Goal: Task Accomplishment & Management: Manage account settings

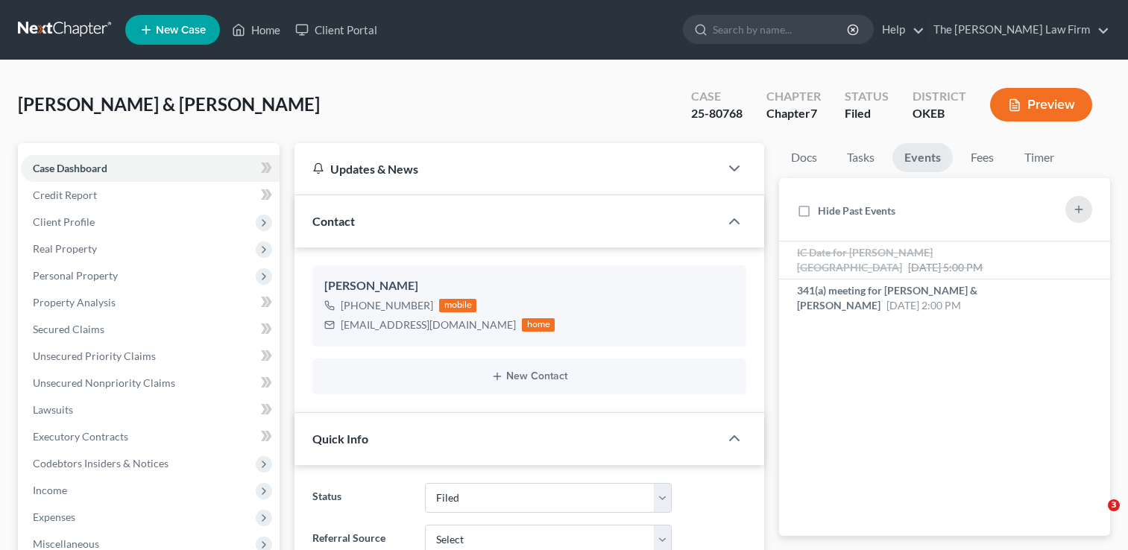
select select "2"
click at [771, 22] on input "search" at bounding box center [781, 30] width 136 height 28
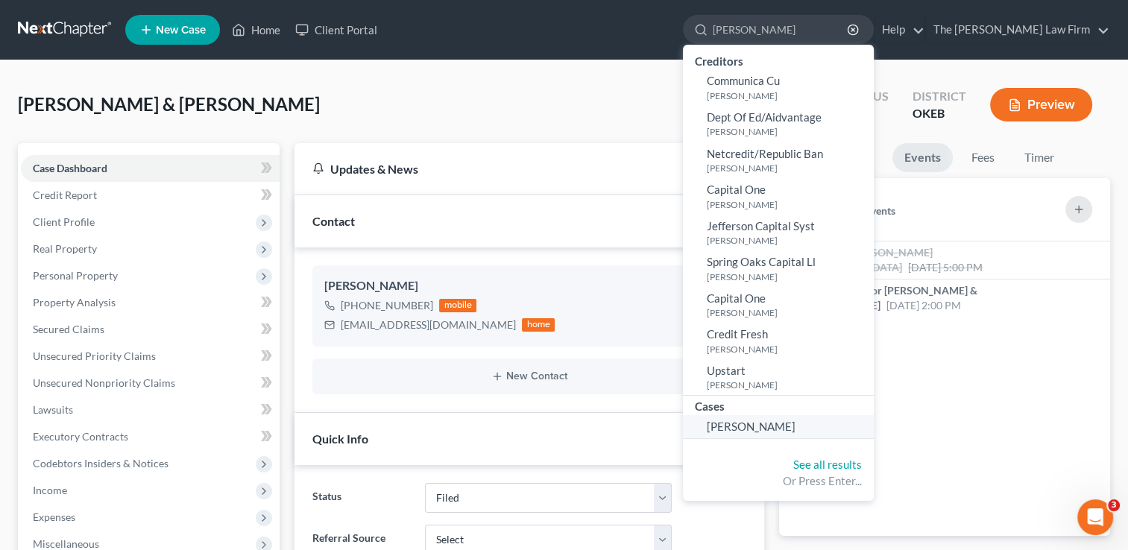
type input "[PERSON_NAME]"
click at [795, 422] on span "[PERSON_NAME]" at bounding box center [751, 426] width 89 height 13
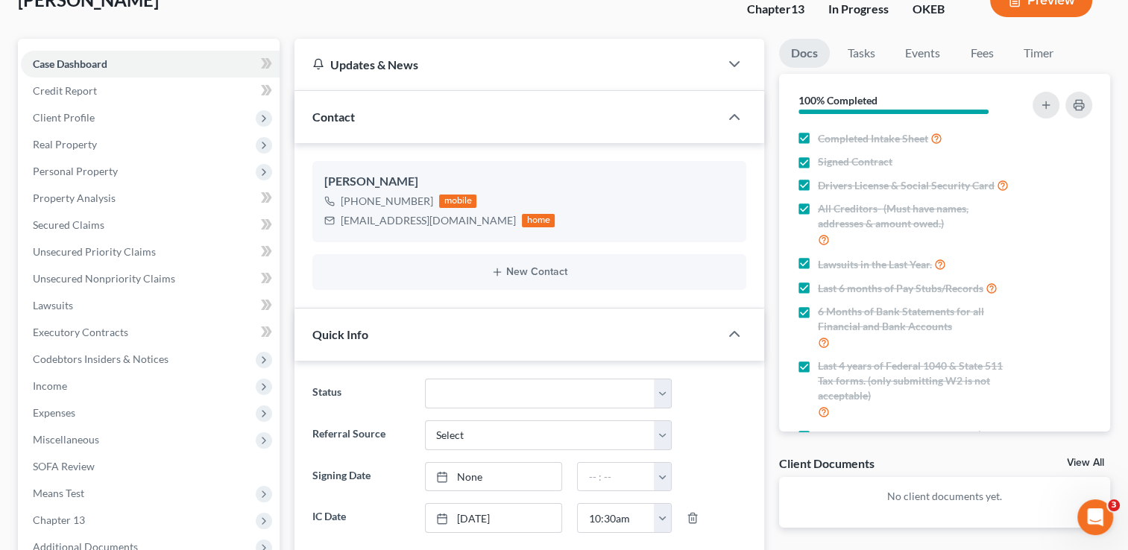
scroll to position [75, 0]
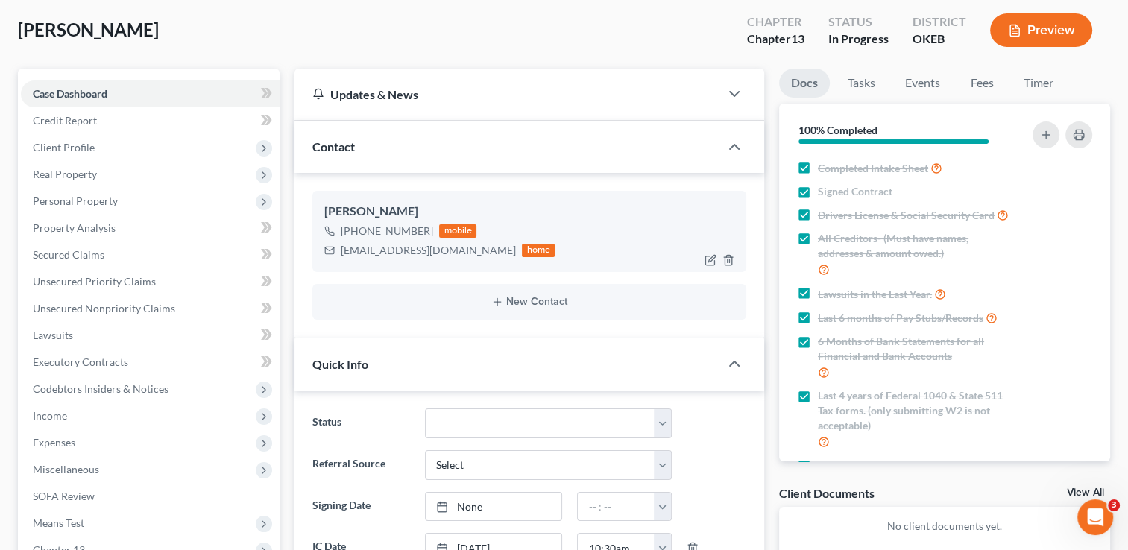
click at [390, 253] on div "Cecalwilson@gmail.com" at bounding box center [428, 250] width 175 height 15
copy div "Cecalwilson@gmail.com"
click at [1079, 129] on icon "button" at bounding box center [1079, 135] width 12 height 12
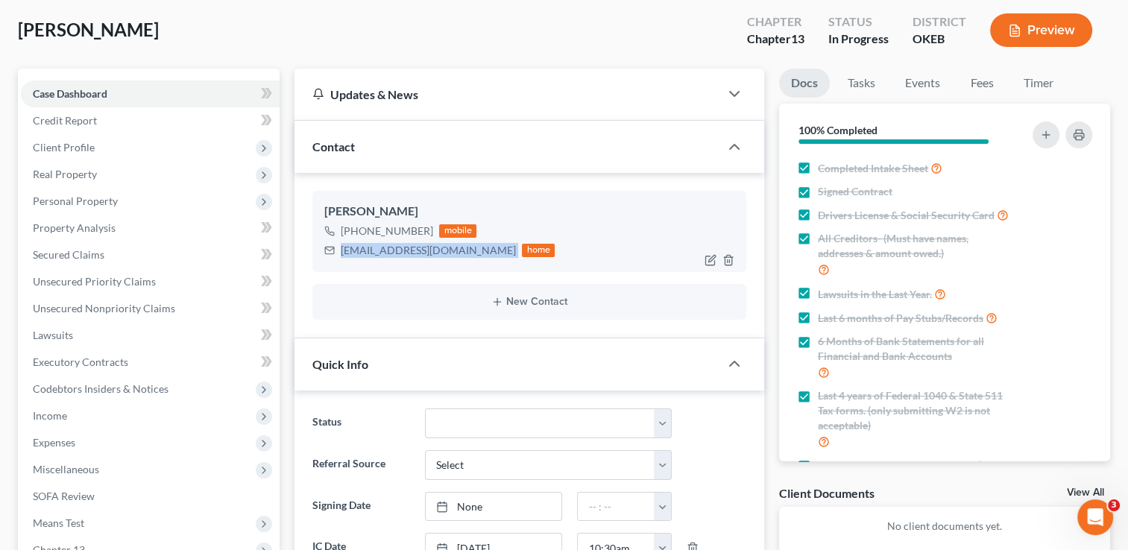
copy div "Cecalwilson@gmail.com"
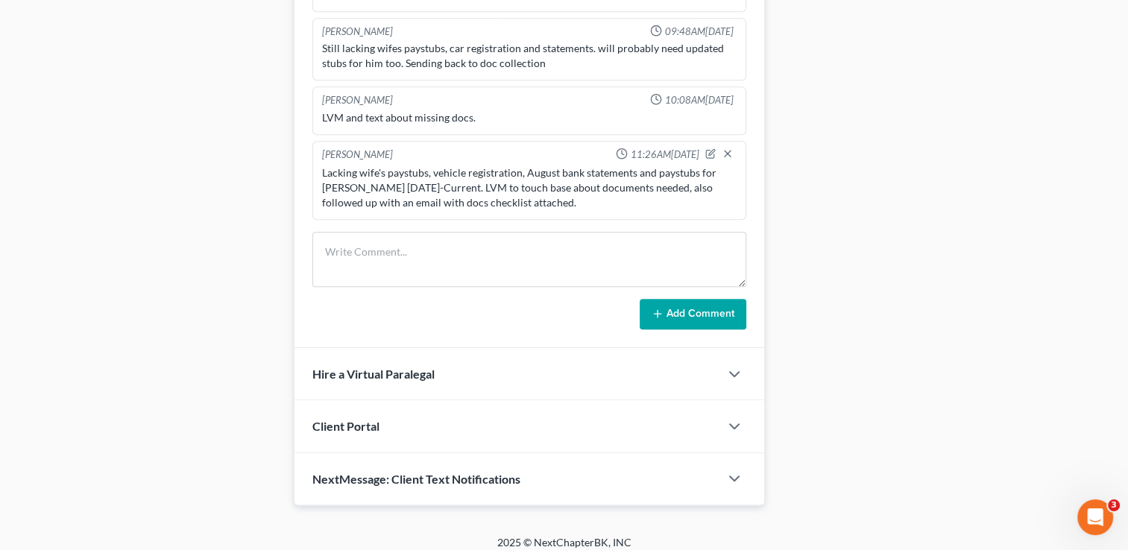
scroll to position [766, 0]
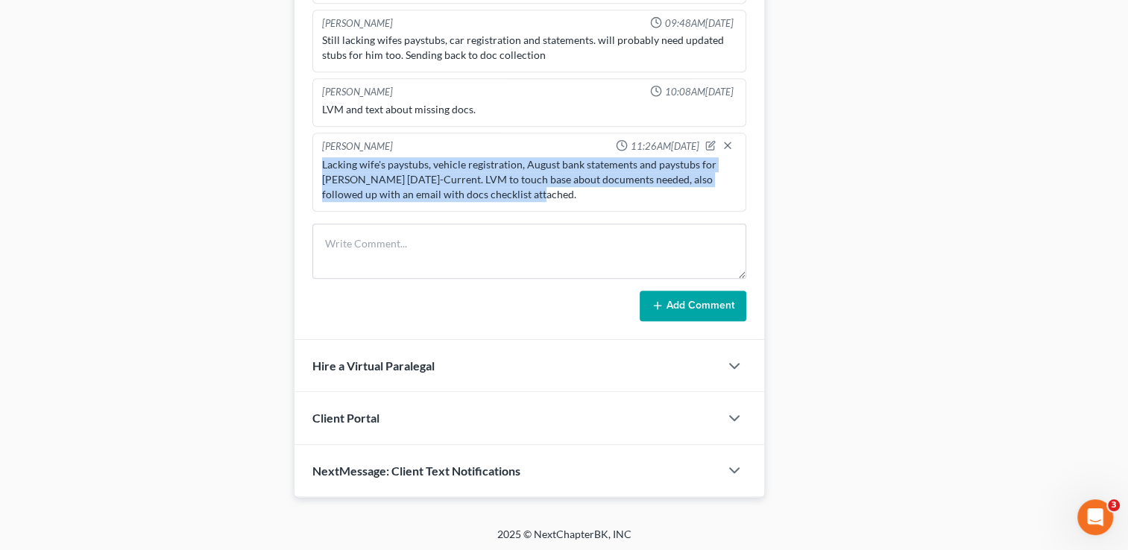
drag, startPoint x: 522, startPoint y: 192, endPoint x: 319, endPoint y: 167, distance: 204.4
click at [319, 167] on div "Lacking wife's paystubs, vehicle registration, August bank statements and payst…" at bounding box center [529, 179] width 420 height 51
drag, startPoint x: 322, startPoint y: 167, endPoint x: 334, endPoint y: 166, distance: 12.0
copy div "Lacking wife's paystubs, vehicle registration, August bank statements and payst…"
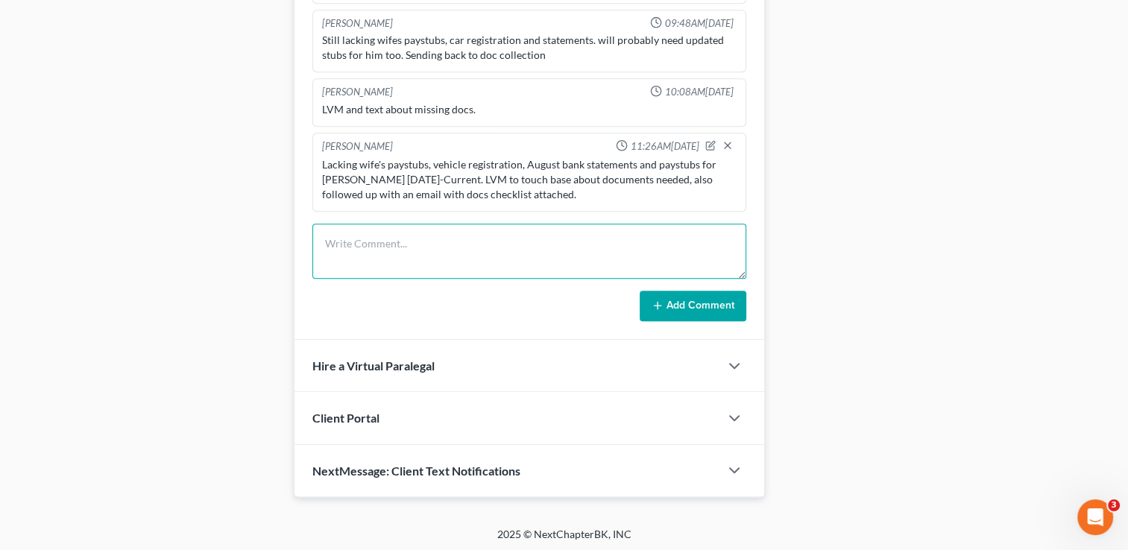
click at [403, 256] on textarea at bounding box center [529, 251] width 434 height 55
paste textarea "Lacking wife's paystubs, vehicle registration, August bank statements and payst…"
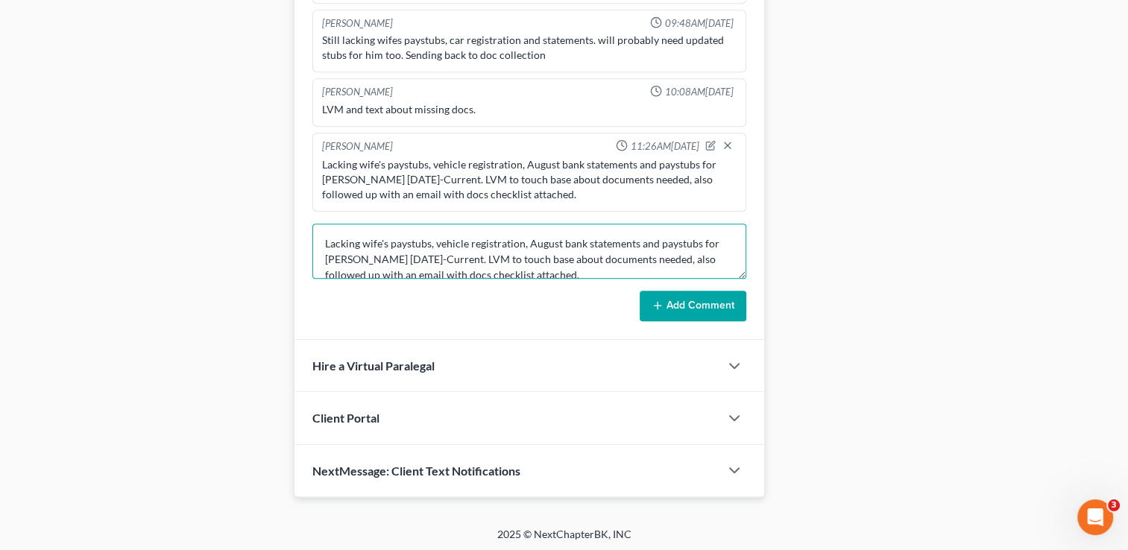
scroll to position [3, 0]
type textarea "Lacking wife's paystubs, vehicle registration, August bank statements and payst…"
click at [674, 302] on button "Add Comment" at bounding box center [693, 306] width 107 height 31
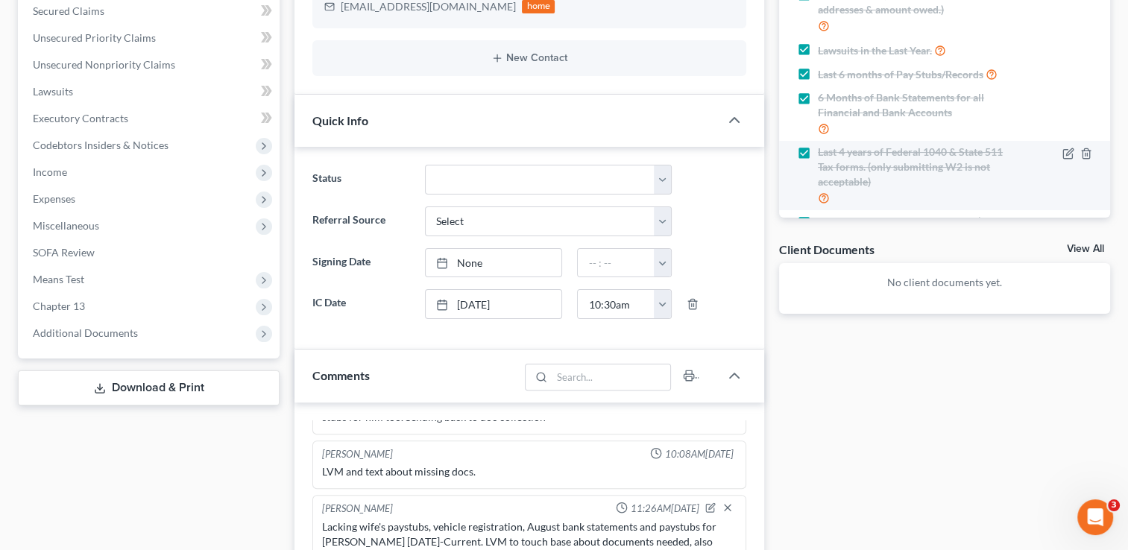
scroll to position [0, 0]
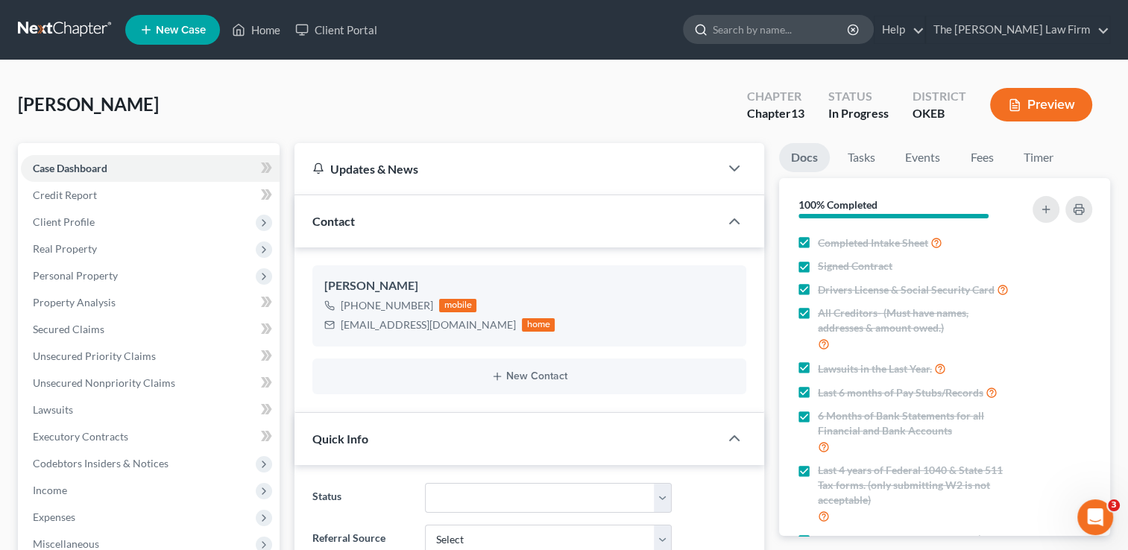
click at [790, 32] on input "search" at bounding box center [781, 30] width 136 height 28
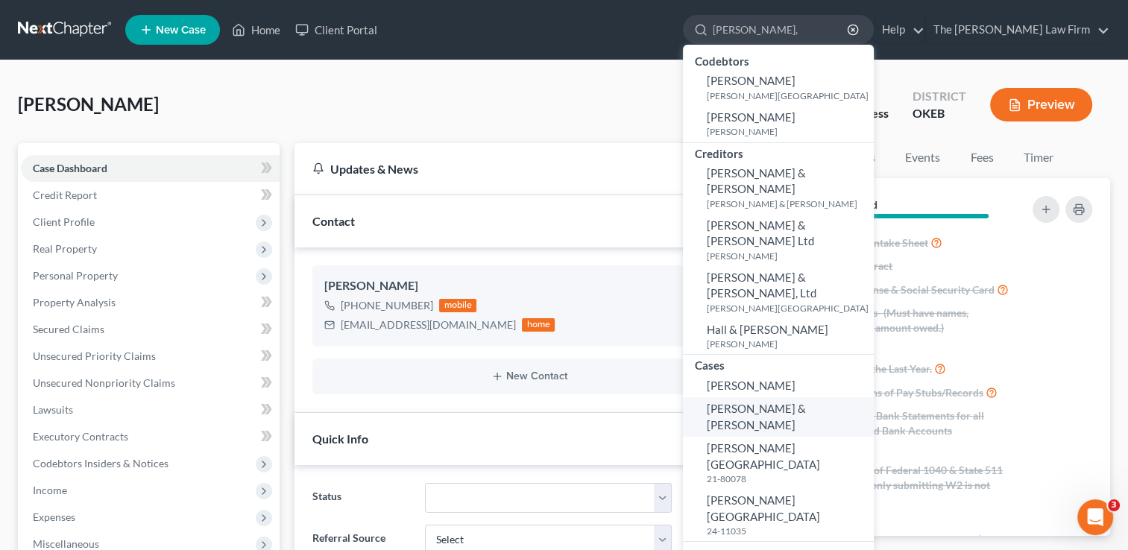
type input "Haywood,"
click at [806, 402] on span "[PERSON_NAME] & [PERSON_NAME]" at bounding box center [756, 416] width 99 height 29
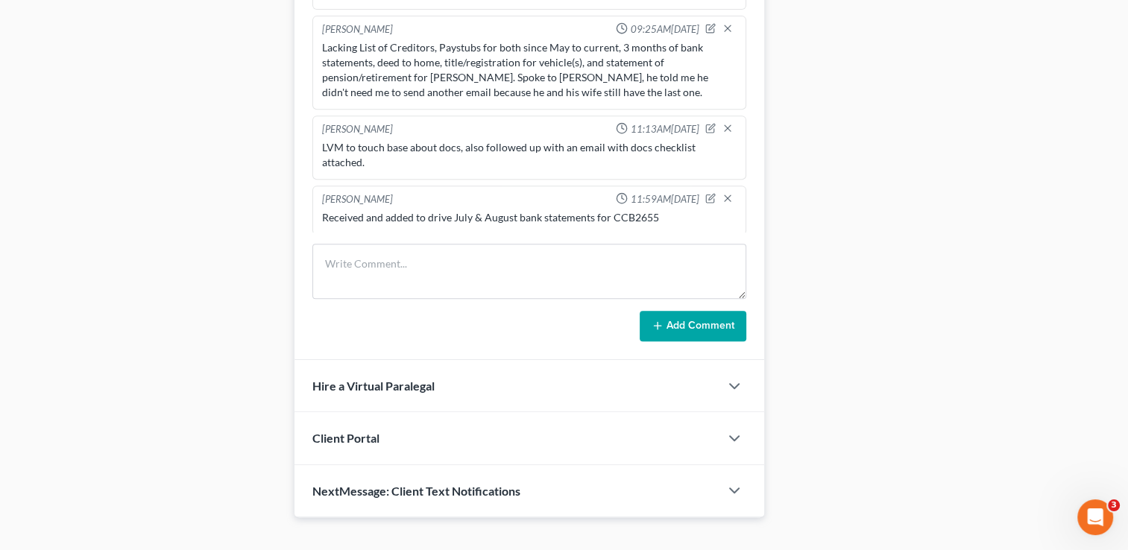
scroll to position [671, 0]
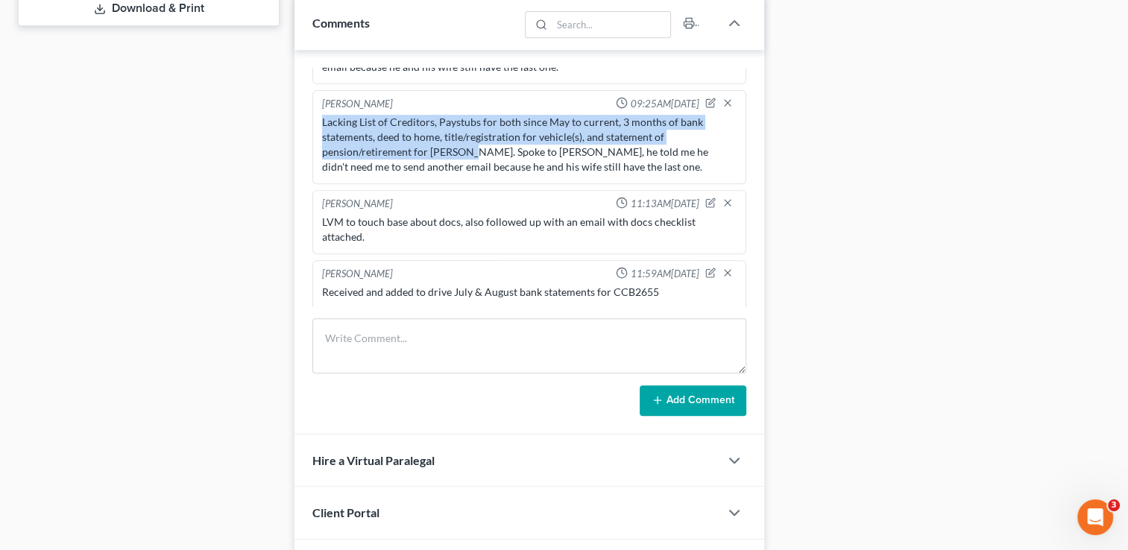
drag, startPoint x: 322, startPoint y: 118, endPoint x: 467, endPoint y: 151, distance: 149.0
click at [467, 151] on div "Lacking List of Creditors, Paystubs for both since May to current, 3 months of …" at bounding box center [529, 145] width 415 height 60
drag, startPoint x: 467, startPoint y: 151, endPoint x: 435, endPoint y: 136, distance: 35.0
copy div "Lacking List of Creditors, Paystubs for both since May to current, 3 months of …"
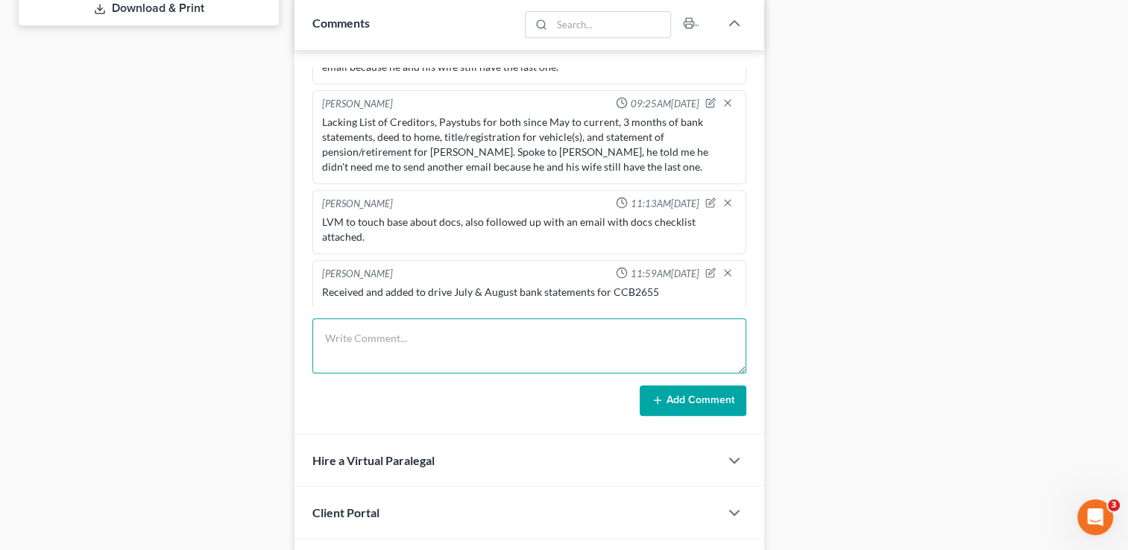
click at [456, 341] on textarea at bounding box center [529, 345] width 434 height 55
paste textarea "Lacking List of Creditors, Paystubs for both since May to current, 3 months of …"
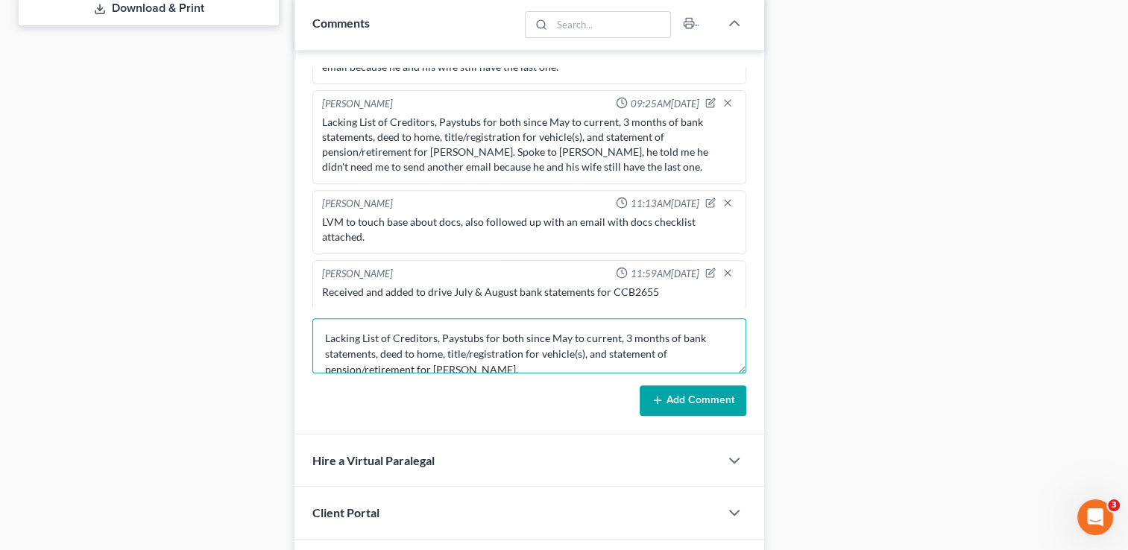
scroll to position [3, 0]
click at [674, 333] on textarea "Lacking List of Creditors, Paystubs for both since May to current, 3 months of …" at bounding box center [529, 345] width 434 height 55
click at [717, 332] on textarea "Lacking List of Creditors, Paystubs for both since May to current, June bank st…" at bounding box center [529, 345] width 434 height 55
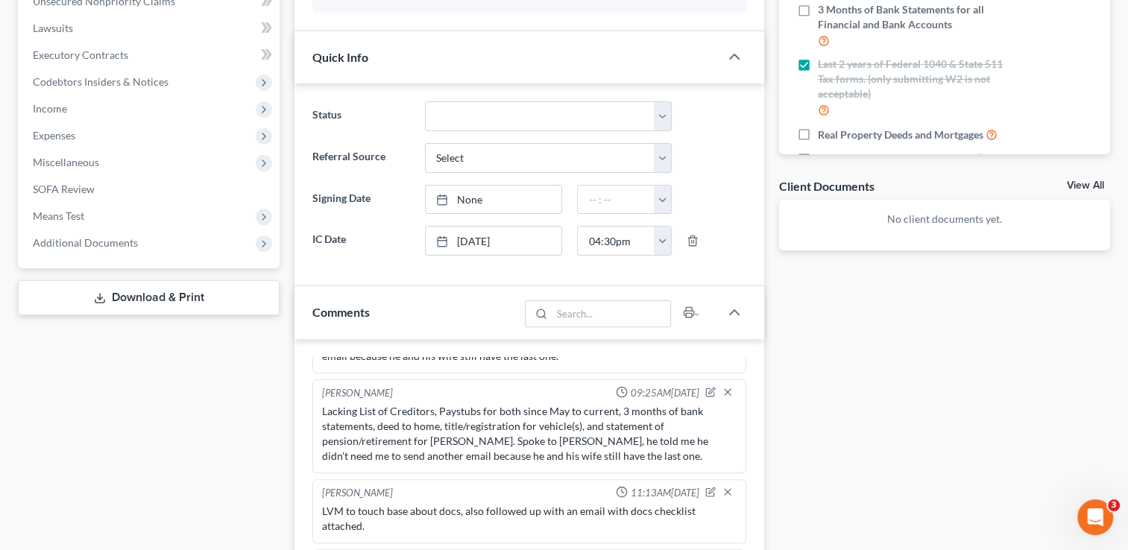
scroll to position [224, 0]
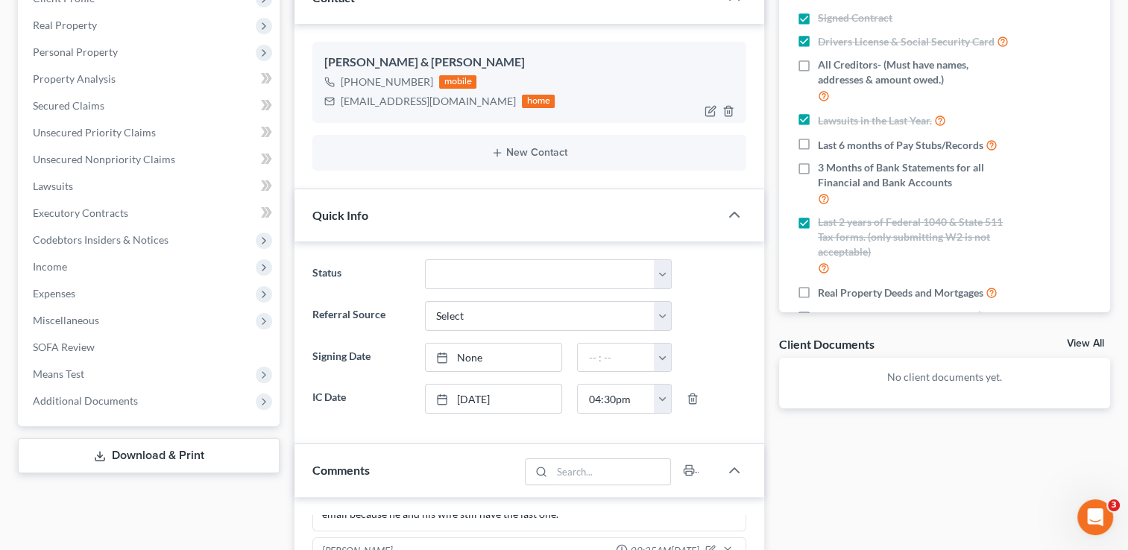
click at [374, 103] on div "urvinhaywood3@gmail.com" at bounding box center [428, 101] width 175 height 15
copy div "urvinhaywood3@gmail.com"
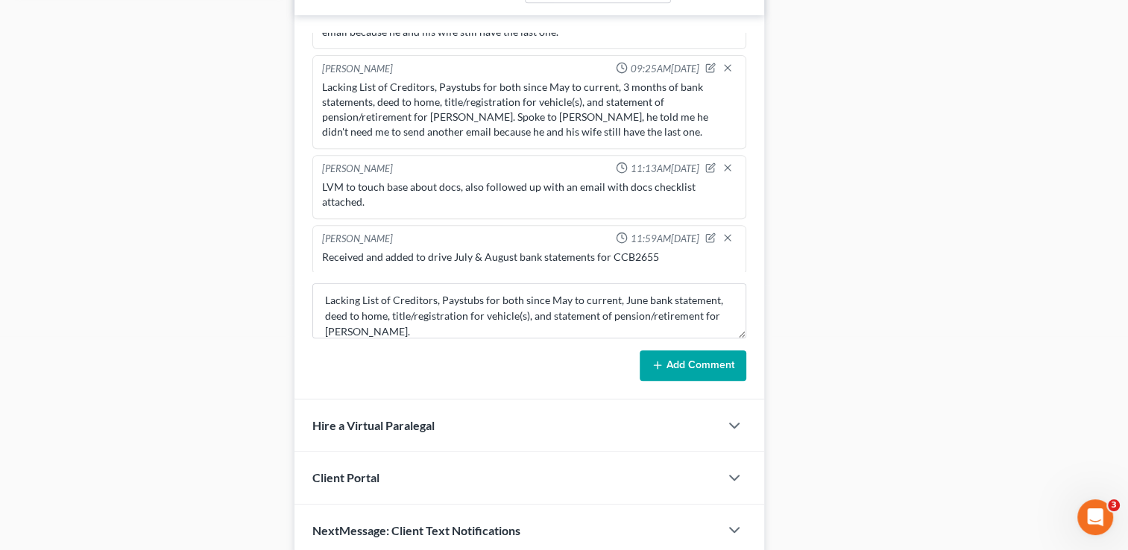
scroll to position [746, 0]
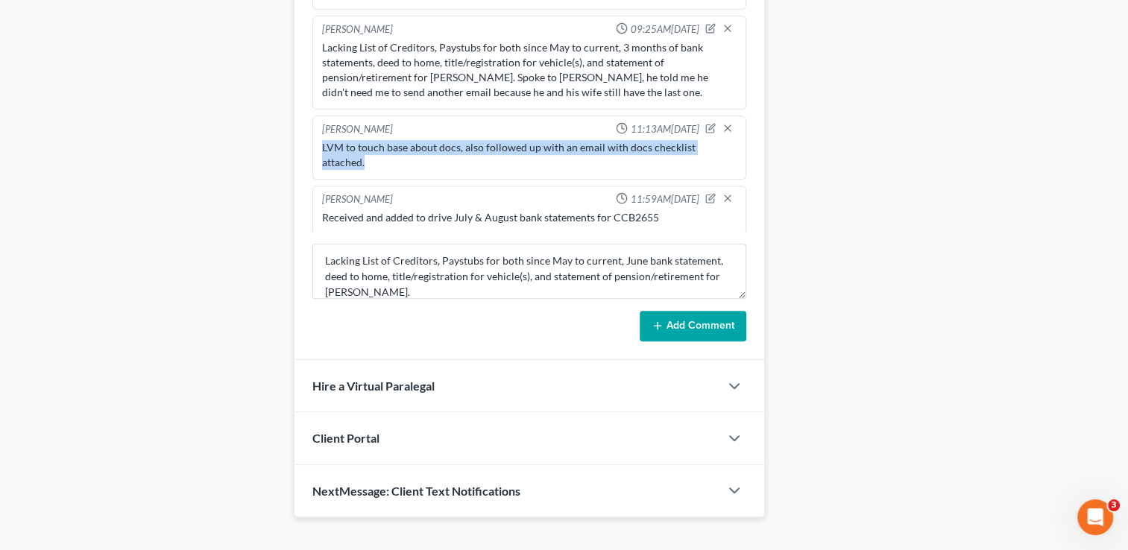
drag, startPoint x: 376, startPoint y: 155, endPoint x: 319, endPoint y: 136, distance: 60.4
click at [319, 137] on div "LVM to touch base about docs, also followed up with an email with docs checklis…" at bounding box center [529, 155] width 420 height 36
drag, startPoint x: 319, startPoint y: 136, endPoint x: 337, endPoint y: 142, distance: 18.6
copy div "LVM to touch base about docs, also followed up with an email with docs checklis…"
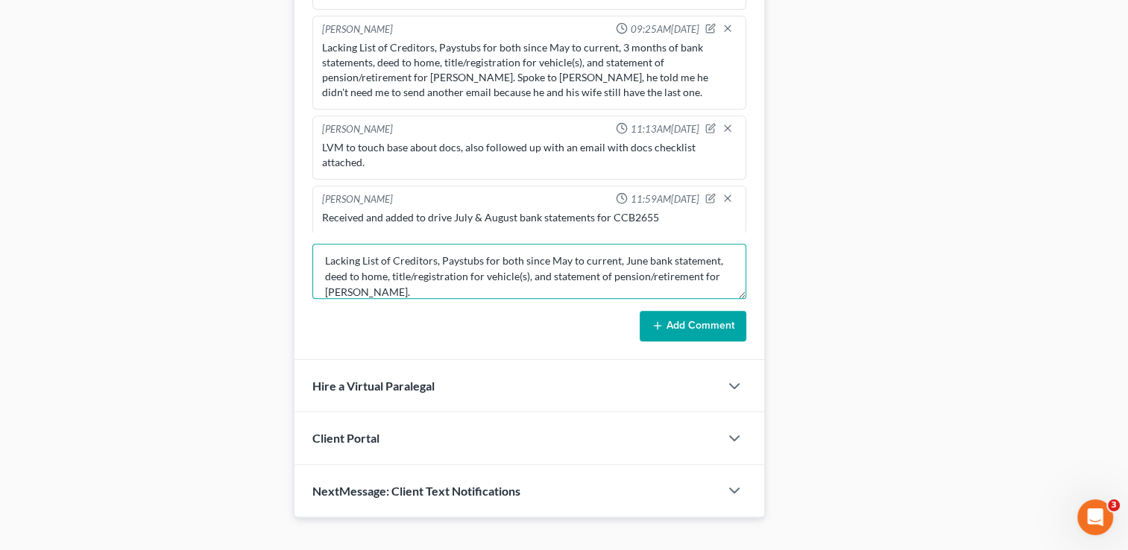
click at [422, 288] on textarea "Lacking List of Creditors, Paystubs for both since May to current, June bank st…" at bounding box center [529, 271] width 434 height 55
paste textarea "LVM to touch base about docs, also followed up with an email with docs checklis…"
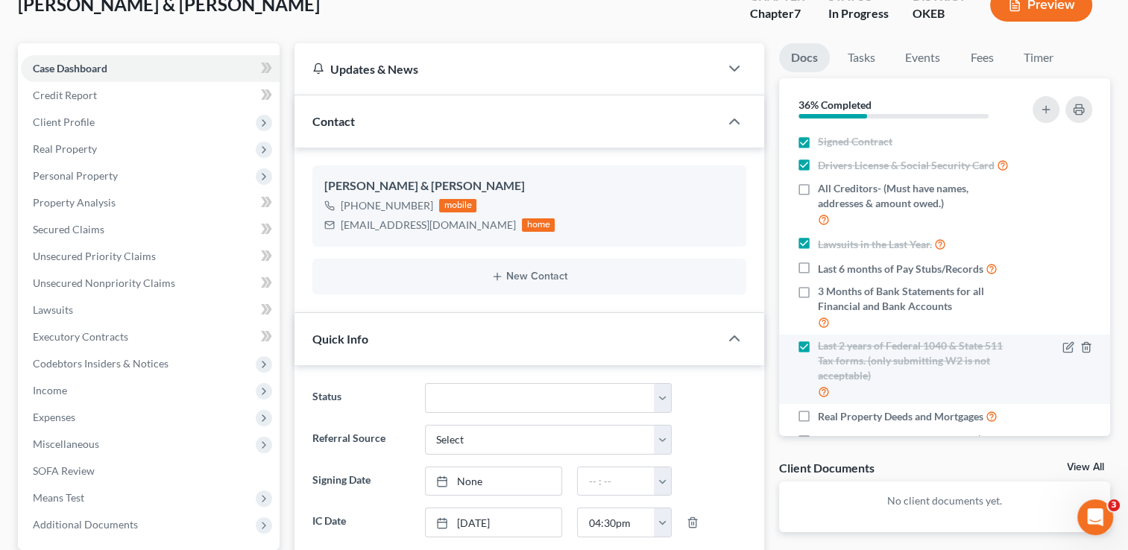
scroll to position [0, 0]
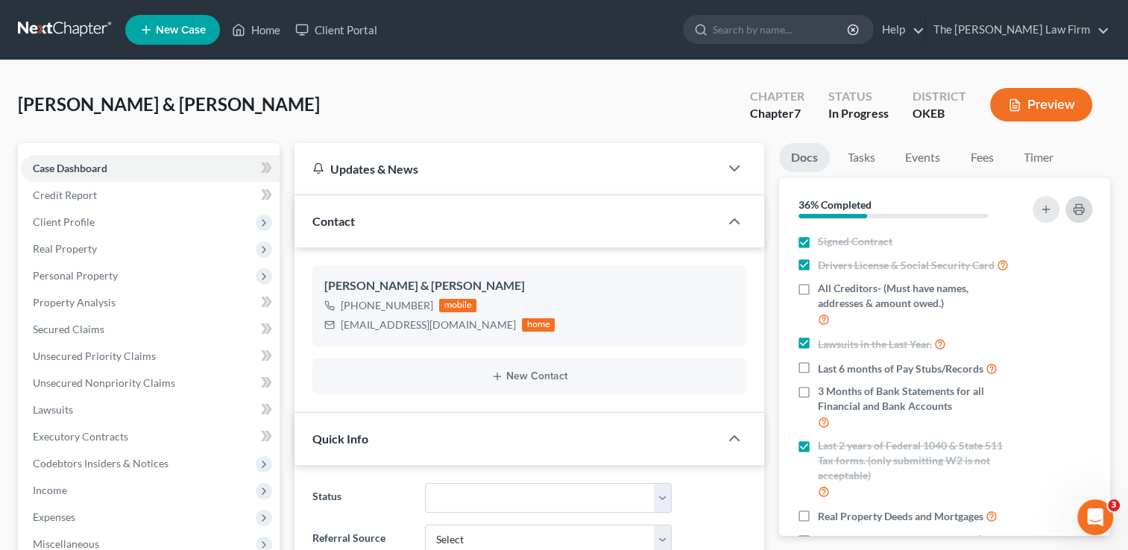
type textarea "Lacking List of Creditors, Paystubs for both since May to current, June bank st…"
click at [1076, 206] on polyline "button" at bounding box center [1079, 206] width 6 height 4
click at [387, 327] on div "urvinhaywood3@gmail.com" at bounding box center [428, 325] width 175 height 15
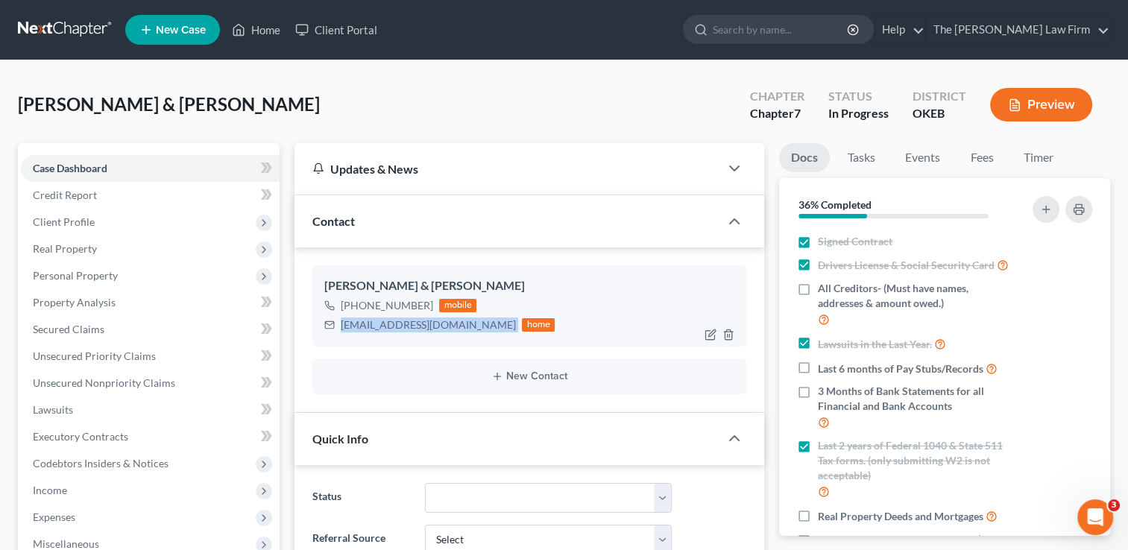
copy div "urvinhaywood3@gmail.com"
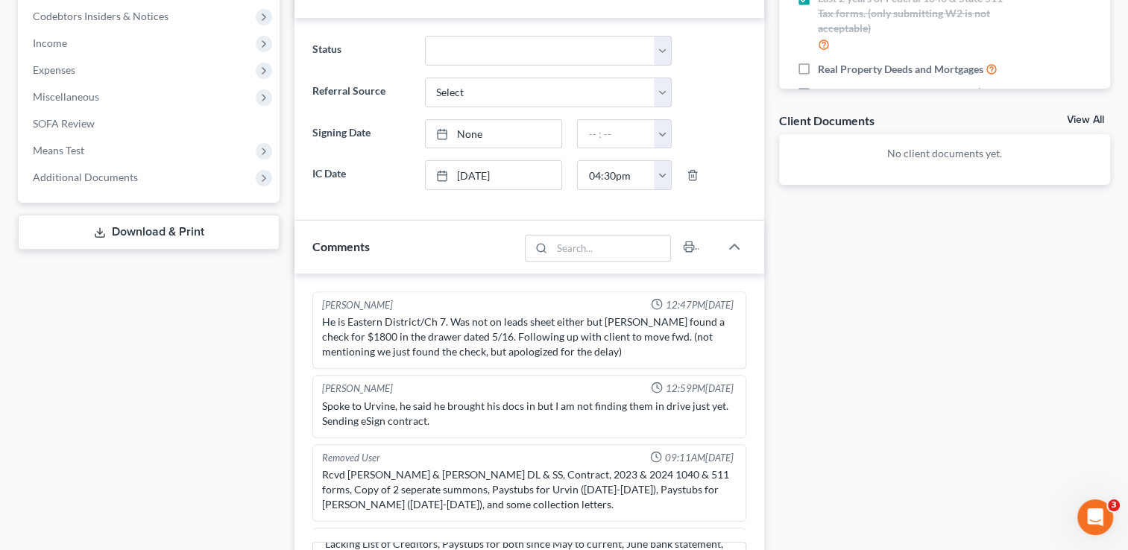
scroll to position [766, 0]
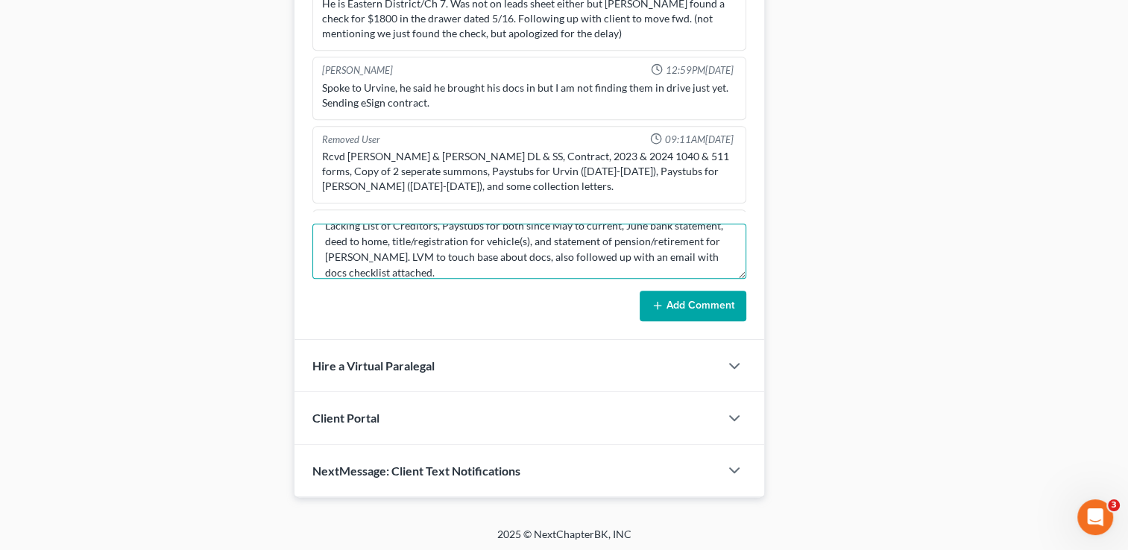
click at [432, 270] on textarea "Lacking List of Creditors, Paystubs for both since May to current, June bank st…" at bounding box center [529, 251] width 434 height 55
click at [683, 301] on button "Add Comment" at bounding box center [693, 306] width 107 height 31
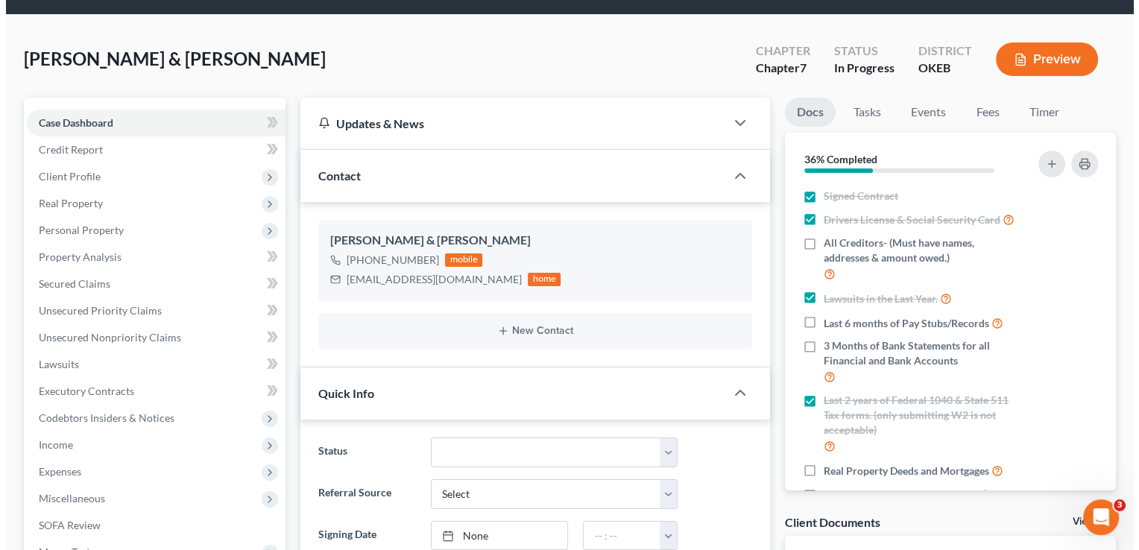
scroll to position [0, 0]
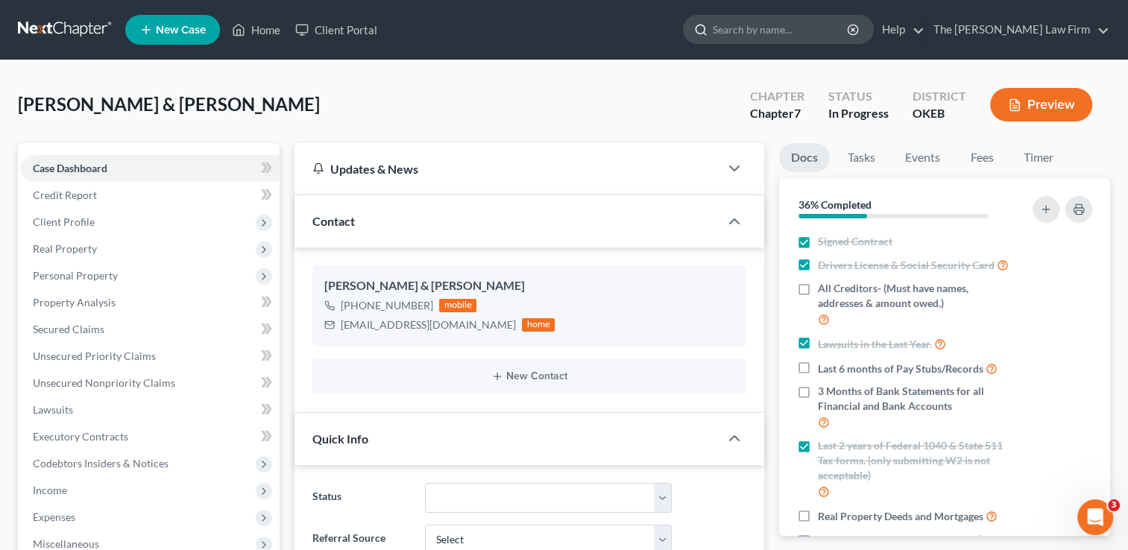
click at [776, 25] on input "search" at bounding box center [781, 30] width 136 height 28
type input "Jackson, Caleb"
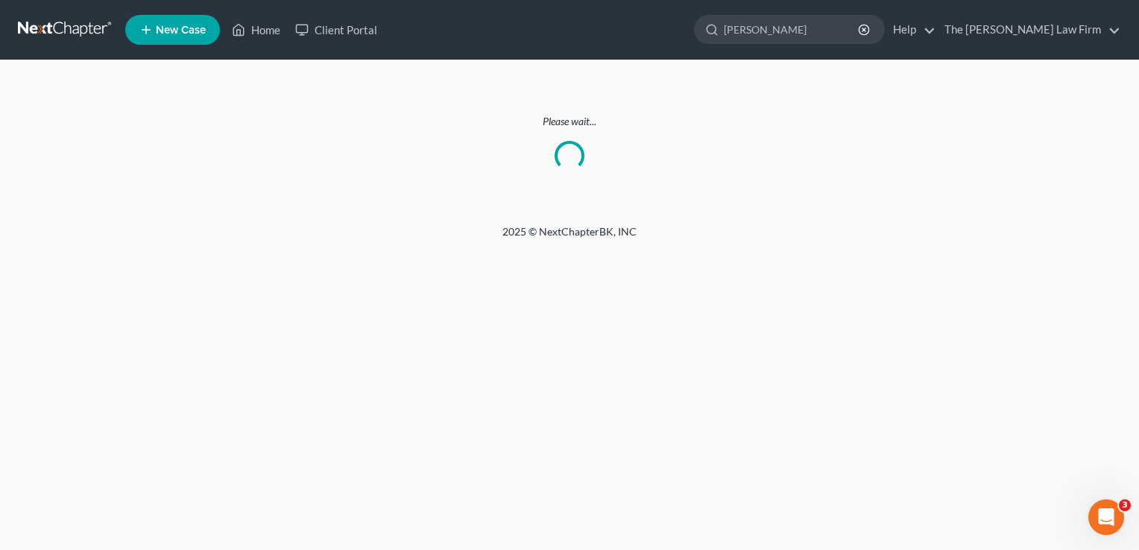
click at [99, 20] on link at bounding box center [65, 29] width 95 height 27
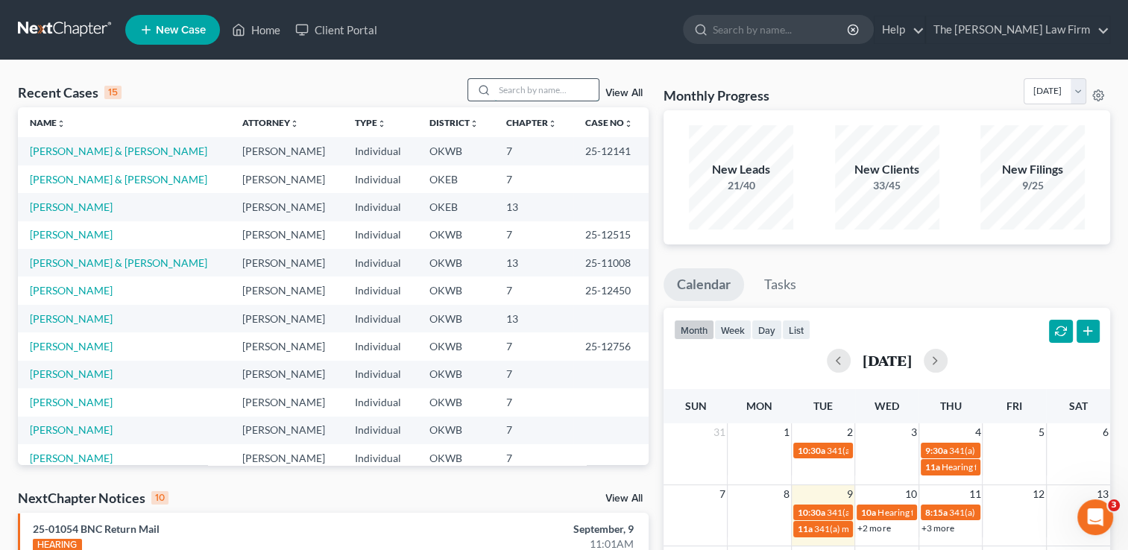
click at [548, 91] on input "search" at bounding box center [546, 90] width 104 height 22
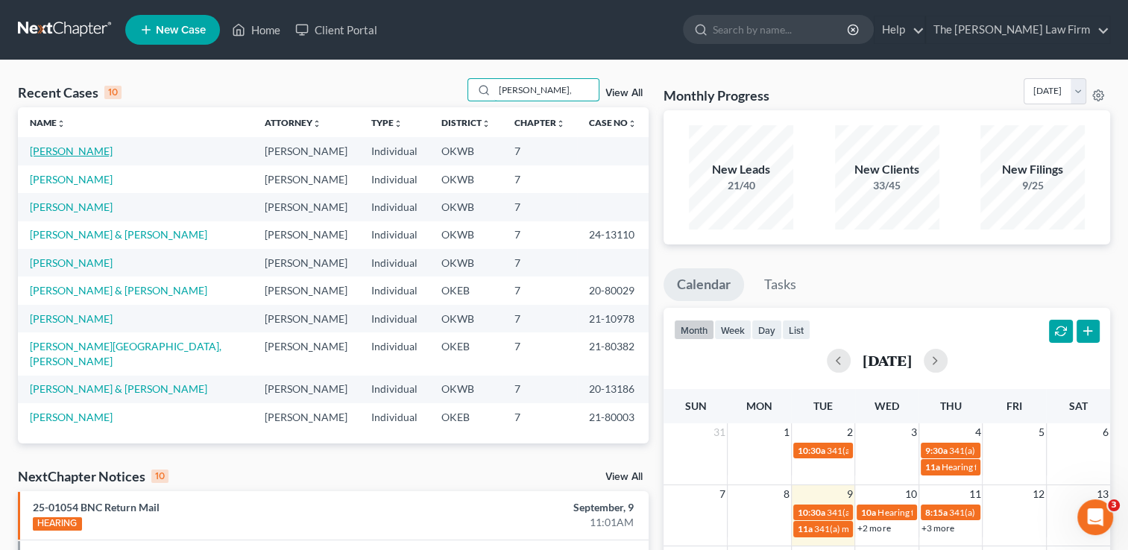
type input "Jackson,"
click at [92, 154] on link "[PERSON_NAME]" at bounding box center [71, 151] width 83 height 13
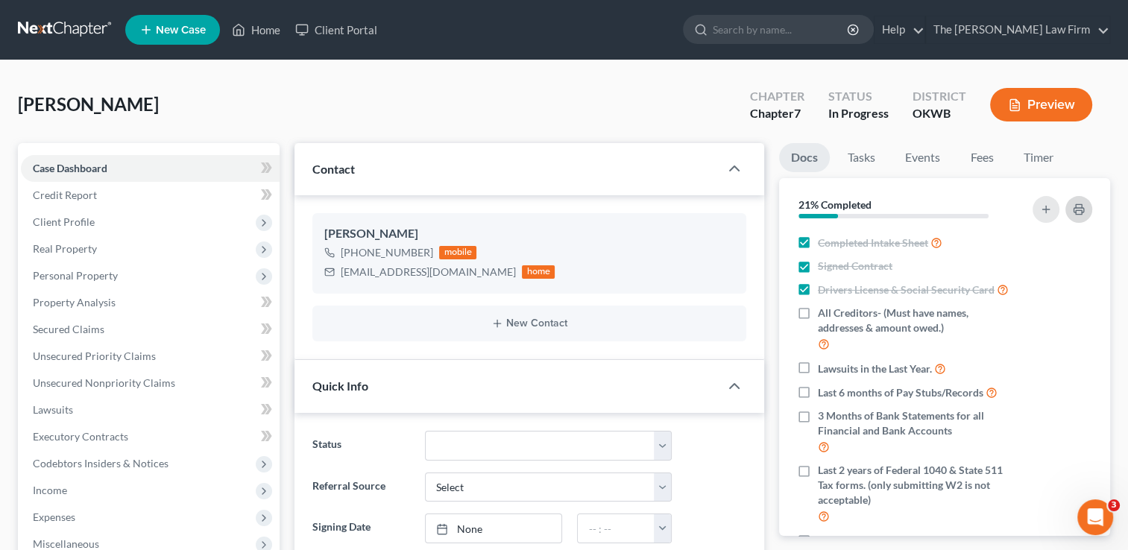
click at [1074, 211] on icon "button" at bounding box center [1079, 210] width 10 height 4
click at [409, 275] on div "stonecoldcalebDodge@gmail.com" at bounding box center [428, 272] width 175 height 15
copy div "stonecoldcalebDodge@gmail.com"
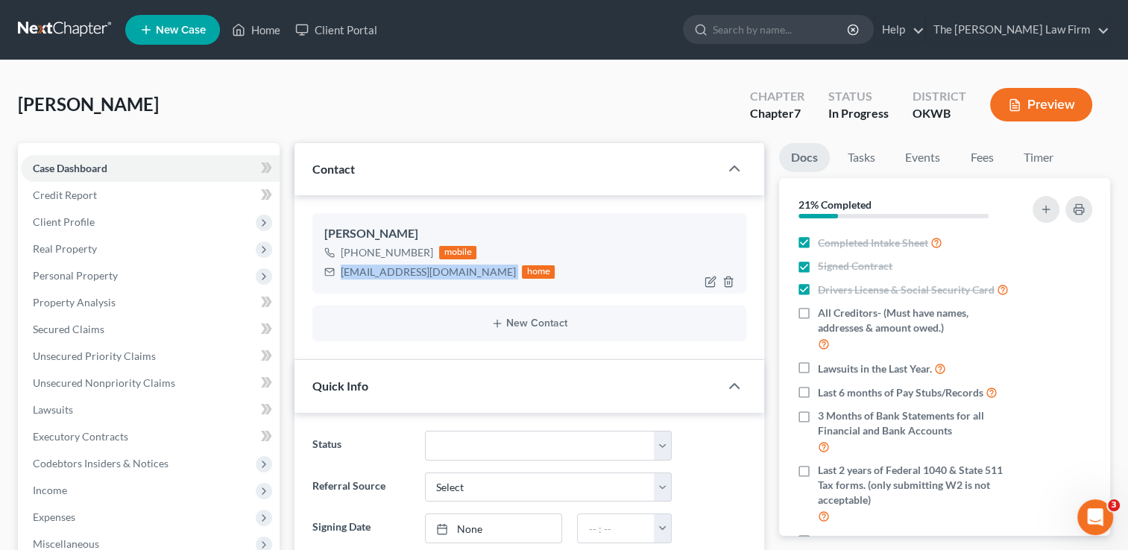
copy div "stonecoldcalebDodge@gmail.com"
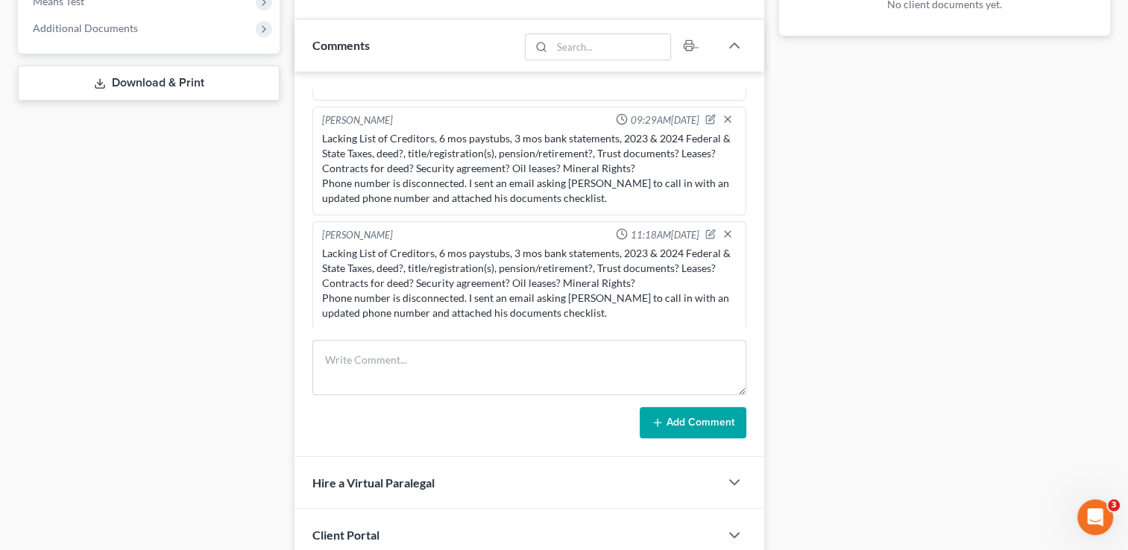
scroll to position [713, 0]
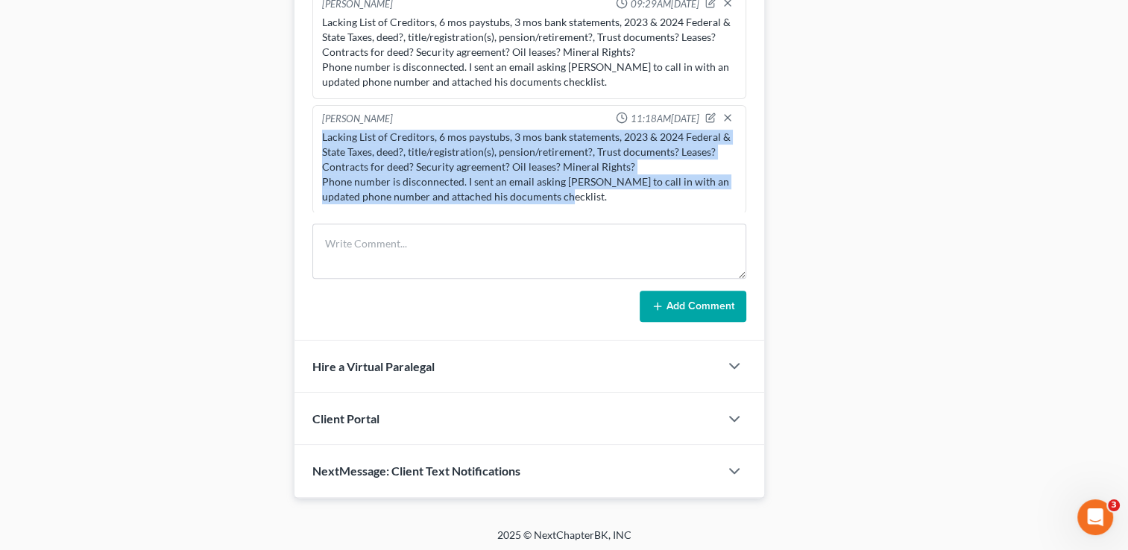
drag, startPoint x: 569, startPoint y: 194, endPoint x: 315, endPoint y: 132, distance: 260.9
click at [315, 132] on div "Stormi Boland 11:18AM, 09/04/2025 Lacking List of Creditors, 6 mos paystubs, 3 …" at bounding box center [529, 159] width 434 height 109
drag, startPoint x: 315, startPoint y: 132, endPoint x: 346, endPoint y: 142, distance: 32.1
copy div "Lacking List of Creditors, 6 mos paystubs, 3 mos bank statements, 2023 & 2024 F…"
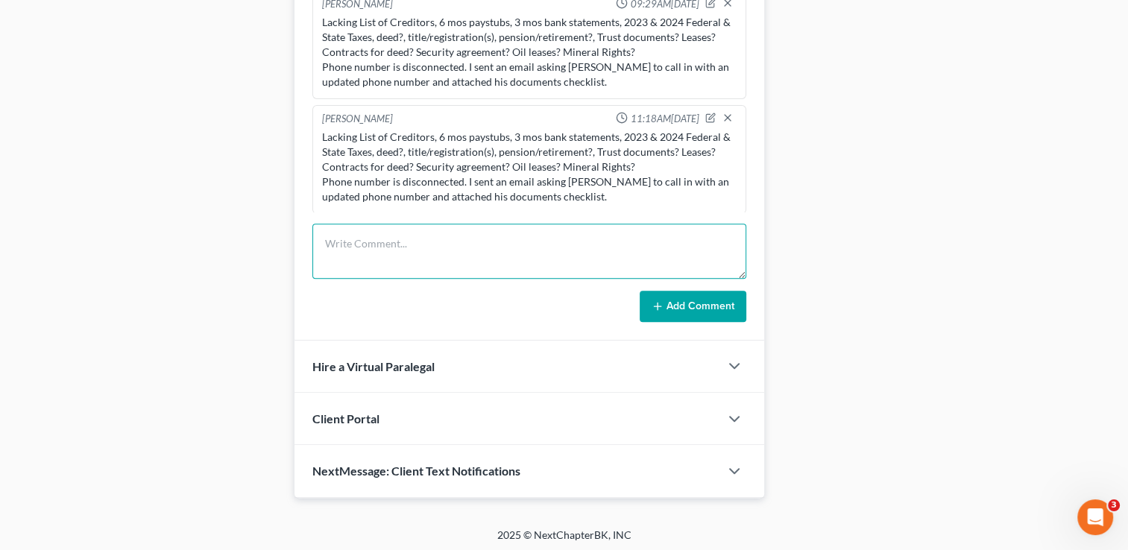
click at [382, 233] on textarea at bounding box center [529, 251] width 434 height 55
paste textarea "Lacking List of Creditors, 6 mos paystubs, 3 mos bank statements, 2023 & 2024 F…"
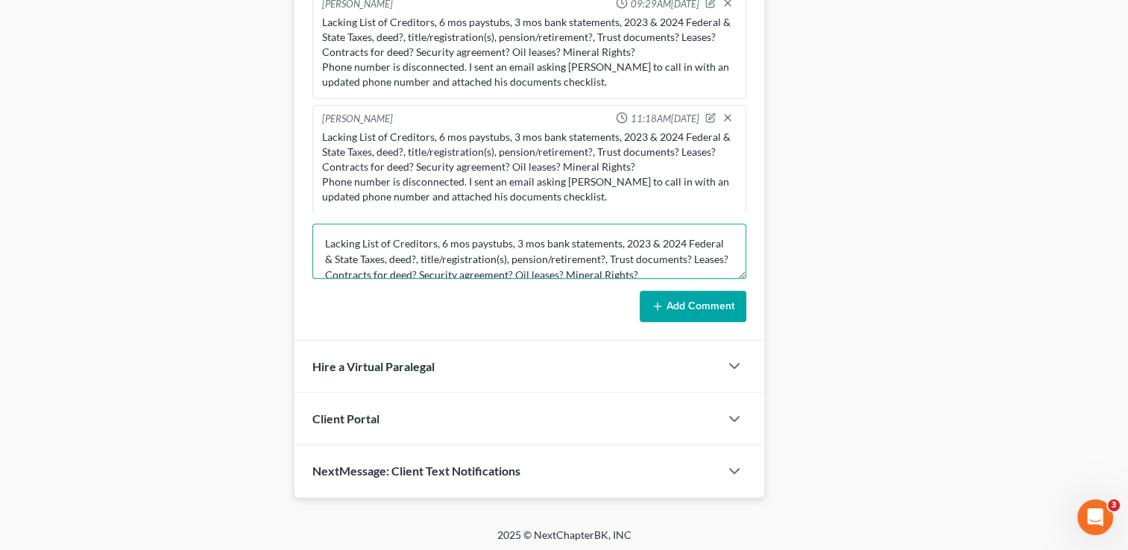
scroll to position [34, 0]
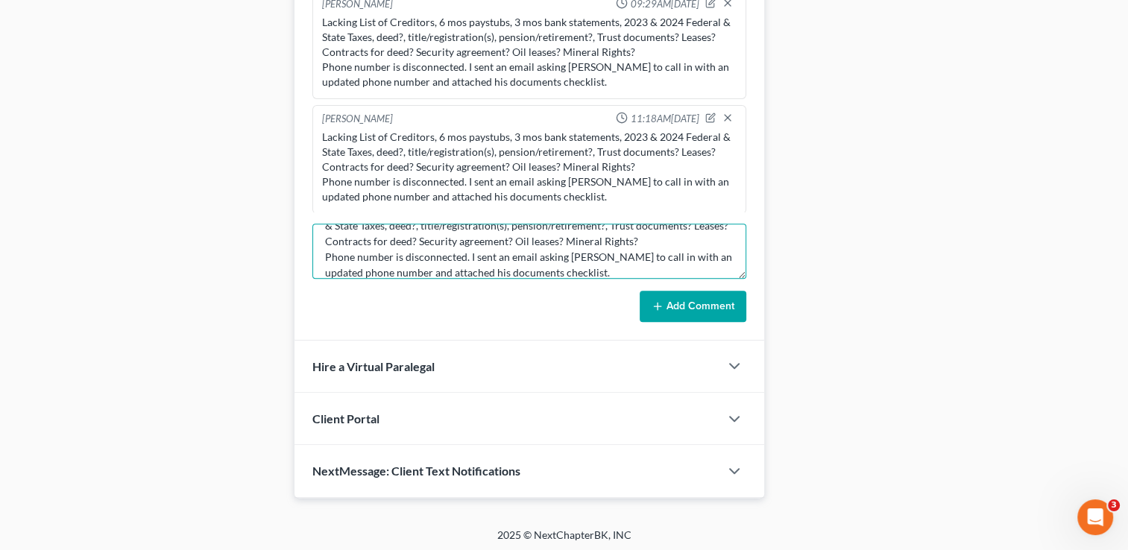
type textarea "Lacking List of Creditors, 6 mos paystubs, 3 mos bank statements, 2023 & 2024 F…"
click at [680, 306] on button "Add Comment" at bounding box center [693, 306] width 107 height 31
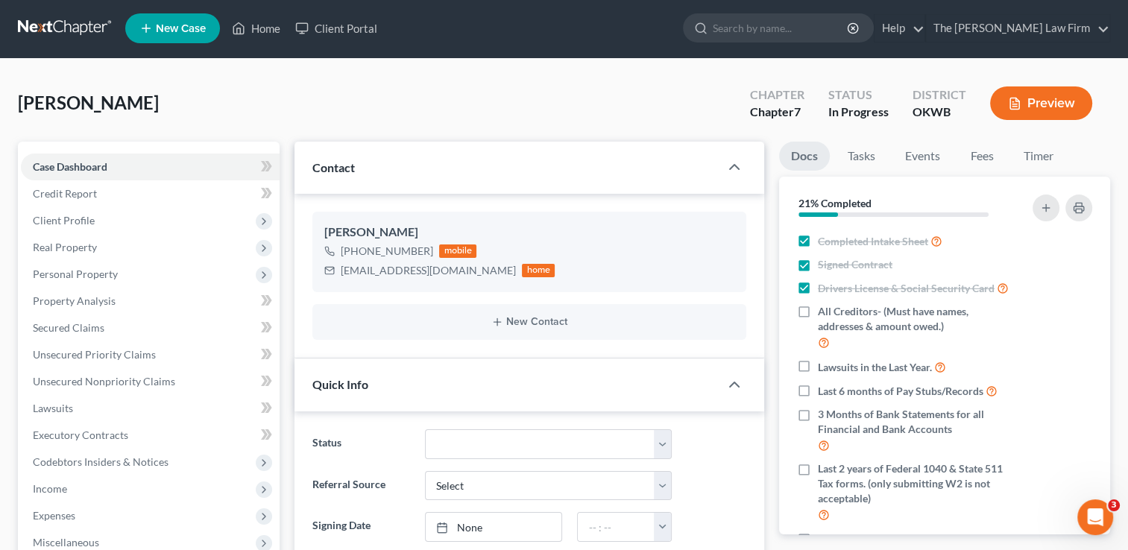
scroll to position [0, 0]
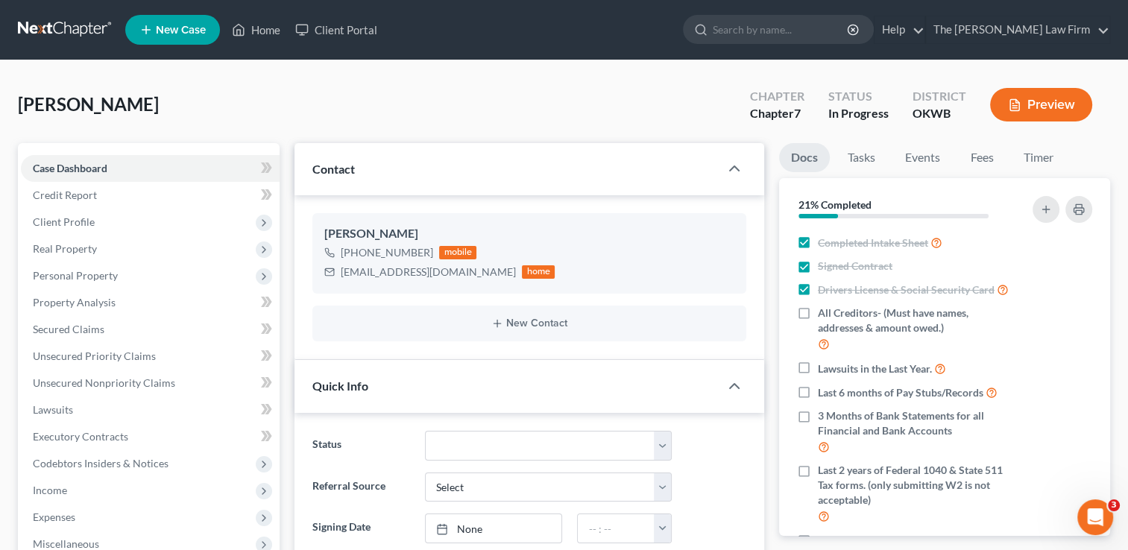
click at [89, 20] on link at bounding box center [65, 29] width 95 height 27
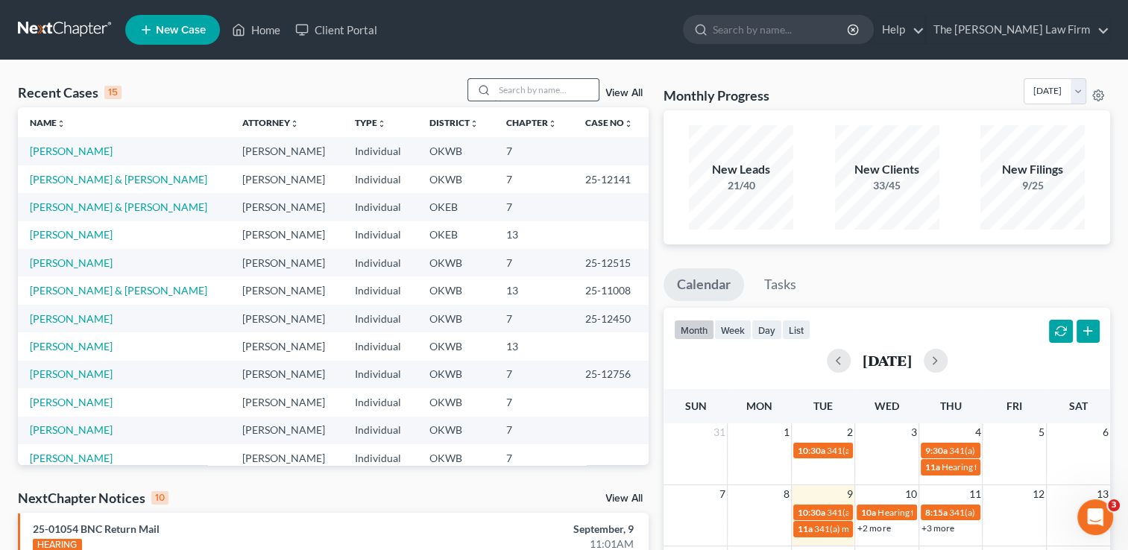
click at [507, 82] on input "search" at bounding box center [546, 90] width 104 height 22
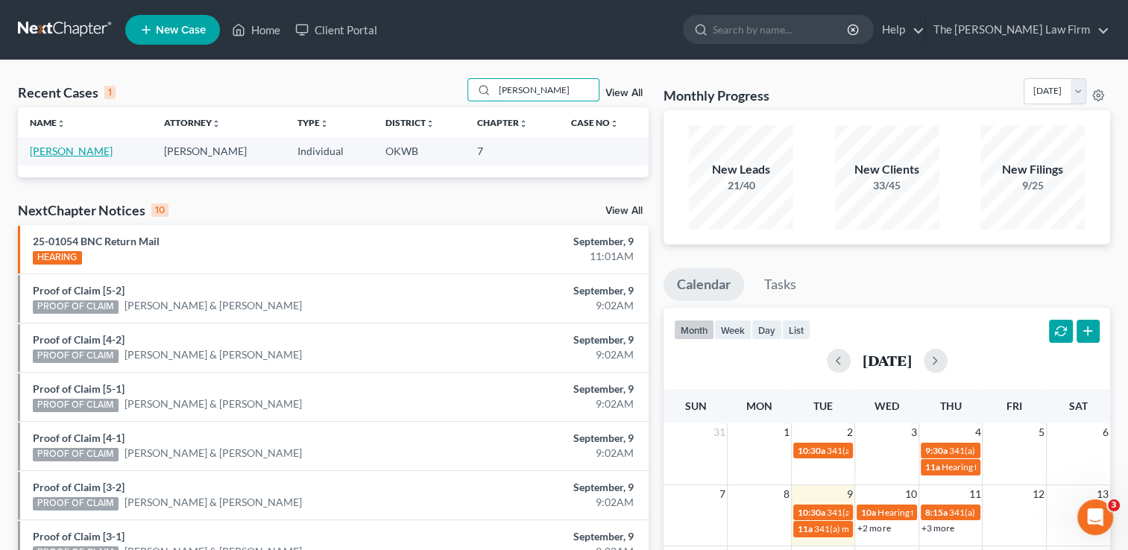
type input "[PERSON_NAME]"
click at [78, 154] on link "[PERSON_NAME]" at bounding box center [71, 151] width 83 height 13
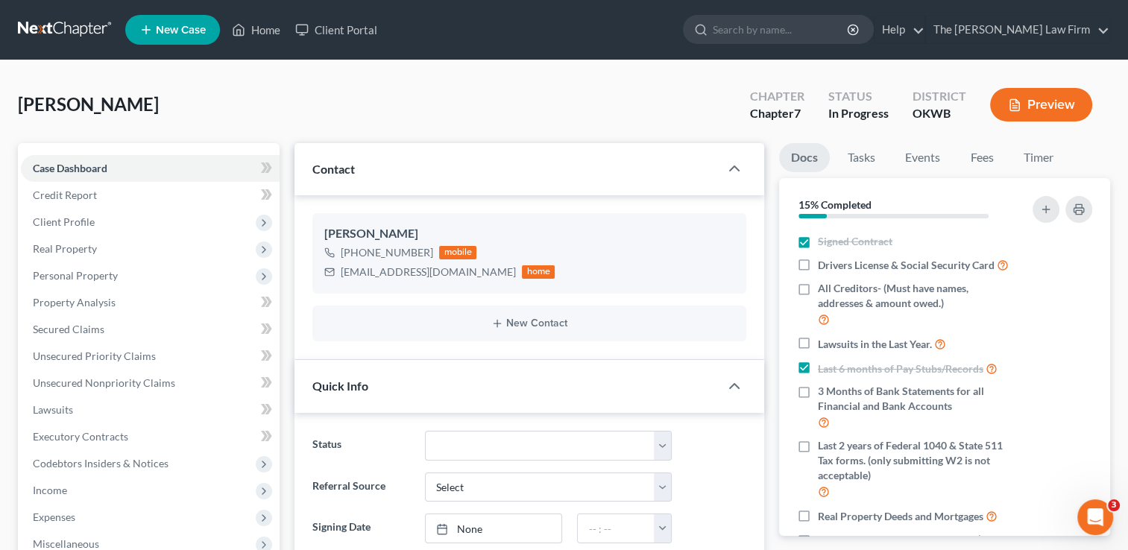
scroll to position [432, 0]
click at [1078, 216] on button "button" at bounding box center [1078, 209] width 27 height 27
click at [403, 276] on div "dellaburks27@gmail.com" at bounding box center [428, 272] width 175 height 15
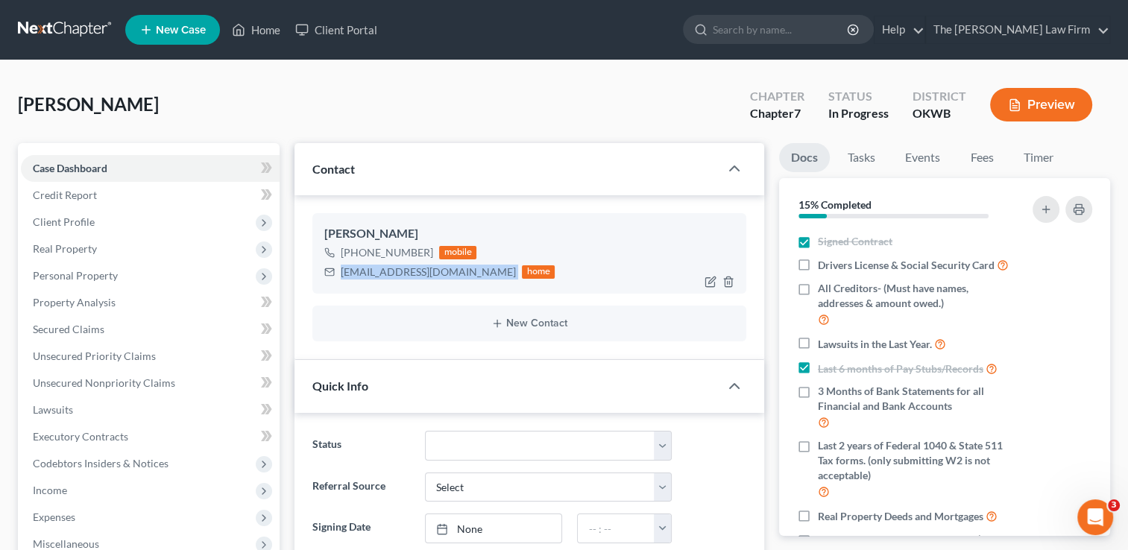
copy div "dellaburks27@gmail.com"
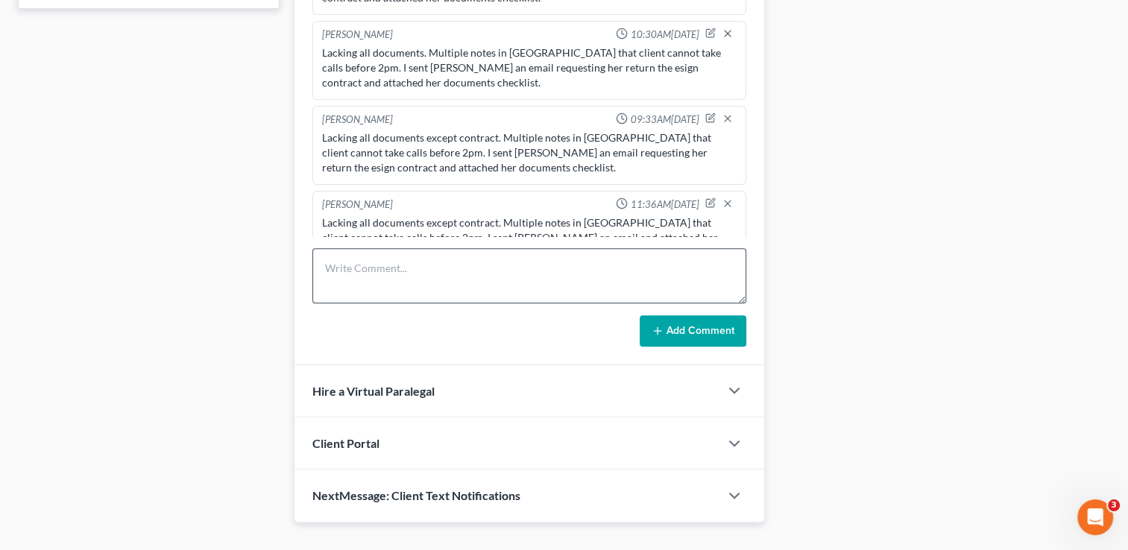
scroll to position [713, 0]
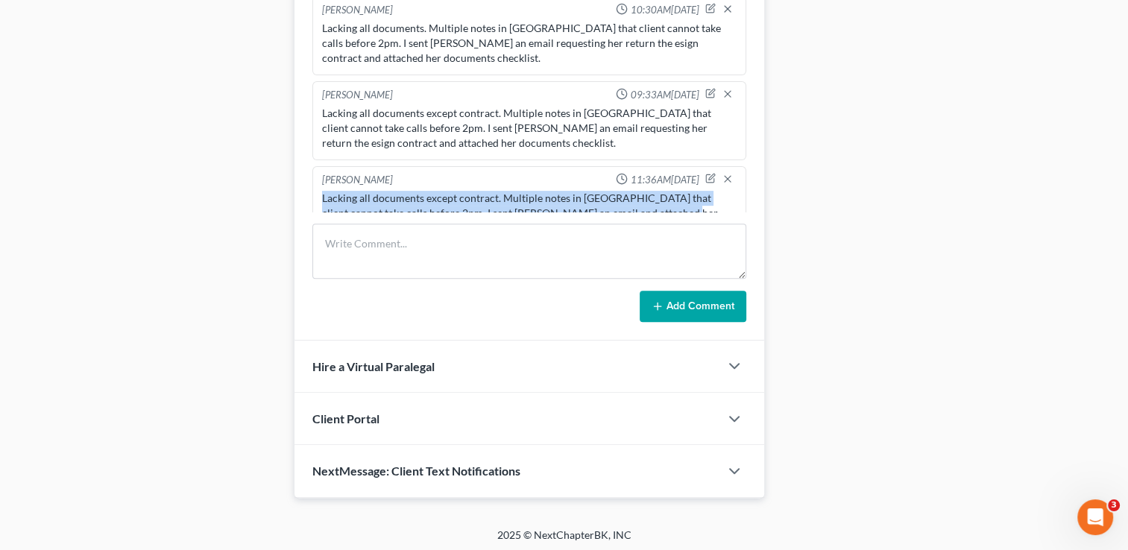
drag, startPoint x: 652, startPoint y: 192, endPoint x: 319, endPoint y: 172, distance: 333.9
click at [319, 188] on div "Lacking all documents except contract. Multiple notes in NC that client cannot …" at bounding box center [529, 213] width 420 height 51
drag, startPoint x: 319, startPoint y: 172, endPoint x: 333, endPoint y: 176, distance: 14.6
copy div "Lacking all documents except contract. Multiple notes in NC that client cannot …"
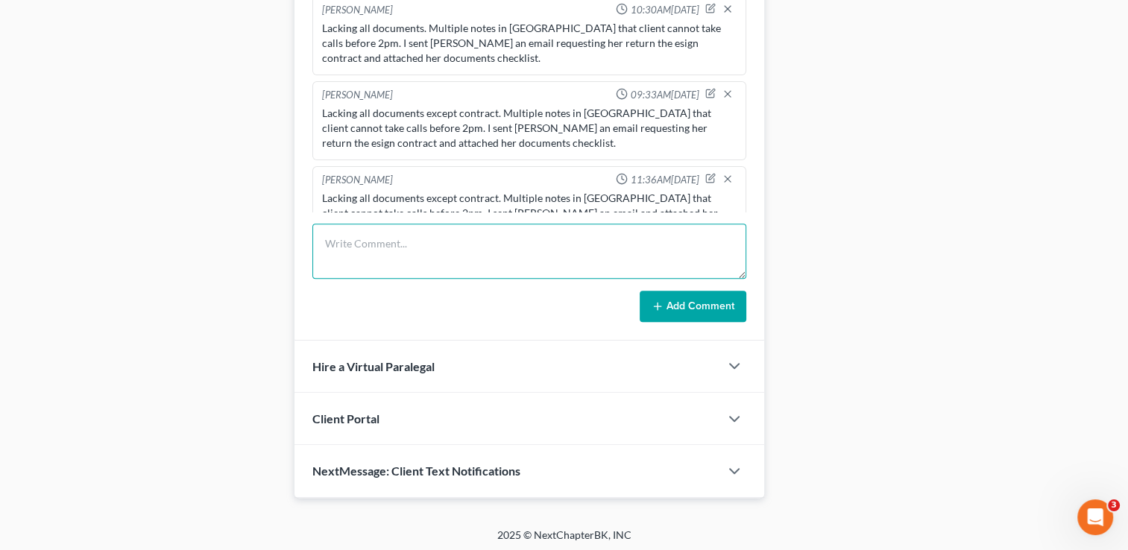
click at [381, 230] on textarea at bounding box center [529, 251] width 434 height 55
paste textarea "Lacking all documents except contract. Multiple notes in NC that client cannot …"
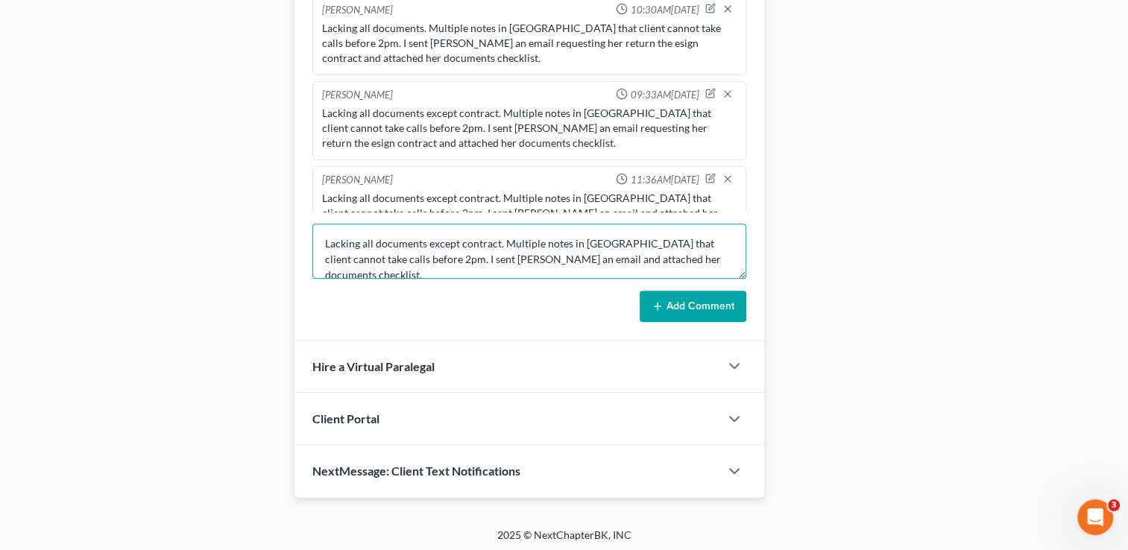
type textarea "Lacking all documents except contract. Multiple notes in NC that client cannot …"
click at [670, 301] on button "Add Comment" at bounding box center [693, 306] width 107 height 31
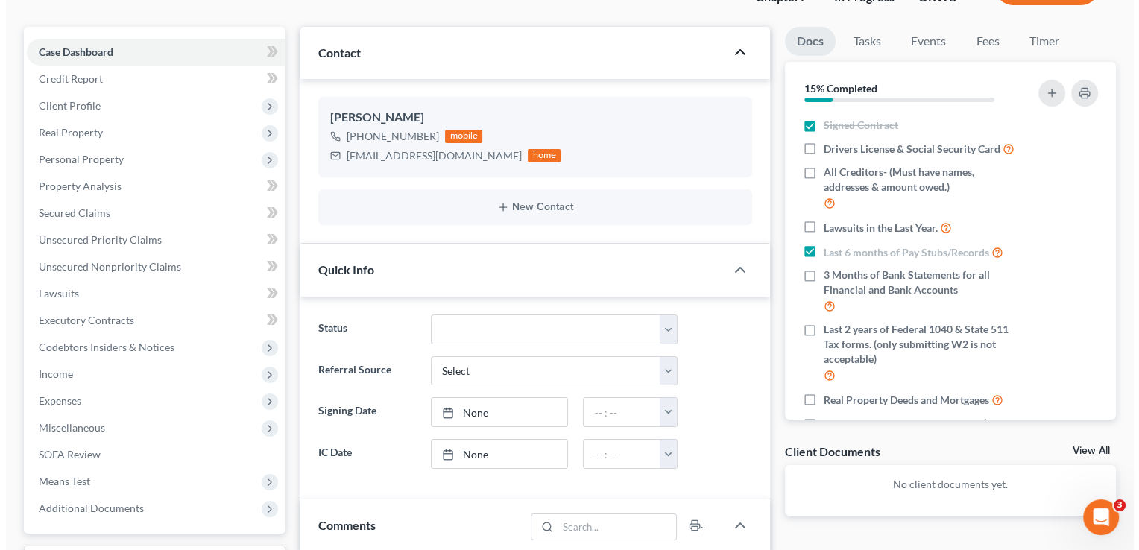
scroll to position [0, 0]
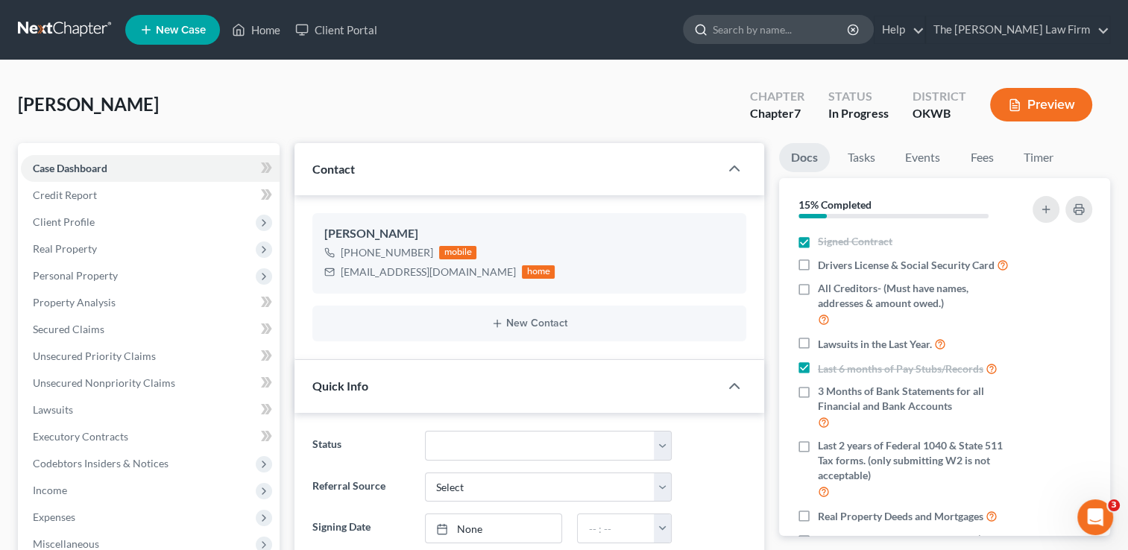
click at [772, 25] on input "search" at bounding box center [781, 30] width 136 height 28
type input "[PERSON_NAME]"
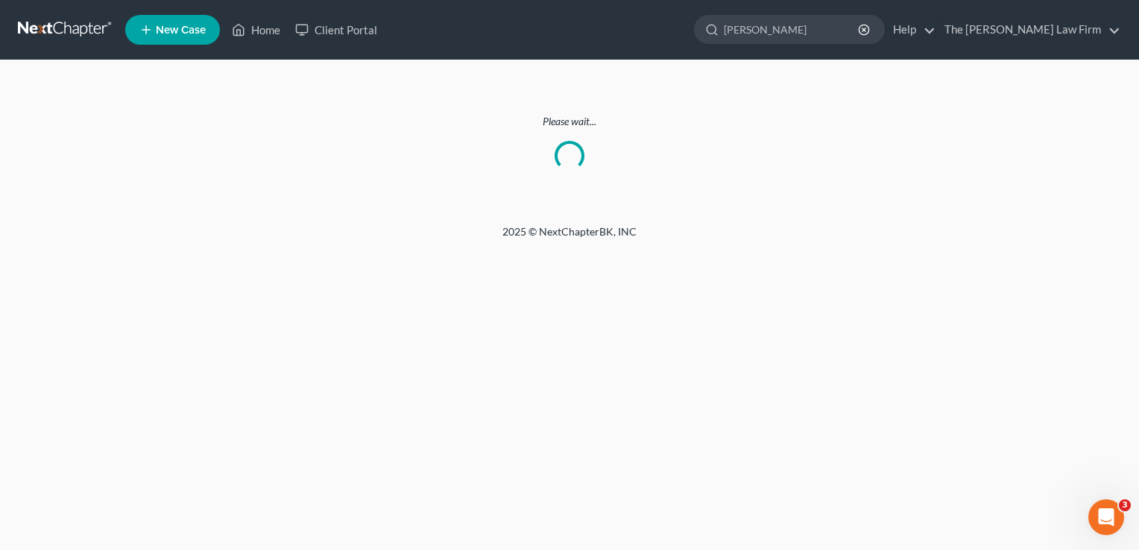
click at [69, 32] on link at bounding box center [65, 29] width 95 height 27
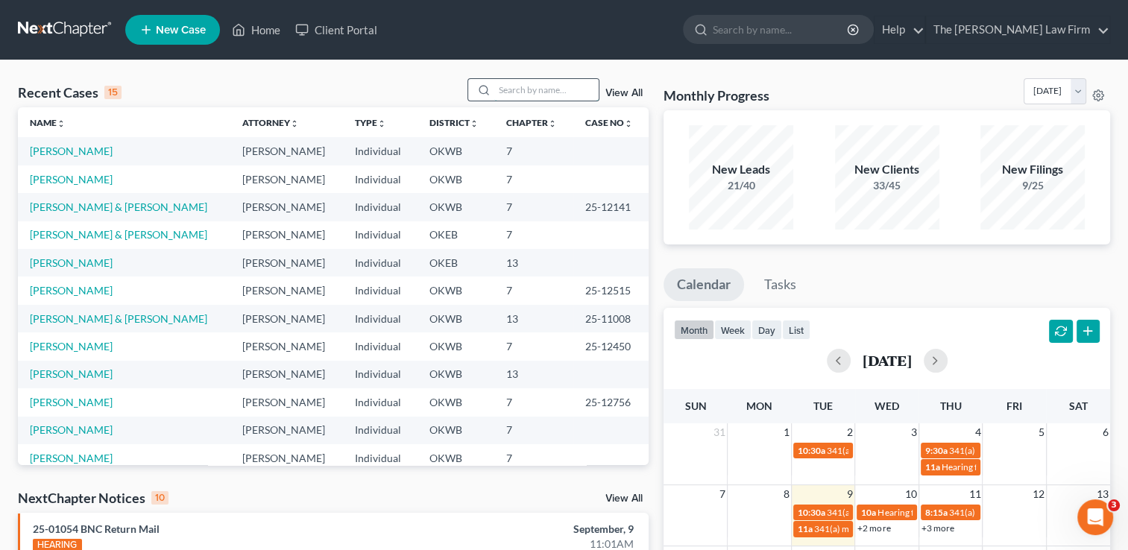
click at [528, 92] on input "search" at bounding box center [546, 90] width 104 height 22
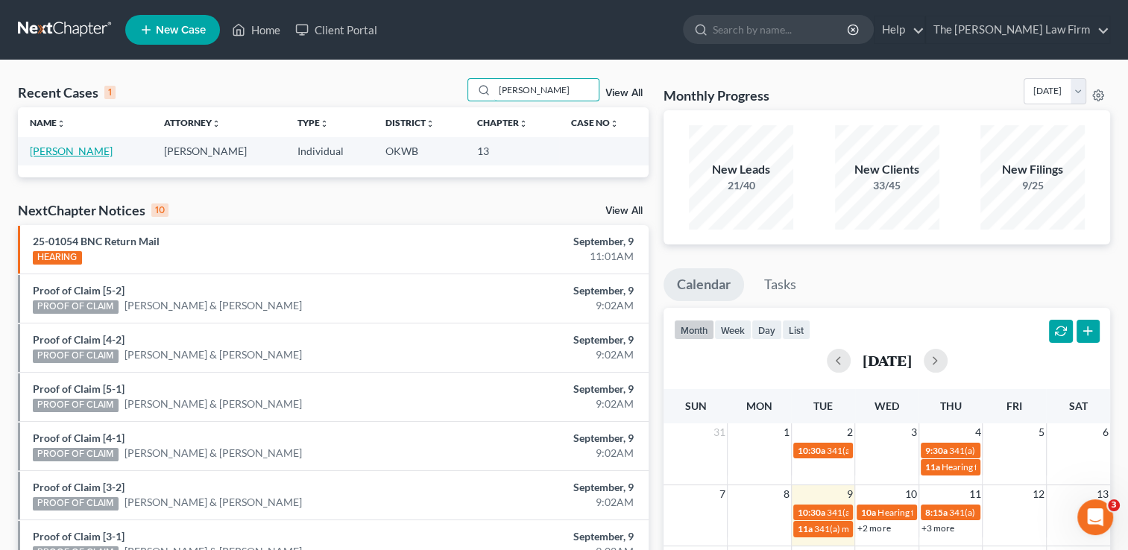
type input "[PERSON_NAME]"
click at [68, 151] on link "[PERSON_NAME]" at bounding box center [71, 151] width 83 height 13
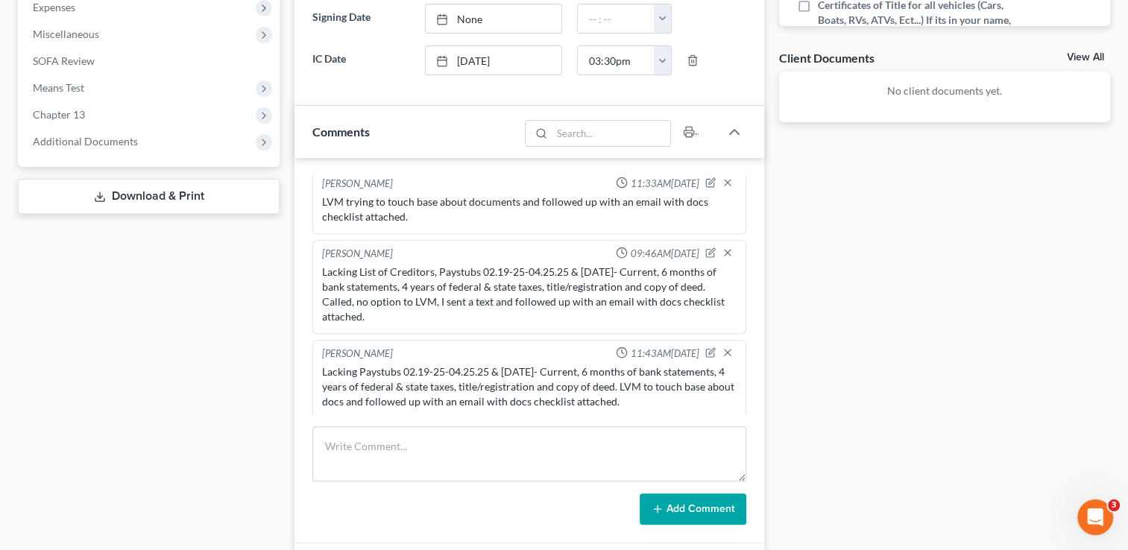
scroll to position [596, 0]
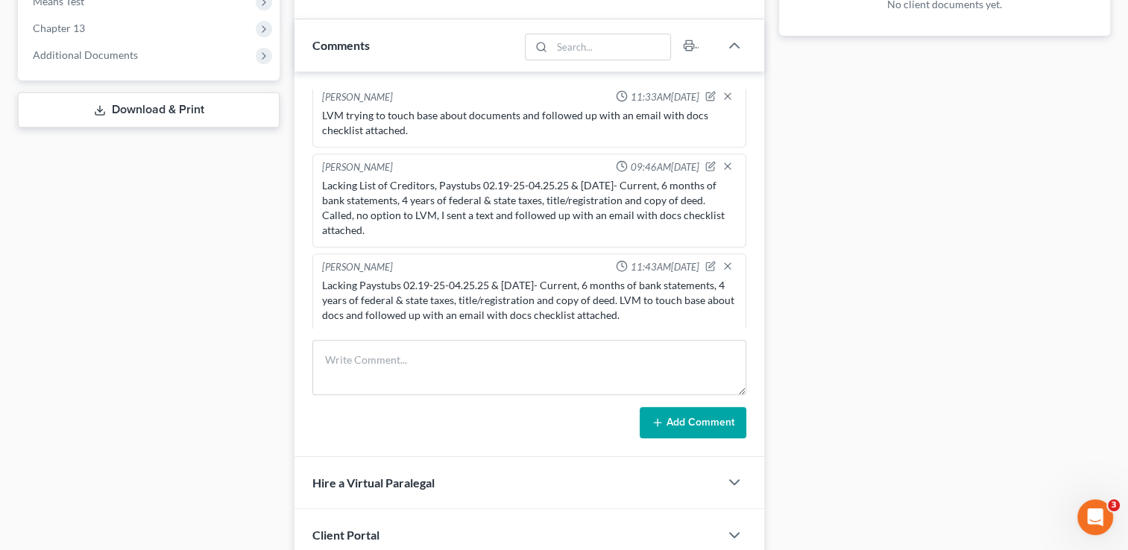
drag, startPoint x: 322, startPoint y: 177, endPoint x: 382, endPoint y: 218, distance: 72.4
click at [382, 218] on div "Lacking List of Creditors, Paystubs 02.19-25-04.25.25 & [DATE]- Current, 6 mont…" at bounding box center [529, 208] width 415 height 60
click at [637, 307] on div "Lacking Paystubs 02.19-25-04.25.25 & [DATE]- Current, 6 months of bank statemen…" at bounding box center [529, 300] width 415 height 45
drag, startPoint x: 637, startPoint y: 308, endPoint x: 319, endPoint y: 280, distance: 319.6
click at [319, 280] on div "Lacking Paystubs 02.19-25-04.25.25 & [DATE]- Current, 6 months of bank statemen…" at bounding box center [529, 300] width 420 height 51
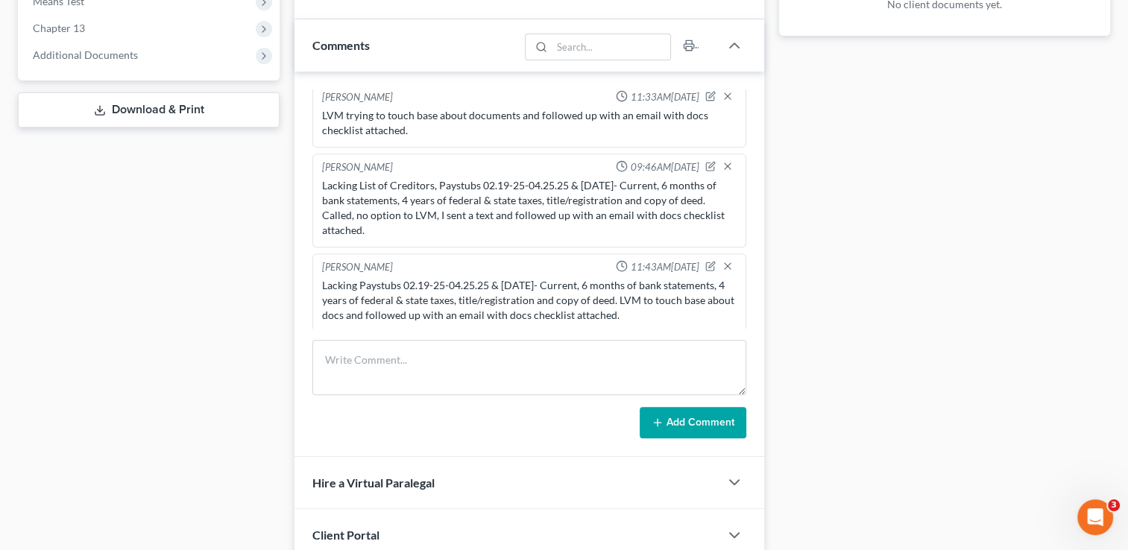
copy div "Lacking Paystubs 02.19-25-04.25.25 & [DATE]- Current, 6 months of bank statemen…"
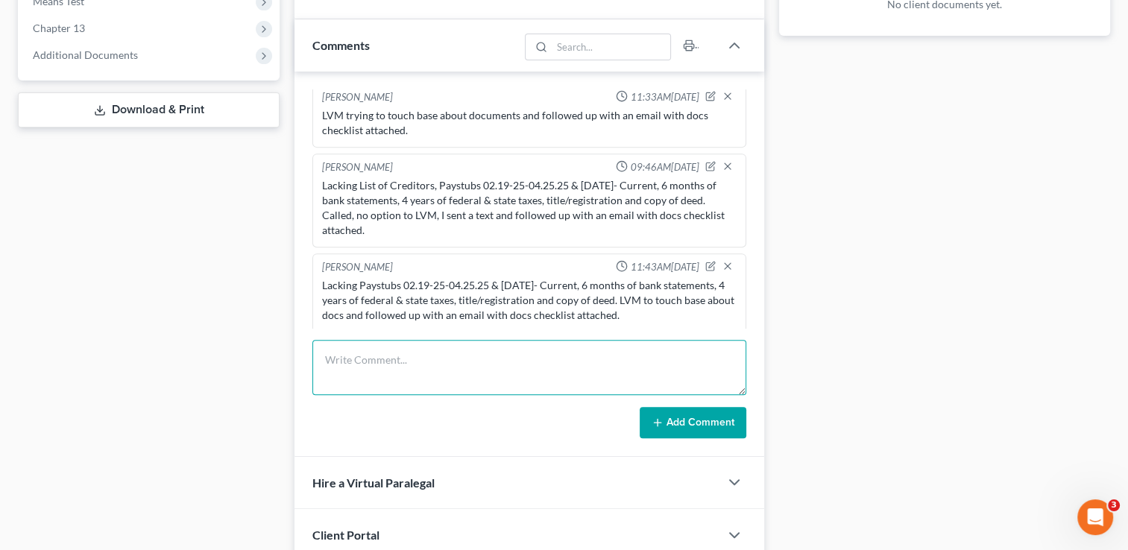
click at [367, 341] on textarea at bounding box center [529, 367] width 434 height 55
paste textarea "Lacking Paystubs 02.19-25-04.25.25 & [DATE]- Current, 6 months of bank statemen…"
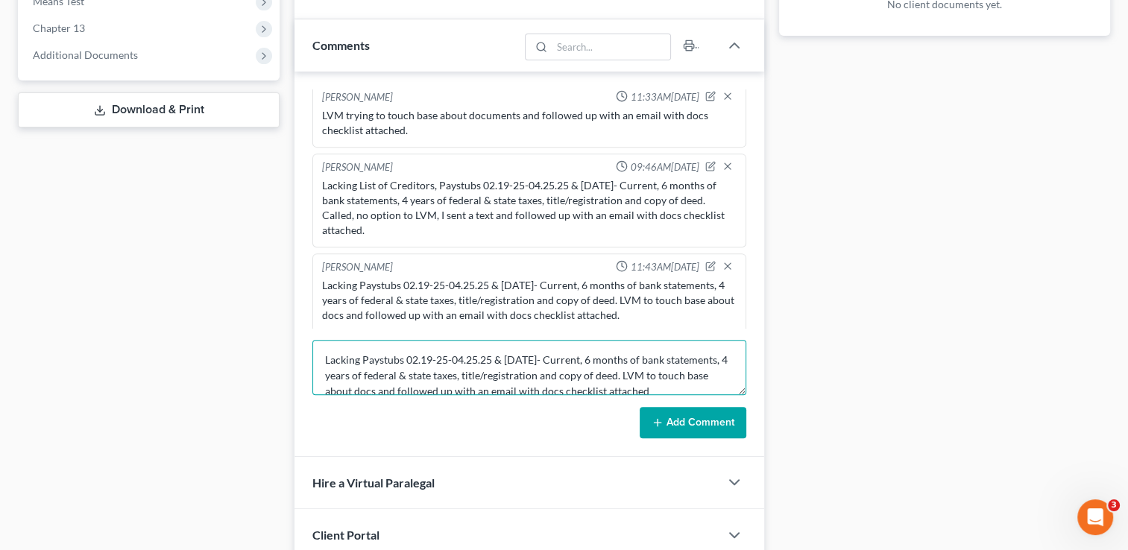
scroll to position [3, 0]
click at [444, 353] on textarea "Lacking Paystubs 02.19-25-04.25.25 & [DATE]- Current, 6 months of bank statemen…" at bounding box center [529, 367] width 434 height 55
click at [417, 356] on textarea "Lacking Paystubs 02.19-25-04.25.25 & [DATE]- Current, 6 months of bank statemen…" at bounding box center [529, 367] width 434 height 55
click at [426, 353] on textarea "Lacking Paystubs 04.19-25-04.25.25 & [DATE]- Current, 6 months of bank statemen…" at bounding box center [529, 367] width 434 height 55
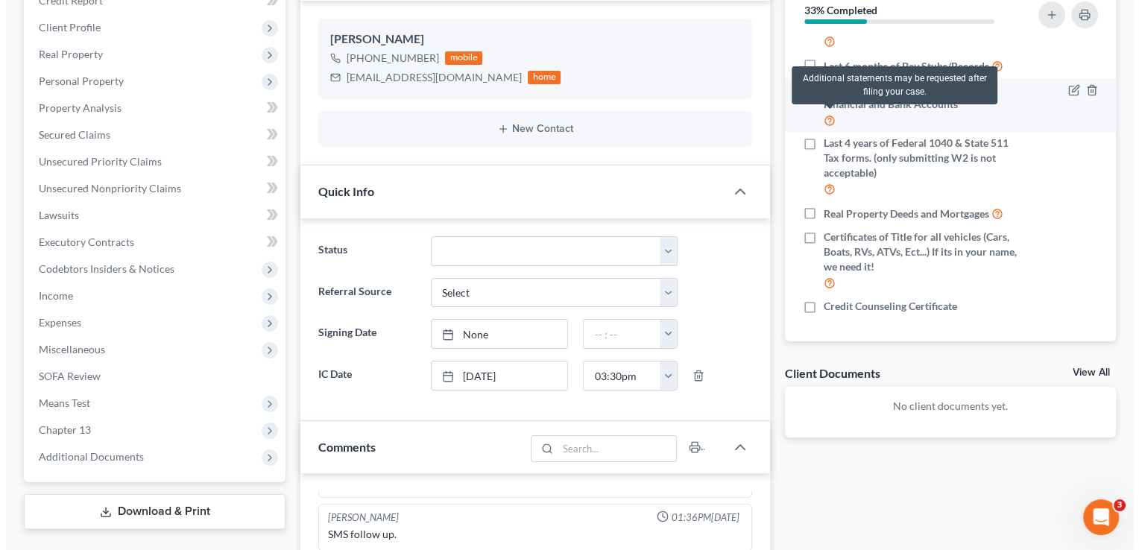
scroll to position [191, 0]
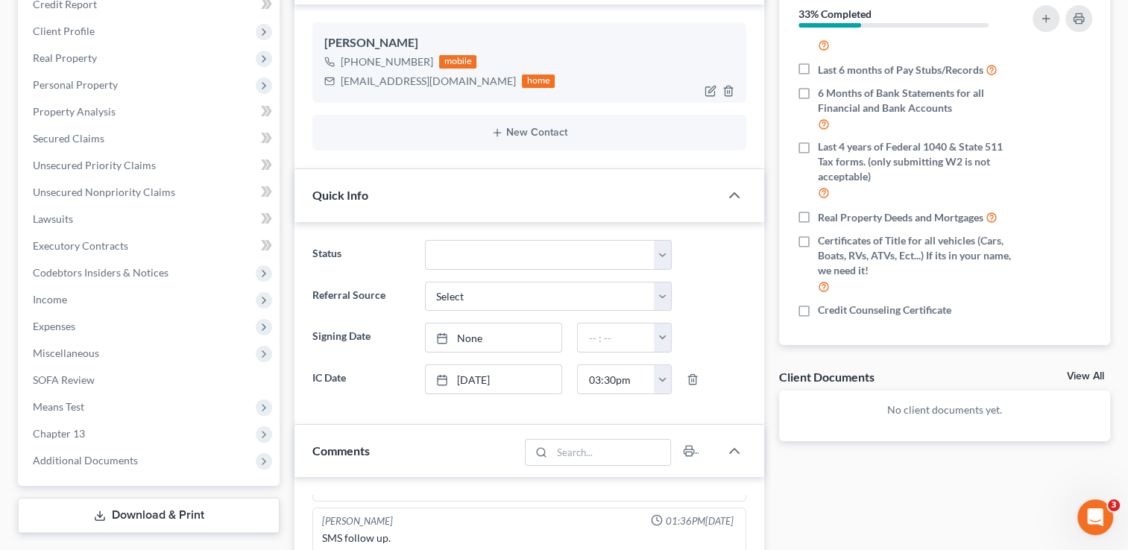
click at [360, 77] on div "[EMAIL_ADDRESS][DOMAIN_NAME]" at bounding box center [428, 81] width 175 height 15
copy div "[EMAIL_ADDRESS][DOMAIN_NAME]"
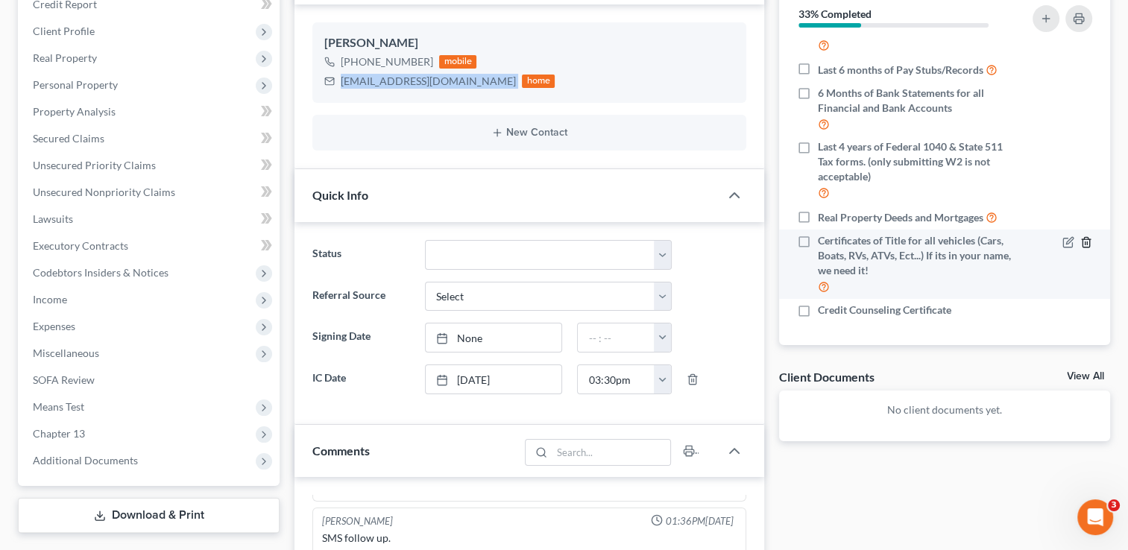
click at [1082, 240] on icon "button" at bounding box center [1085, 242] width 7 height 10
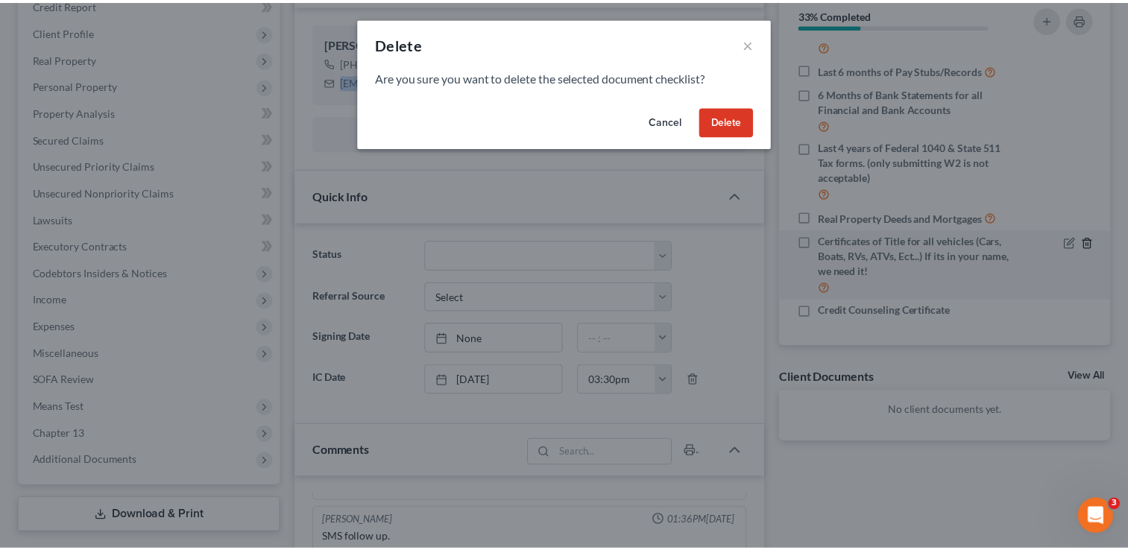
scroll to position [83, 0]
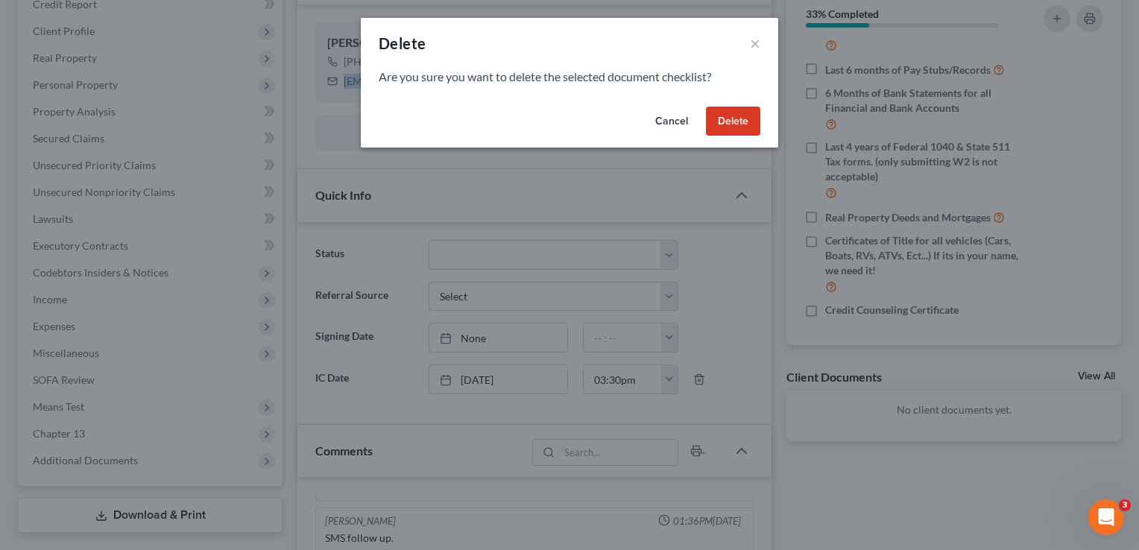
click at [747, 121] on button "Delete" at bounding box center [733, 122] width 54 height 30
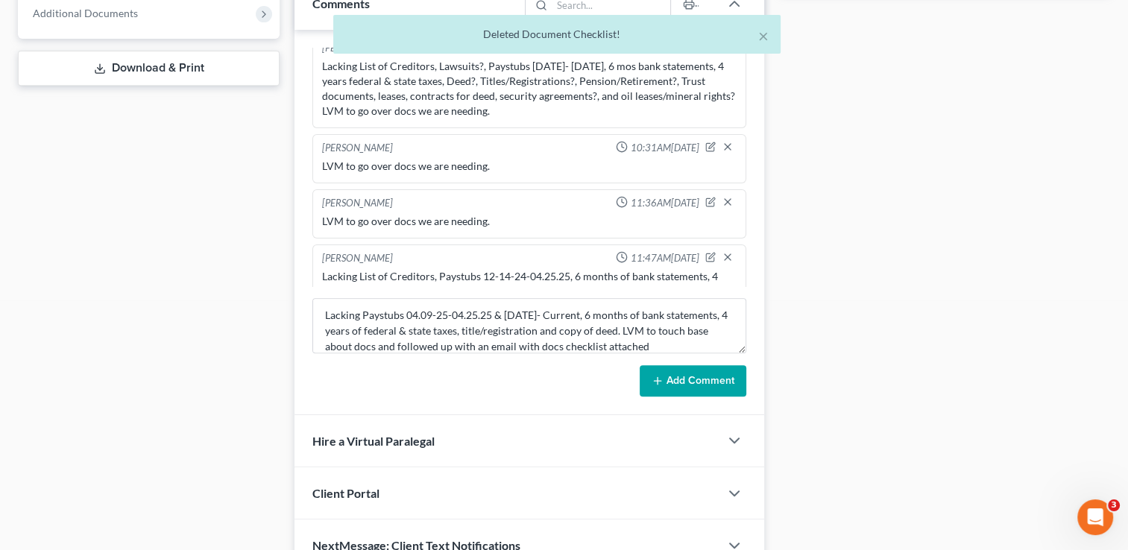
scroll to position [314, 0]
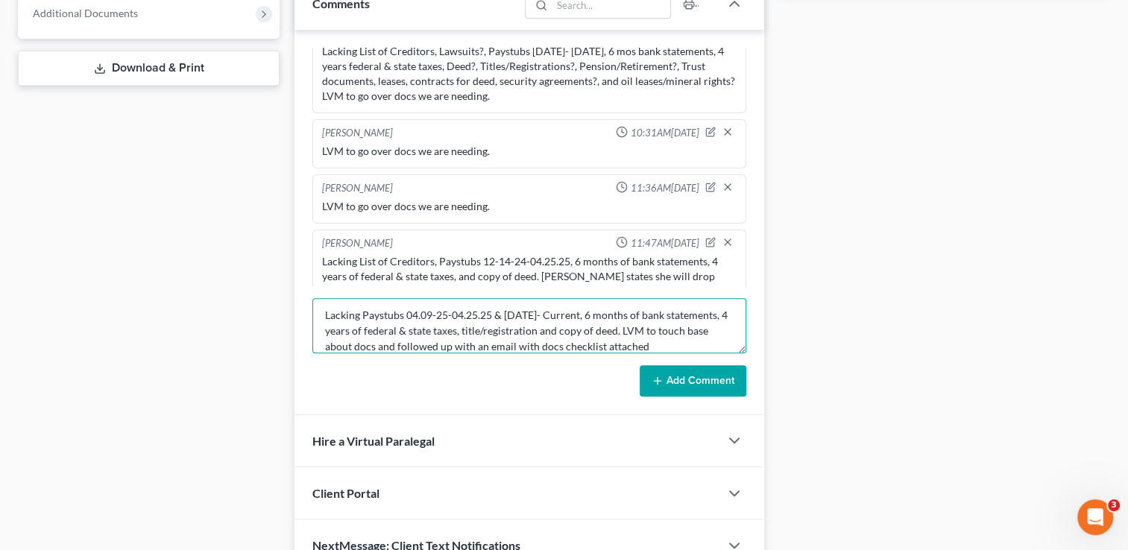
click at [600, 330] on textarea "Lacking Paystubs 04.09-25-04.25.25 & 06.14.25- Current, 6 months of bank statem…" at bounding box center [529, 325] width 434 height 55
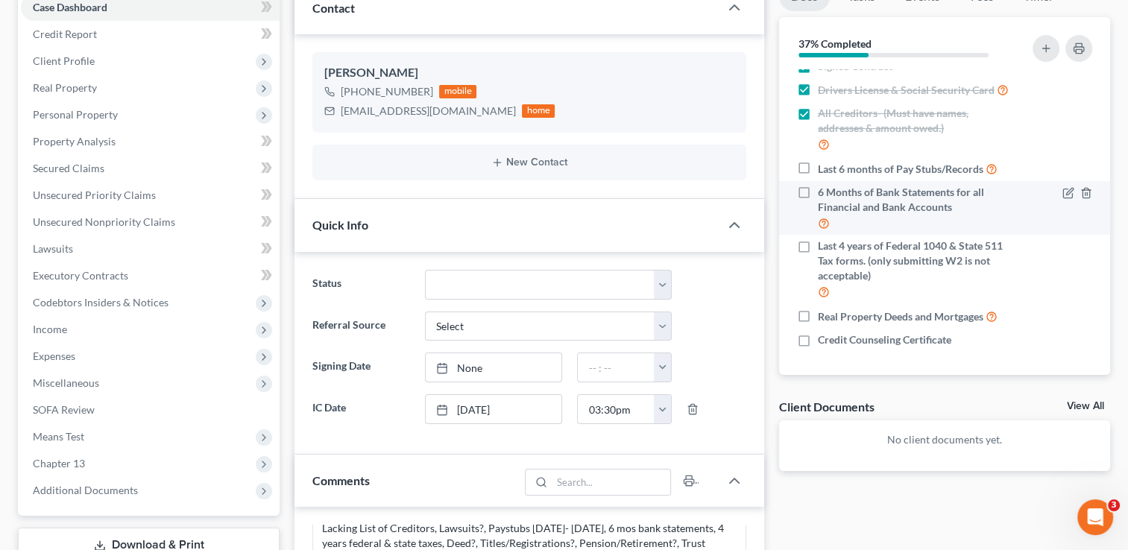
scroll to position [116, 0]
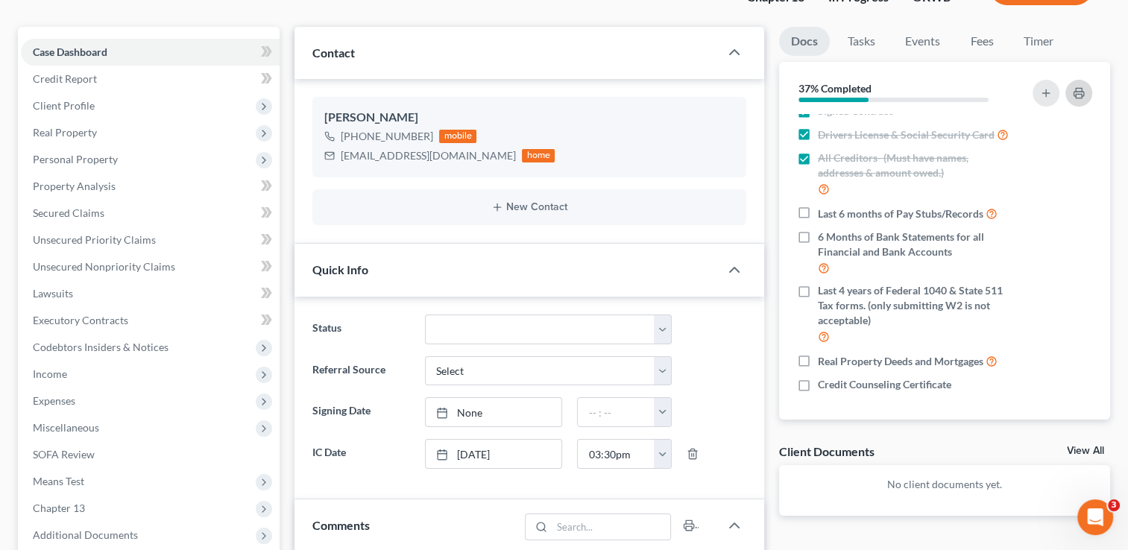
click at [1073, 92] on icon "button" at bounding box center [1079, 93] width 12 height 12
click at [432, 154] on div "ashleybutler053@gmail.com" at bounding box center [428, 155] width 175 height 15
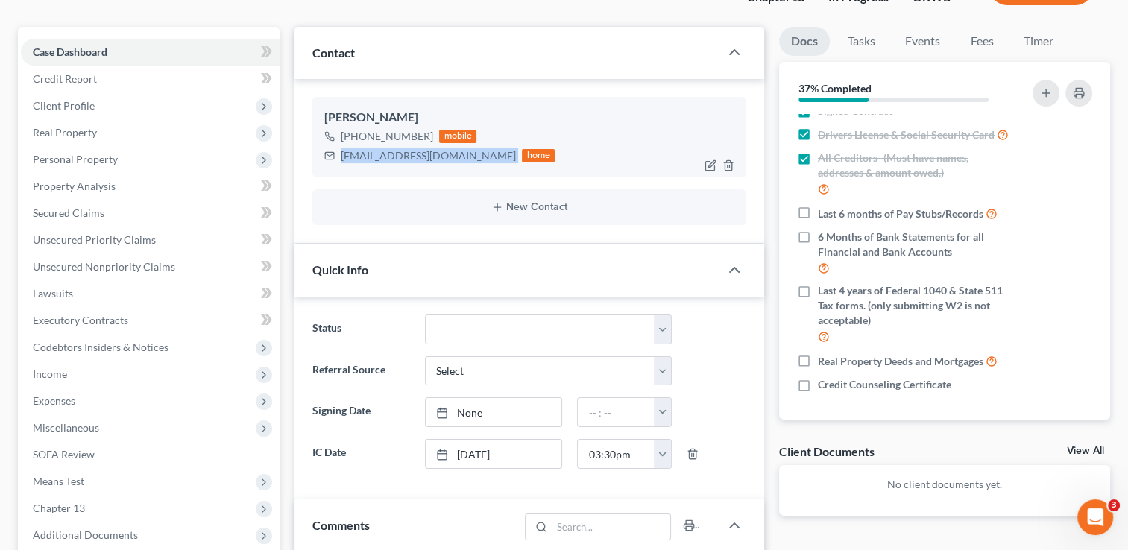
copy div "ashleybutler053@gmail.com"
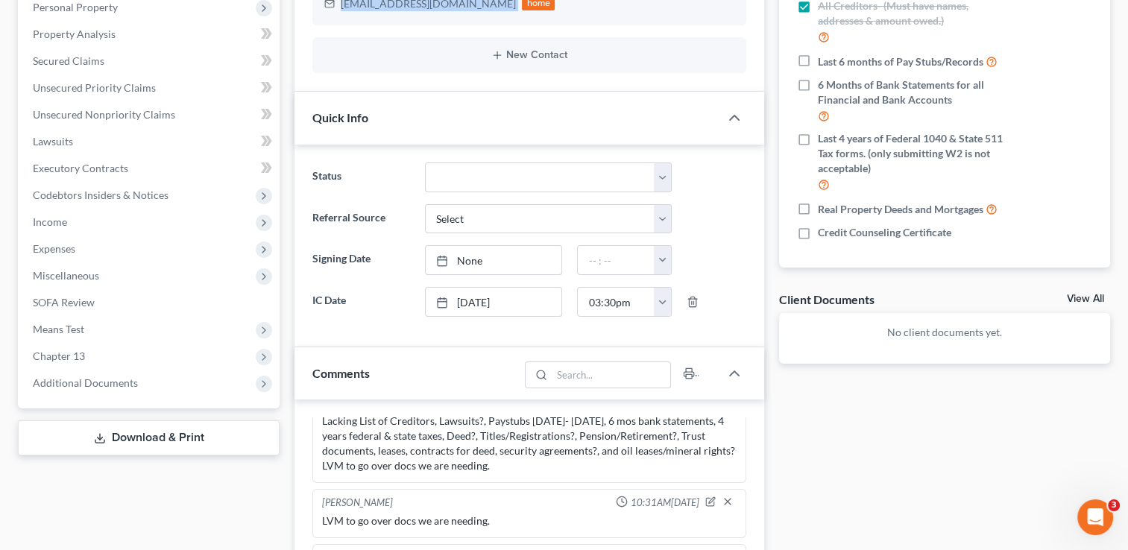
scroll to position [713, 0]
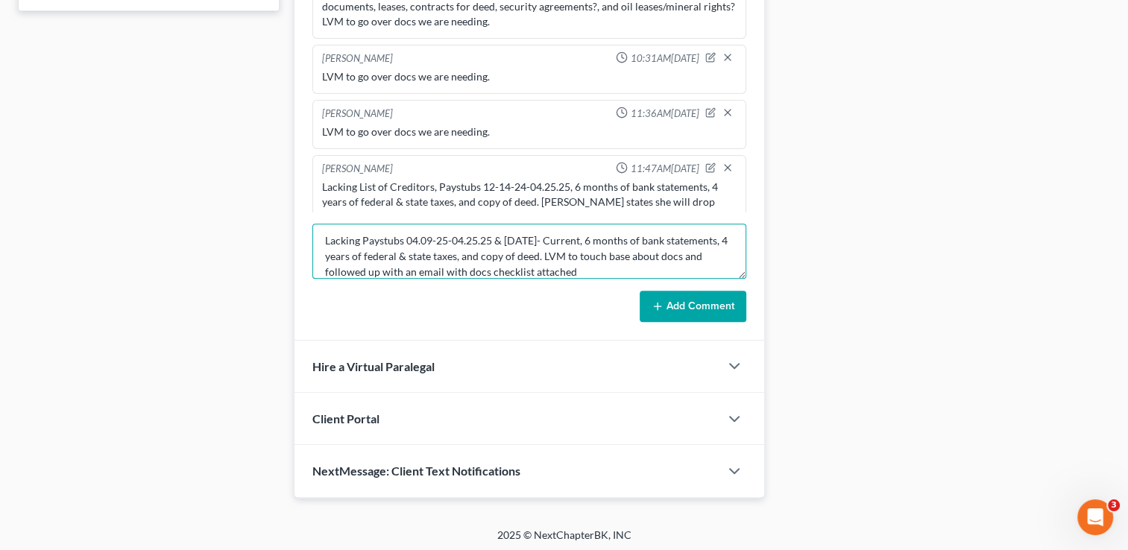
click at [647, 269] on textarea "Lacking Paystubs 04.09-25-04.25.25 & 06.14.25- Current, 6 months of bank statem…" at bounding box center [529, 251] width 434 height 55
type textarea "Lacking Paystubs 04.09-25-04.25.25 & 06.14.25- Current, 6 months of bank statem…"
click at [655, 300] on icon at bounding box center [658, 306] width 12 height 12
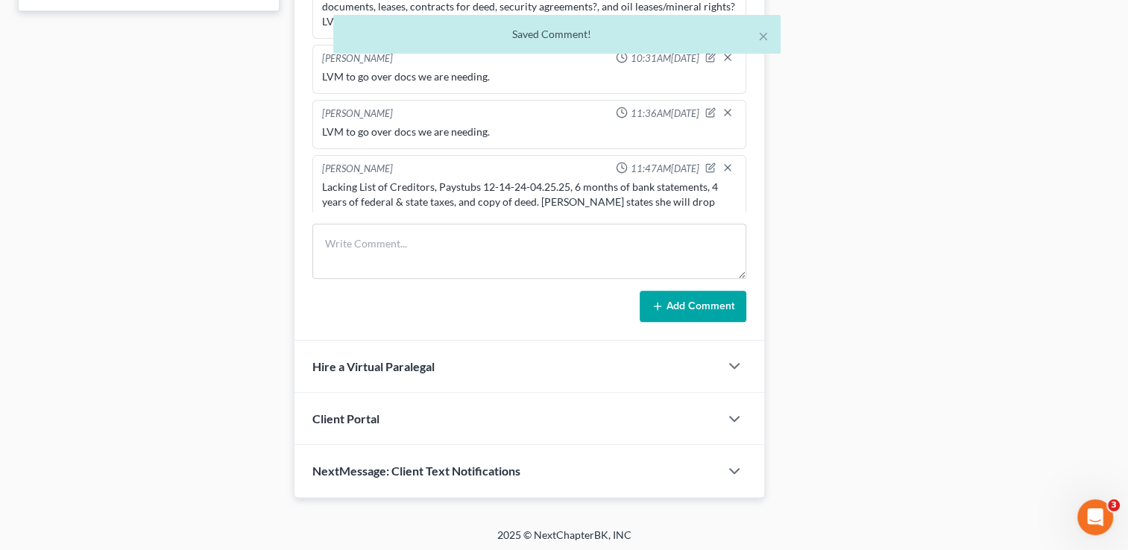
scroll to position [772, 0]
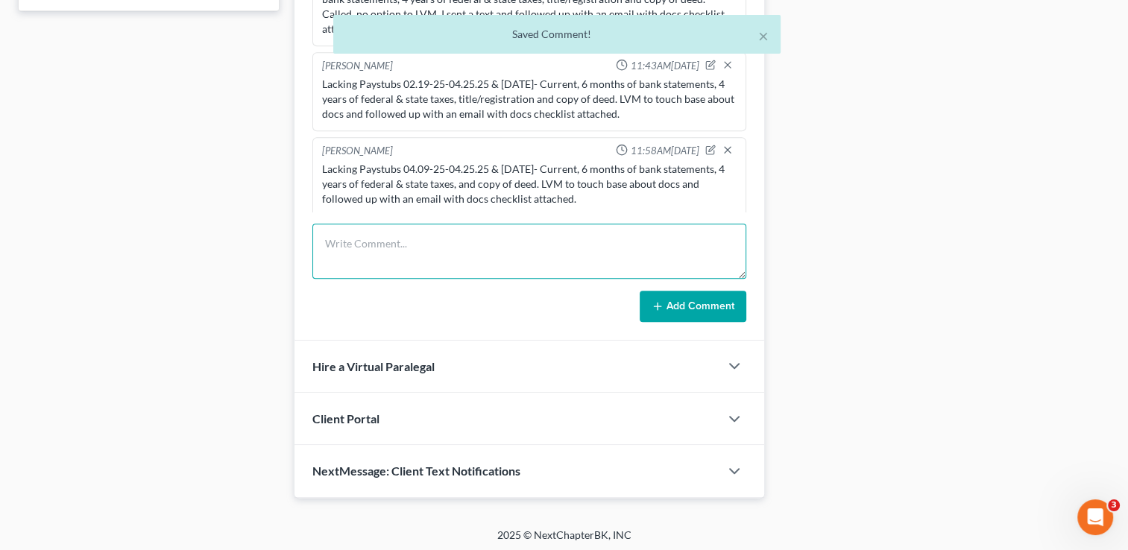
click at [532, 242] on textarea at bounding box center [529, 251] width 434 height 55
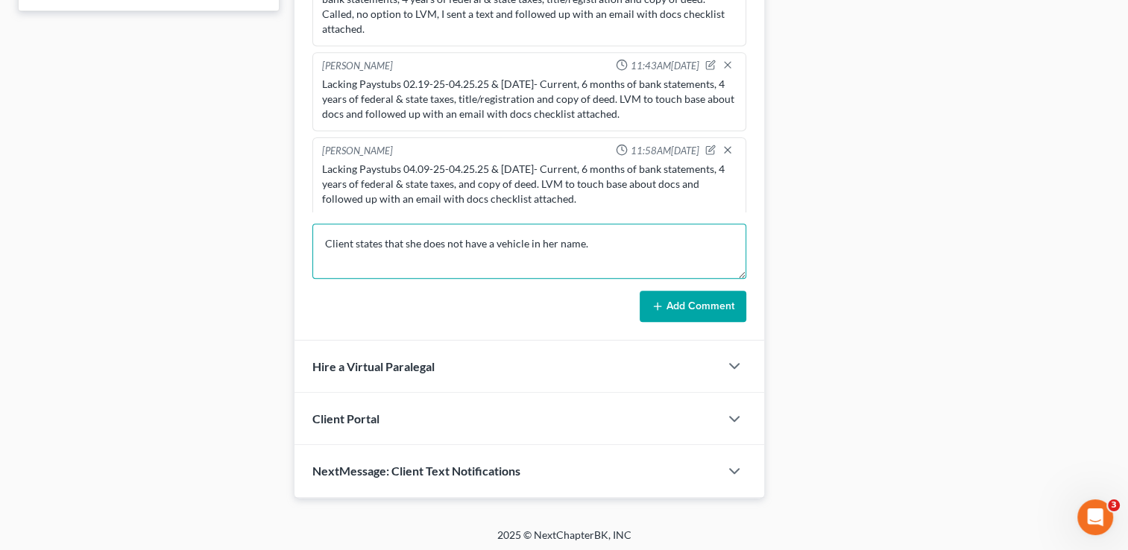
type textarea "Client states that she does not have a vehicle in her name."
click at [655, 301] on icon at bounding box center [658, 306] width 12 height 12
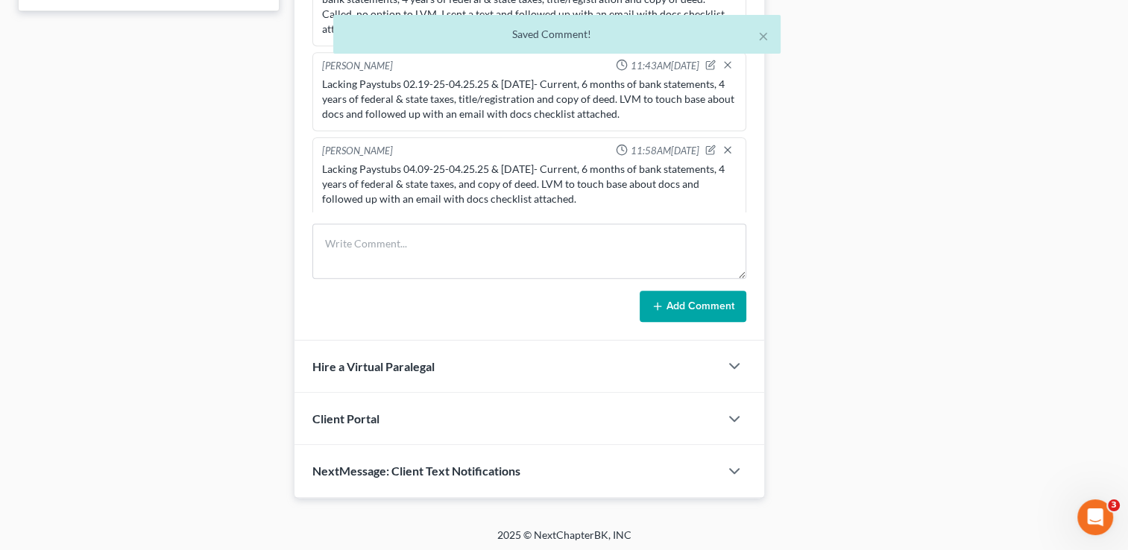
scroll to position [826, 0]
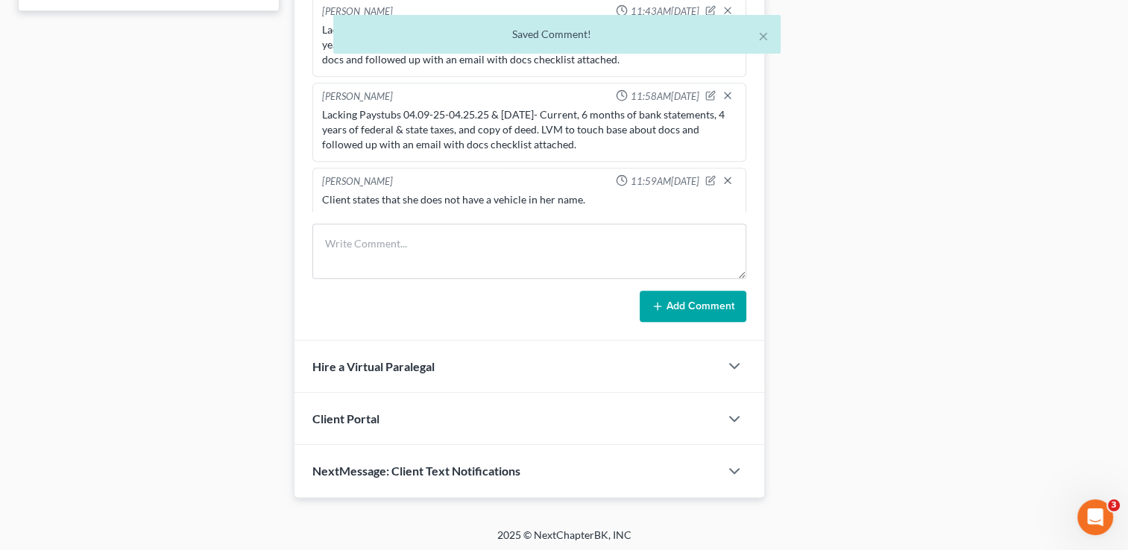
drag, startPoint x: 575, startPoint y: 133, endPoint x: 319, endPoint y: 110, distance: 256.8
click at [319, 110] on div "Lacking Paystubs 04.09-25-04.25.25 & 06.14.25- Current, 6 months of bank statem…" at bounding box center [529, 129] width 420 height 51
drag, startPoint x: 319, startPoint y: 109, endPoint x: 327, endPoint y: 107, distance: 8.5
copy div "Lacking Paystubs 04.09-25-04.25.25 & 06.14.25- Current, 6 months of bank statem…"
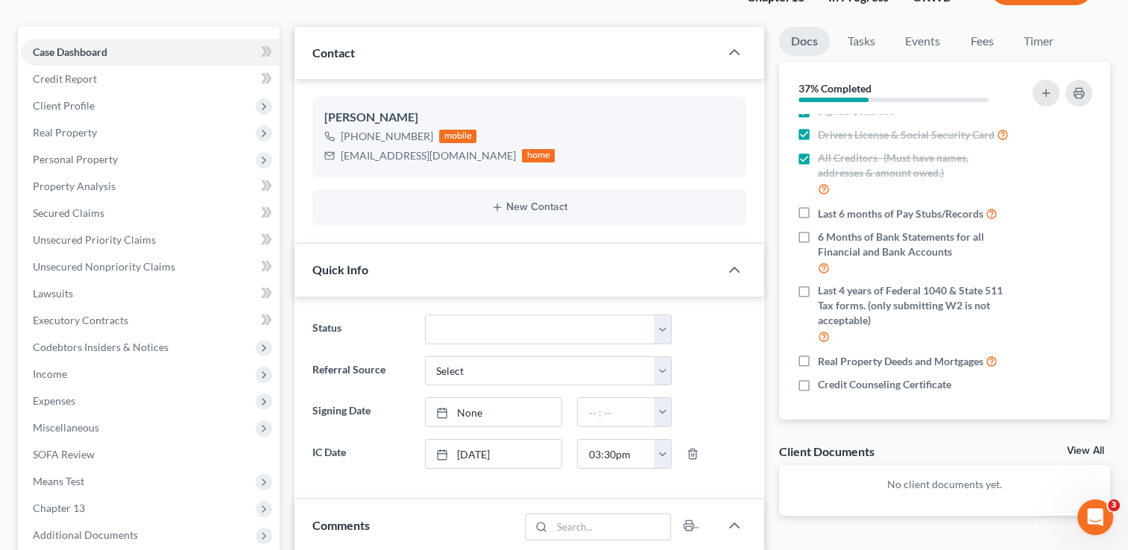
scroll to position [0, 0]
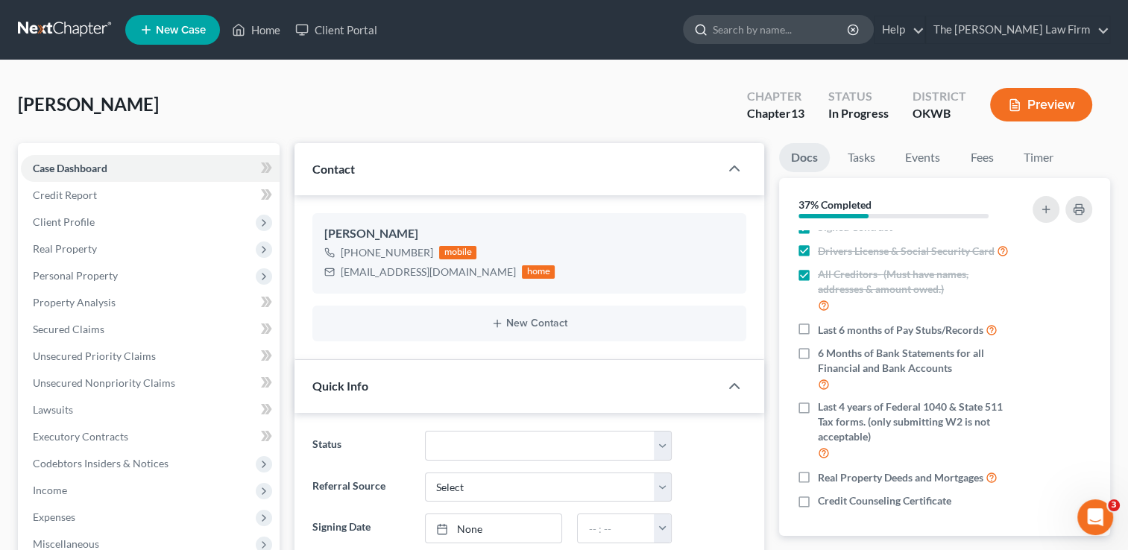
click at [791, 31] on input "search" at bounding box center [781, 30] width 136 height 28
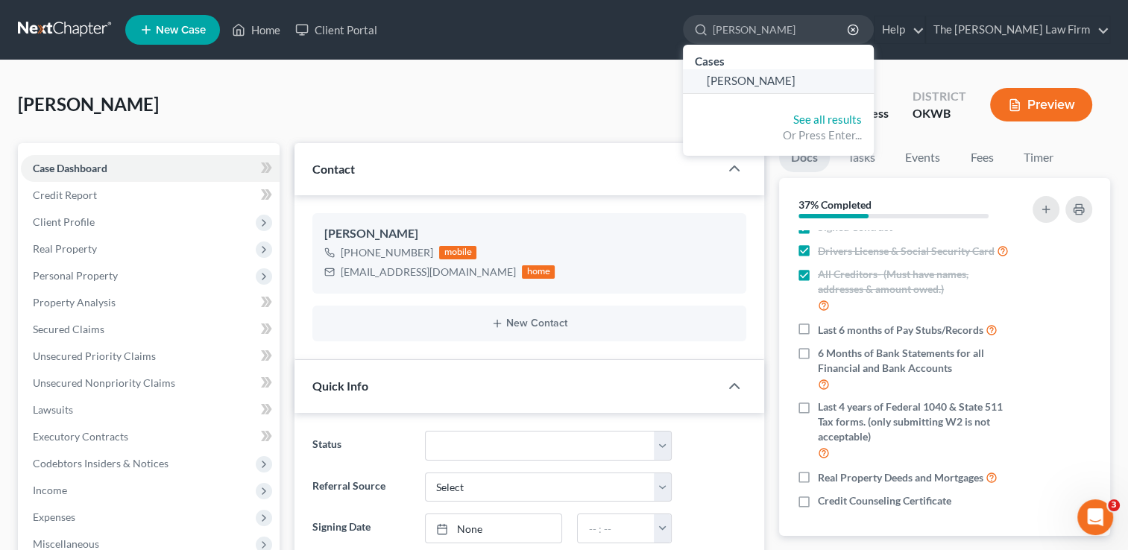
type input "Partin, Juli"
click at [778, 78] on span "[PERSON_NAME]" at bounding box center [751, 80] width 89 height 13
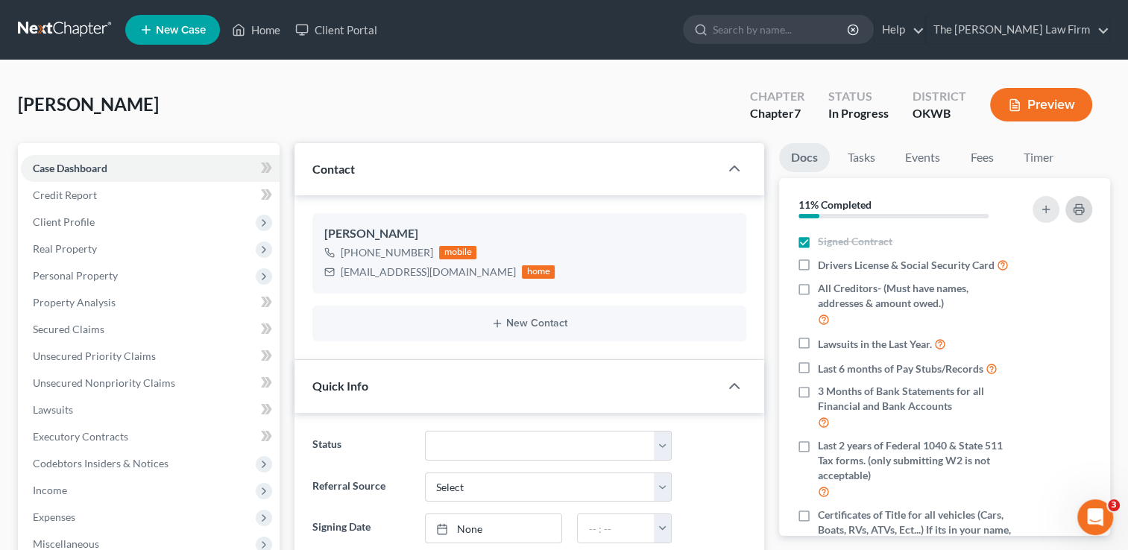
click at [1083, 204] on icon "button" at bounding box center [1079, 210] width 12 height 12
click at [373, 276] on div "japartin@icloud.com" at bounding box center [428, 272] width 175 height 15
copy div "japartin@icloud.com"
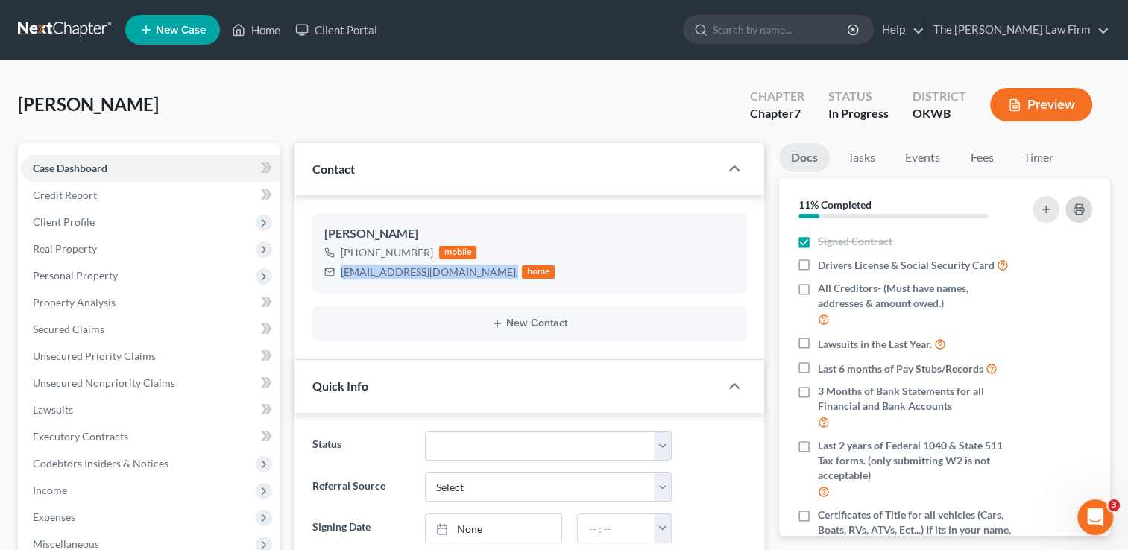
click at [1074, 209] on icon "button" at bounding box center [1079, 210] width 10 height 4
copy div "japartin@icloud.com"
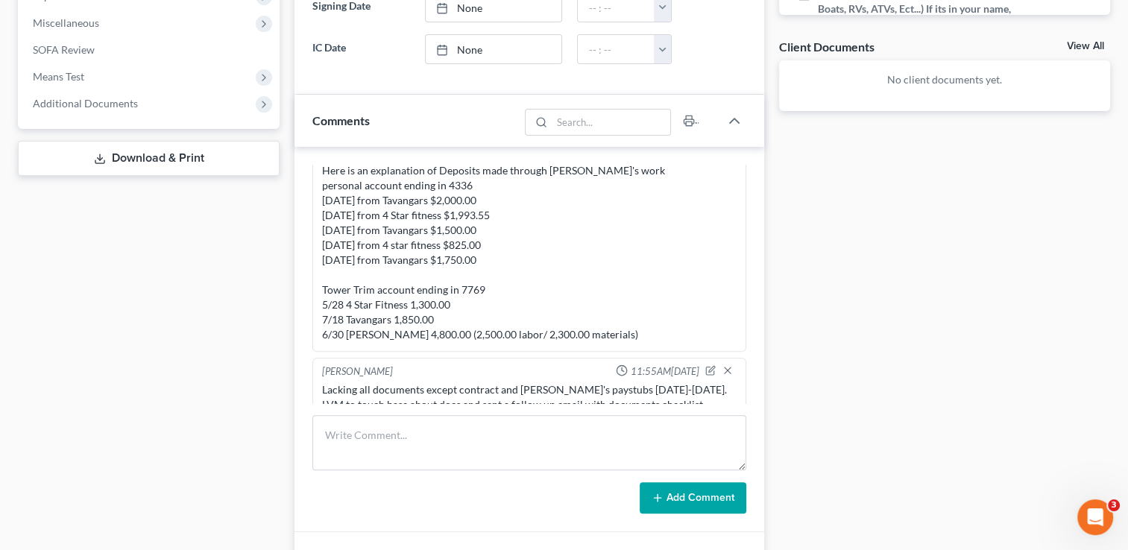
scroll to position [522, 0]
click at [590, 383] on div "Lacking all documents except contract and Julie's paystubs 05.08.25-07.17.25. L…" at bounding box center [529, 404] width 415 height 45
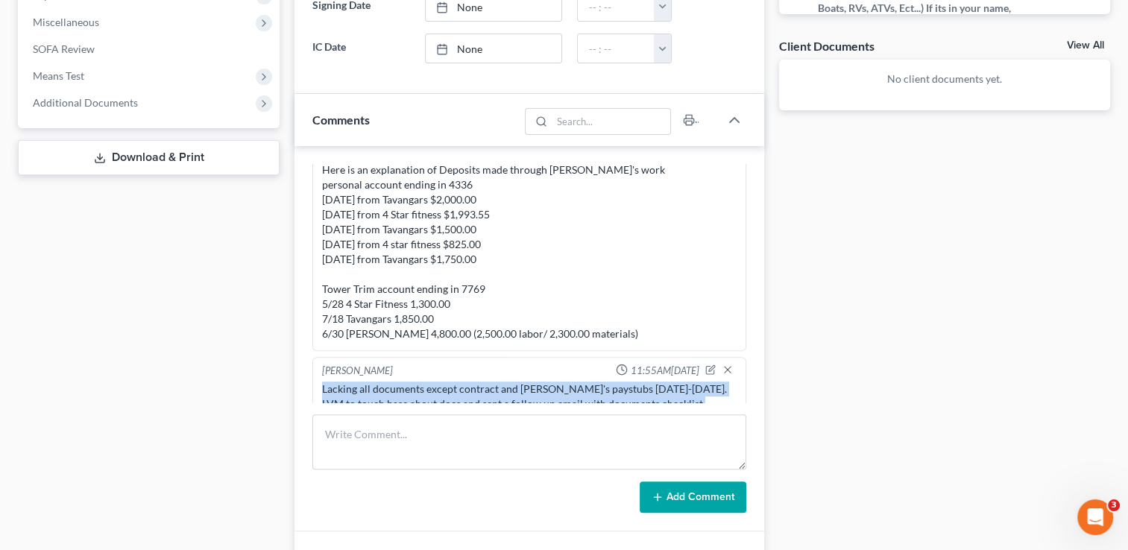
click at [590, 383] on div "Lacking all documents except contract and Julie's paystubs 05.08.25-07.17.25. L…" at bounding box center [529, 404] width 415 height 45
drag, startPoint x: 590, startPoint y: 383, endPoint x: 573, endPoint y: 381, distance: 17.3
copy div "Lacking all documents except contract and Julie's paystubs 05.08.25-07.17.25. L…"
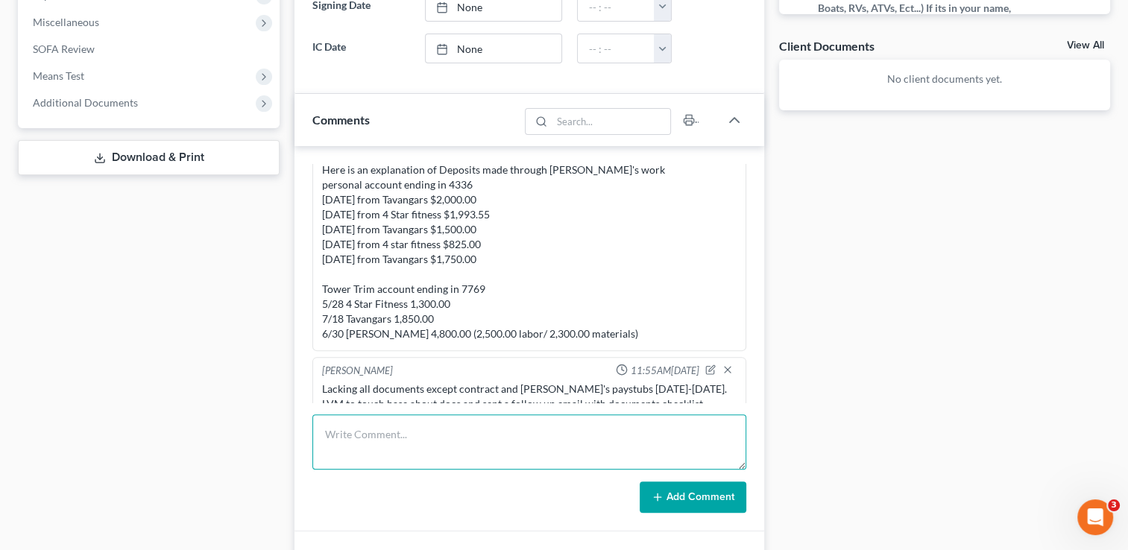
click at [471, 439] on textarea at bounding box center [529, 442] width 434 height 55
paste textarea "Lacking all documents except contract and Julie's paystubs 05.08.25-07.17.25. L…"
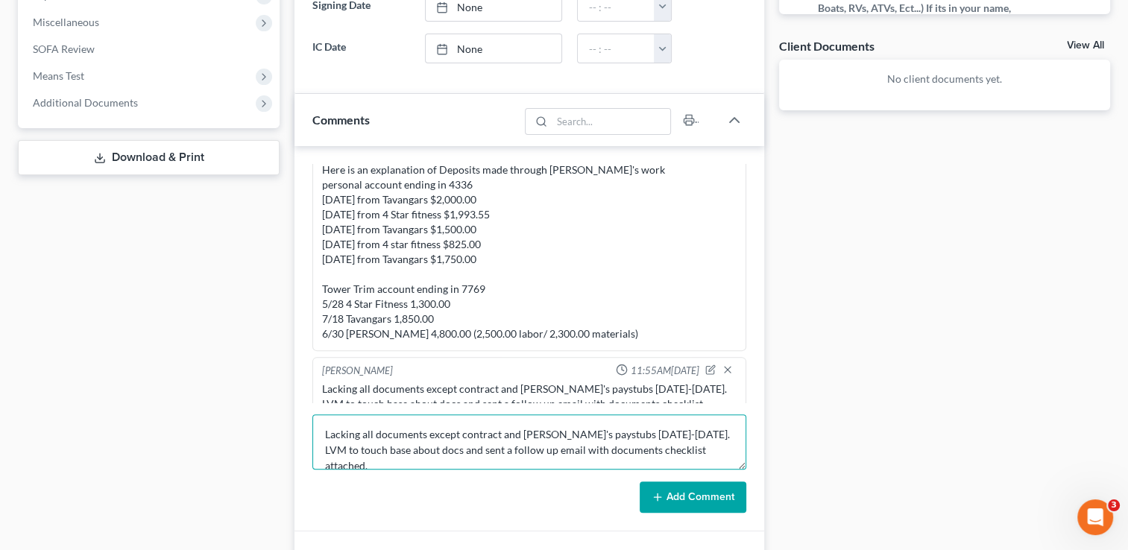
scroll to position [3, 0]
type textarea "Lacking all documents except contract and Julie's paystubs 05.08.25-07.17.25. L…"
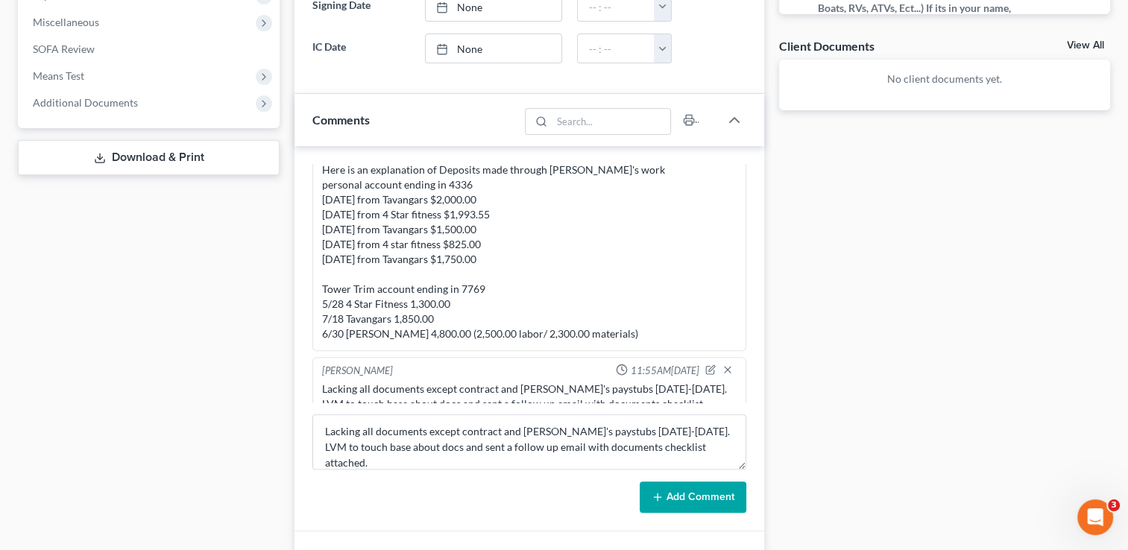
click at [681, 489] on button "Add Comment" at bounding box center [693, 497] width 107 height 31
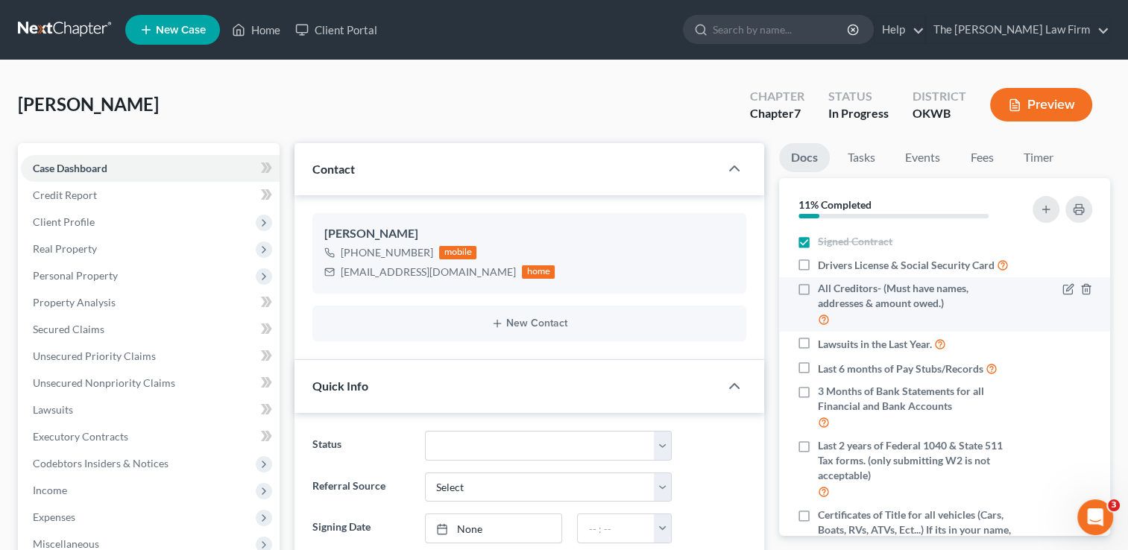
scroll to position [0, 0]
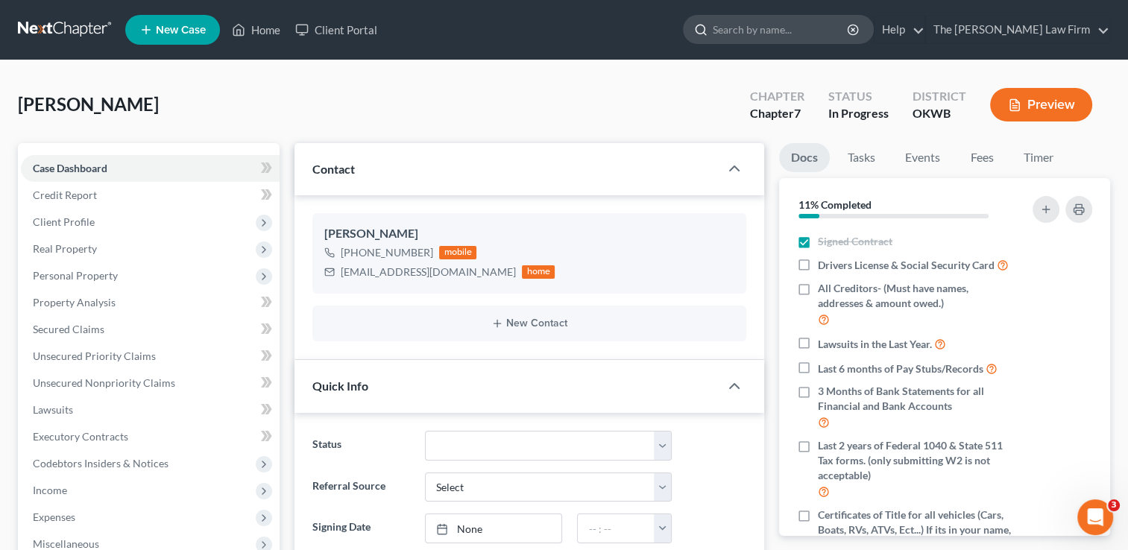
click at [810, 37] on input "search" at bounding box center [781, 30] width 136 height 28
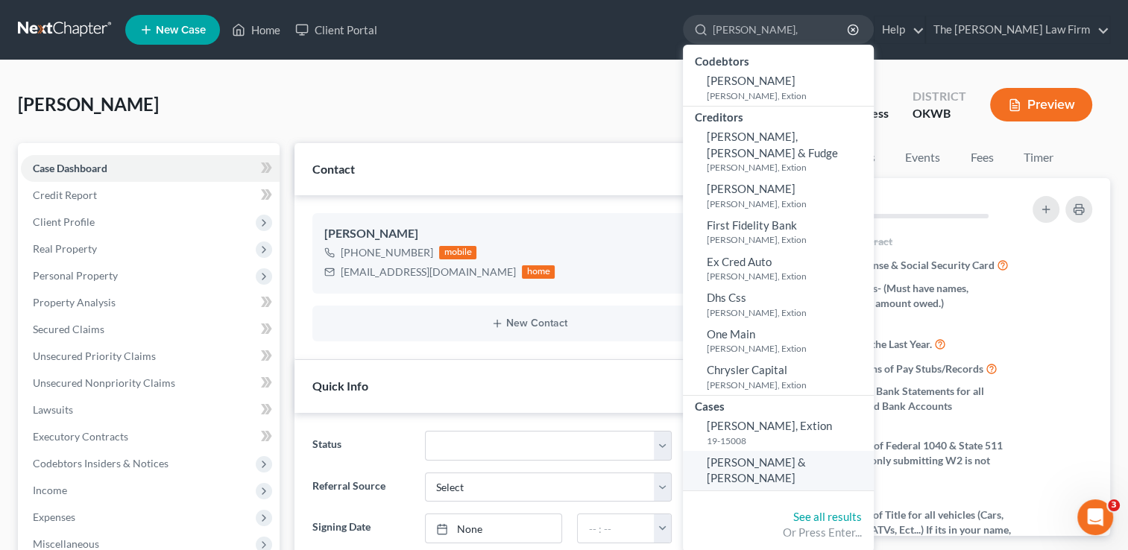
type input "Watkins,"
click at [806, 456] on span "[PERSON_NAME] & [PERSON_NAME]" at bounding box center [756, 470] width 99 height 29
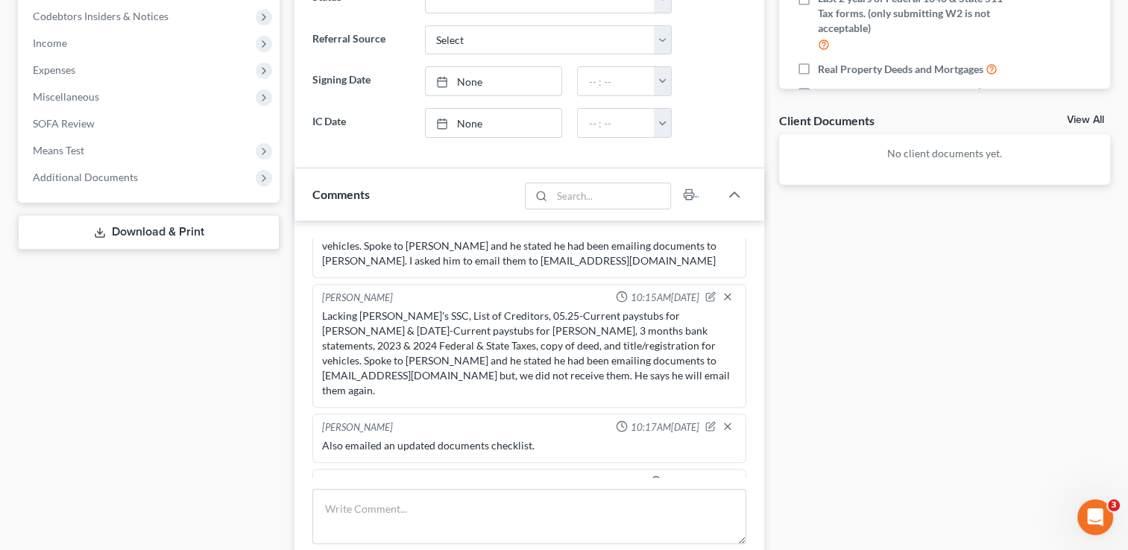
scroll to position [870, 0]
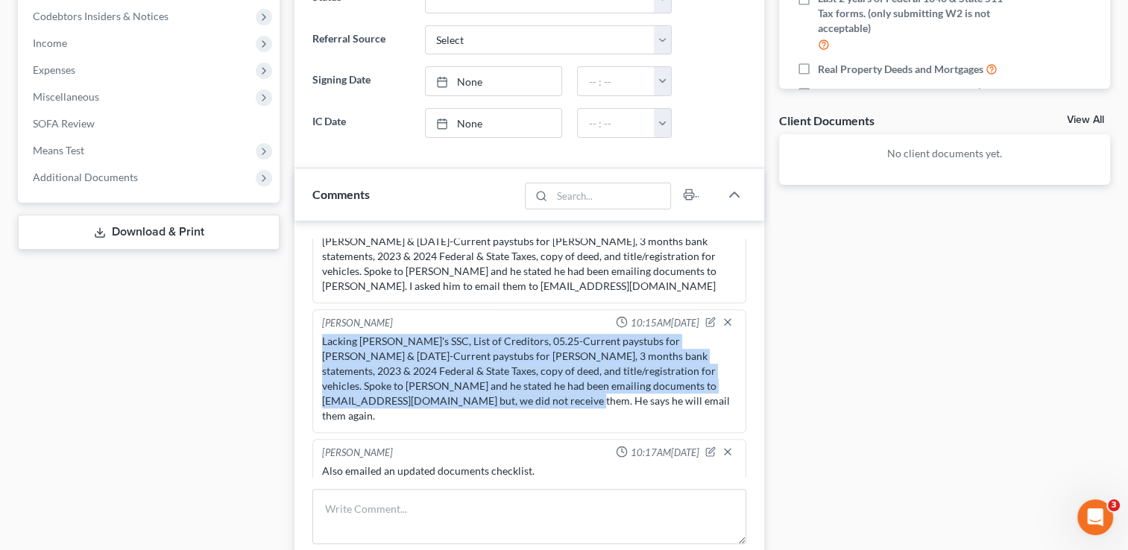
drag, startPoint x: 322, startPoint y: 317, endPoint x: 453, endPoint y: 382, distance: 146.4
click at [453, 382] on div "Lacking Jason's SSC, List of Creditors, 05.25-Current paystubs for Jason & 02.1…" at bounding box center [529, 378] width 415 height 89
drag, startPoint x: 453, startPoint y: 382, endPoint x: 429, endPoint y: 371, distance: 26.0
click at [429, 371] on div "Lacking Jason's SSC, List of Creditors, 05.25-Current paystubs for Jason & 02.1…" at bounding box center [529, 378] width 415 height 89
click at [426, 368] on div "Lacking Jason's SSC, List of Creditors, 05.25-Current paystubs for Jason & 02.1…" at bounding box center [529, 378] width 415 height 89
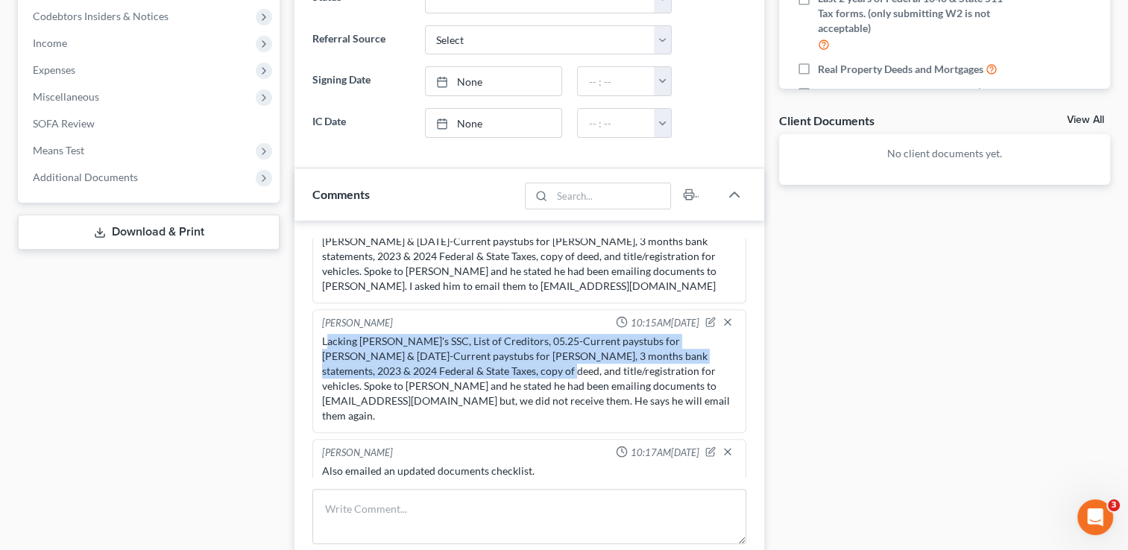
drag, startPoint x: 325, startPoint y: 319, endPoint x: 482, endPoint y: 344, distance: 158.6
click at [482, 344] on div "Lacking Jason's SSC, List of Creditors, 05.25-Current paystubs for Jason & 02.1…" at bounding box center [529, 378] width 415 height 89
click at [328, 334] on div "Lacking Jason's SSC, List of Creditors, 05.25-Current paystubs for Jason & 02.1…" at bounding box center [529, 378] width 415 height 89
drag, startPoint x: 322, startPoint y: 318, endPoint x: 564, endPoint y: 353, distance: 244.2
click at [564, 353] on div "Lacking Jason's SSC, List of Creditors, 05.25-Current paystubs for Jason & 02.1…" at bounding box center [529, 378] width 415 height 89
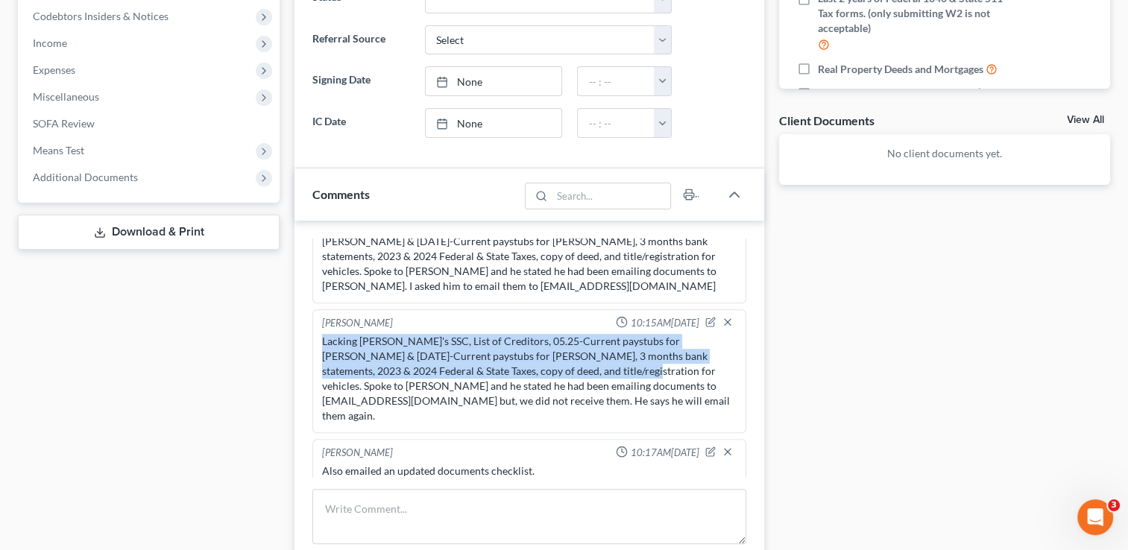
drag, startPoint x: 564, startPoint y: 353, endPoint x: 499, endPoint y: 335, distance: 67.5
copy div "Lacking Jason's SSC, List of Creditors, 05.25-Current paystubs for Jason & 02.1…"
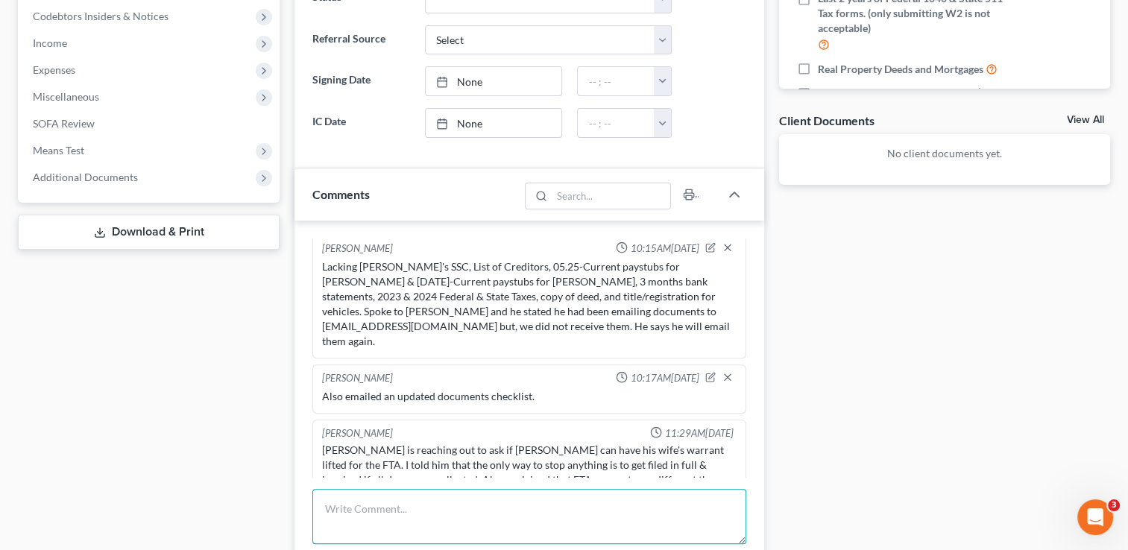
click at [427, 504] on textarea at bounding box center [529, 516] width 434 height 55
paste textarea "Lacking Jason's SSC, List of Creditors, 05.25-Current paystubs for Jason & 02.1…"
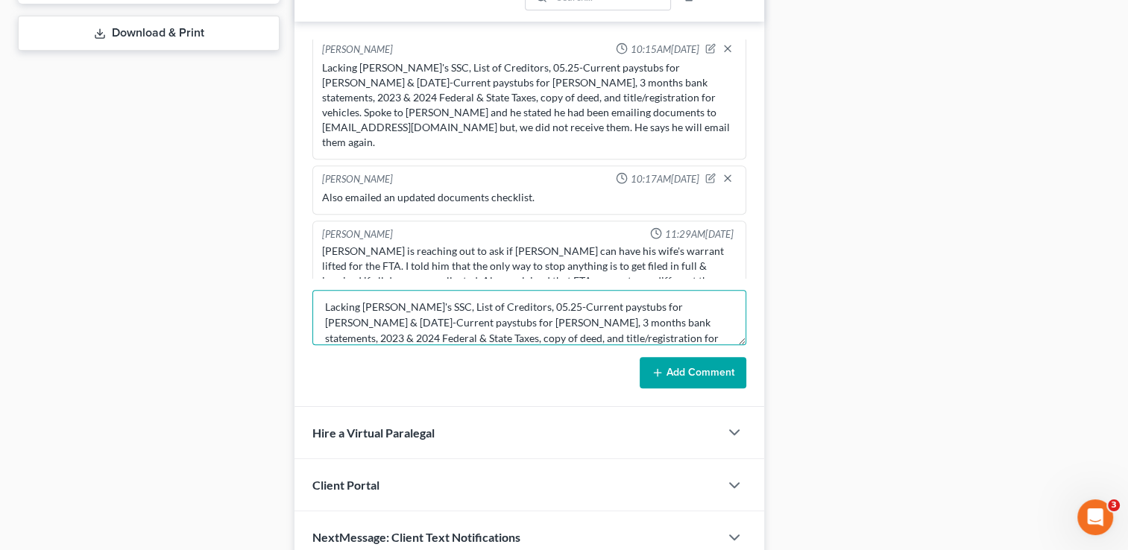
scroll to position [671, 0]
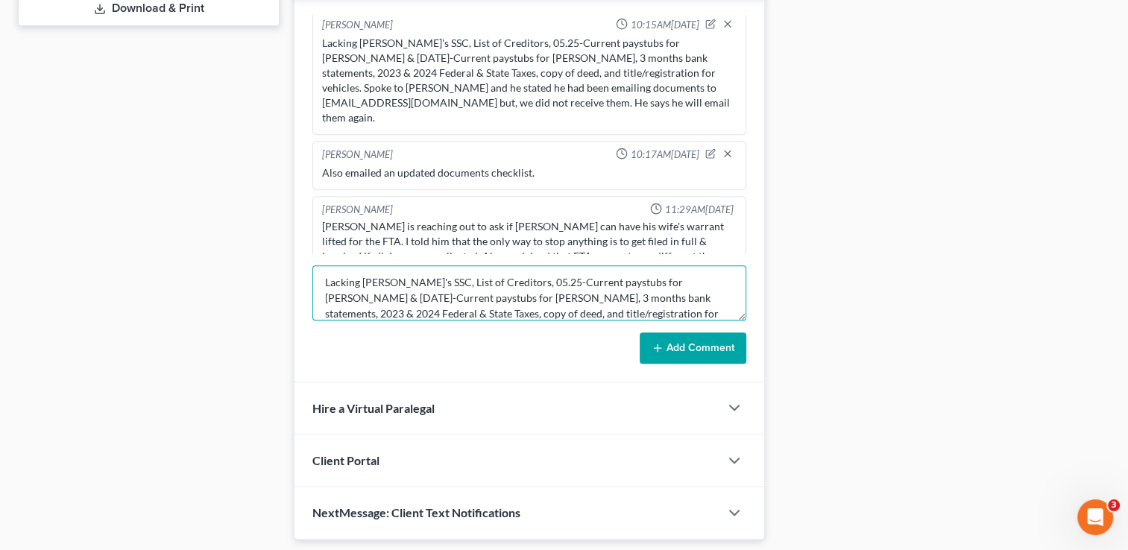
click at [603, 295] on textarea "Lacking Jason's SSC, List of Creditors, 05.25-Current paystubs for Jason & 02.1…" at bounding box center [529, 292] width 434 height 55
click at [671, 280] on textarea "Lacking Jason's SSC, List of Creditors, 05.25-Current paystubs for Jason & 02.1…" at bounding box center [529, 292] width 434 height 55
click at [686, 280] on textarea "Lacking Jason's SSC, List of Creditors, 05.25-Current paystubs for Jason & 04.1…" at bounding box center [529, 292] width 434 height 55
drag, startPoint x: 524, startPoint y: 315, endPoint x: 325, endPoint y: 272, distance: 203.5
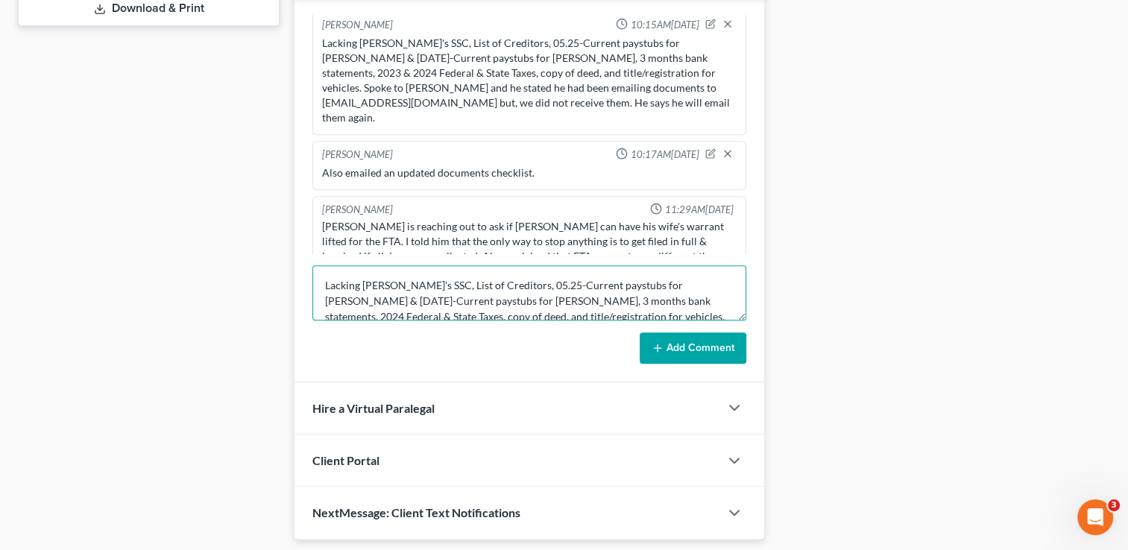
click at [325, 272] on textarea "Lacking Jason's SSC, List of Creditors, 05.25-Current paystubs for Jason & 04.0…" at bounding box center [529, 292] width 434 height 55
click at [544, 312] on textarea "Lacking Jason's SSC, List of Creditors, 05.25-Current paystubs for Jason & 04.0…" at bounding box center [529, 292] width 434 height 55
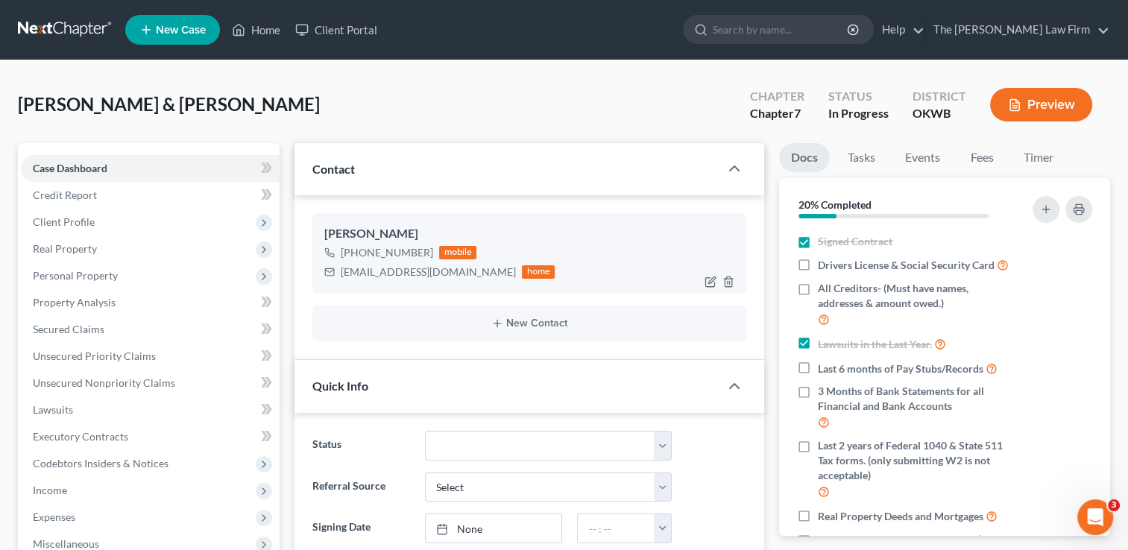
type textarea "Lacking Jason's SSC, List of Creditors, 05.25-Current paystubs for Jason & 04.0…"
click at [379, 273] on div "Jwatty79@yahoo.com" at bounding box center [428, 272] width 175 height 15
copy div "Jwatty79@yahoo.com"
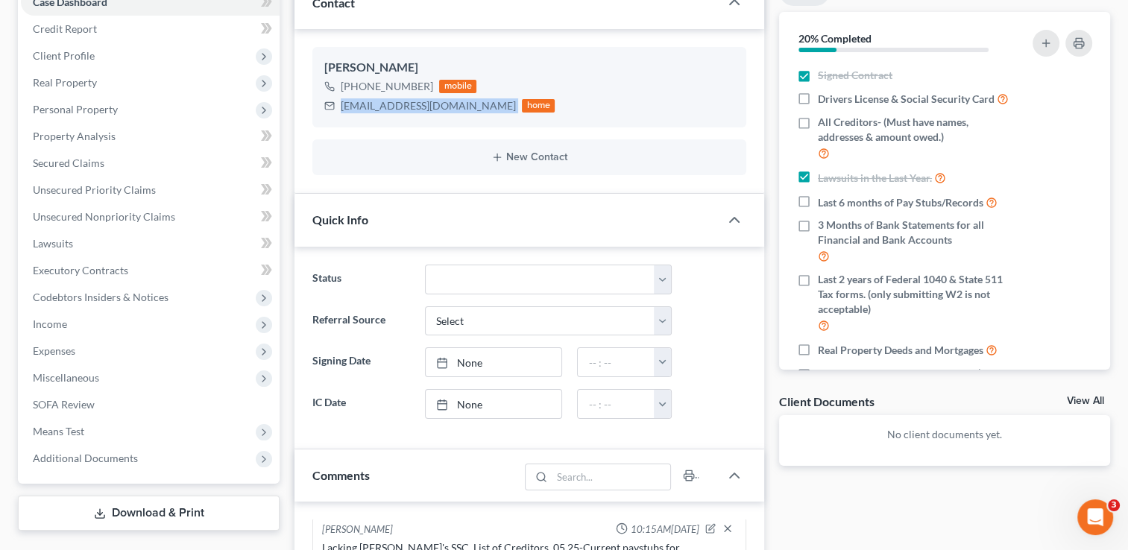
scroll to position [149, 0]
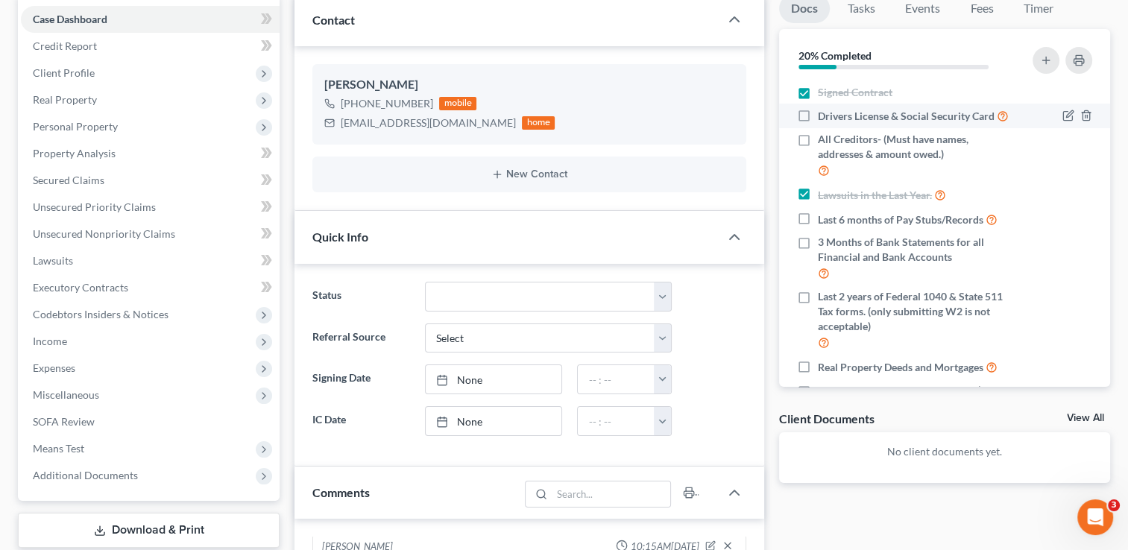
click at [818, 110] on label "Drivers License & Social Security Card" at bounding box center [913, 115] width 191 height 17
click at [824, 110] on input "Drivers License & Social Security Card" at bounding box center [829, 112] width 10 height 10
checkbox input "true"
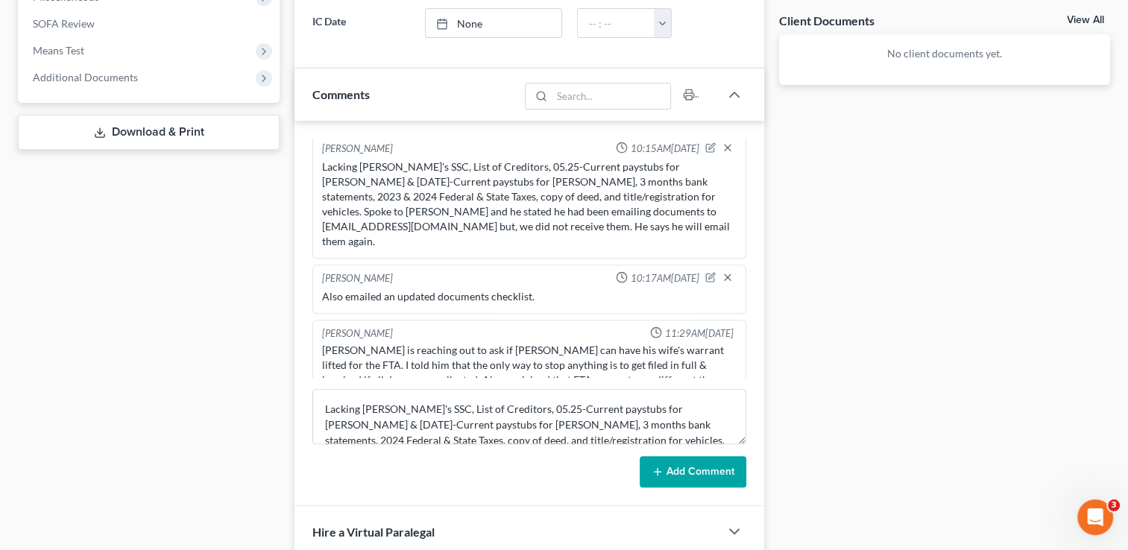
scroll to position [671, 0]
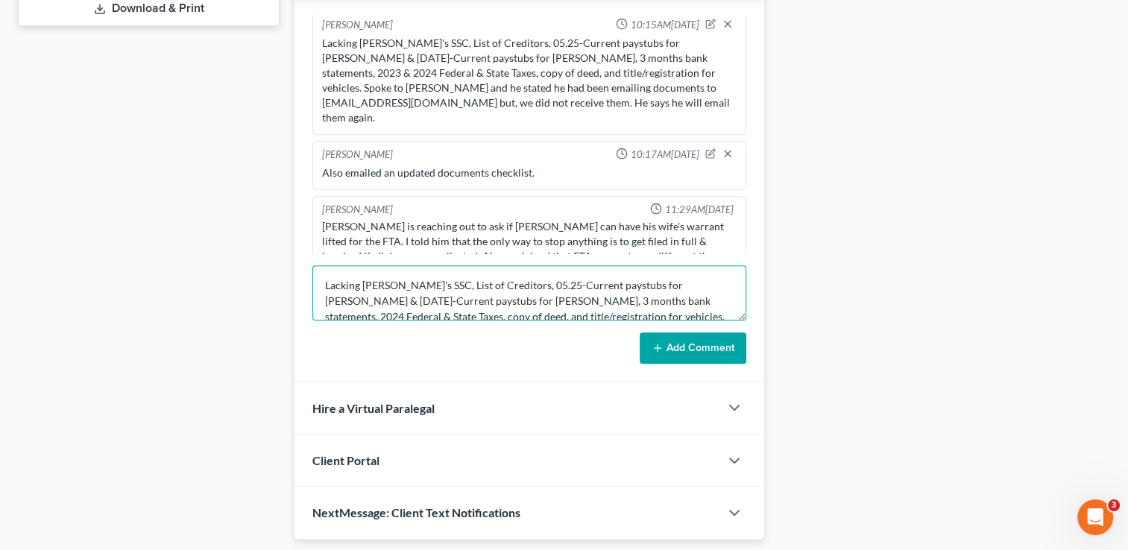
click at [413, 283] on textarea "Lacking Jason's SSC, List of Creditors, 05.25-Current paystubs for Jason & 04.0…" at bounding box center [529, 292] width 434 height 55
click at [416, 282] on textarea "Lacking Jason's SSC, List of Creditors, 05.25-Current paystubs for Jason & 04.0…" at bounding box center [529, 292] width 434 height 55
click at [359, 282] on textarea "Lacking List of Creditors, 05.25-Current paystubs for Jason & 04.09.25-Current …" at bounding box center [529, 292] width 434 height 55
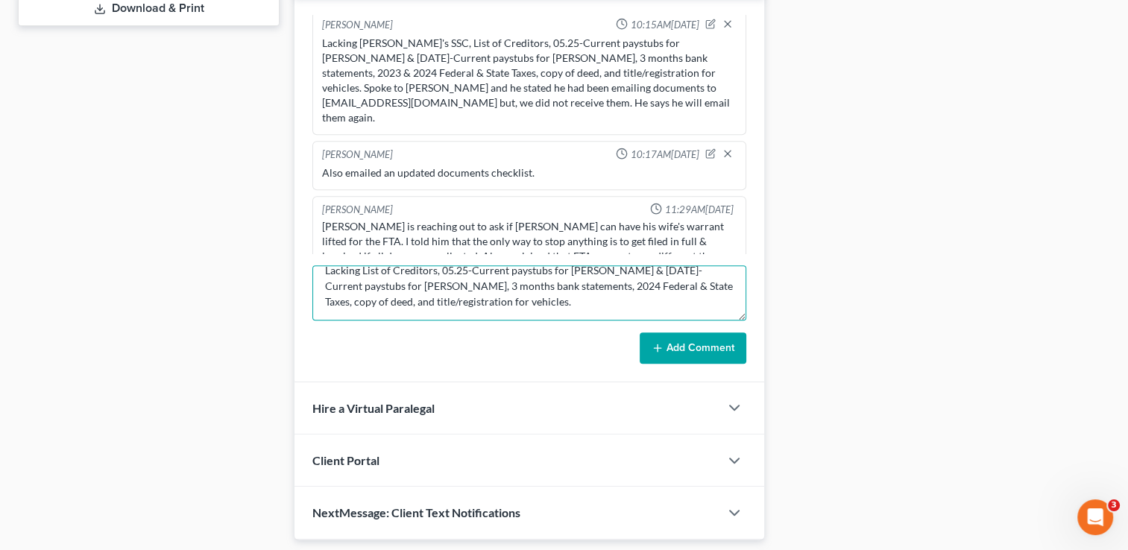
drag, startPoint x: 362, startPoint y: 282, endPoint x: 477, endPoint y: 306, distance: 118.1
click at [477, 306] on textarea "Lacking List of Creditors, 05.25-Current paystubs for Jason & 04.09.25-Current …" at bounding box center [529, 292] width 434 height 55
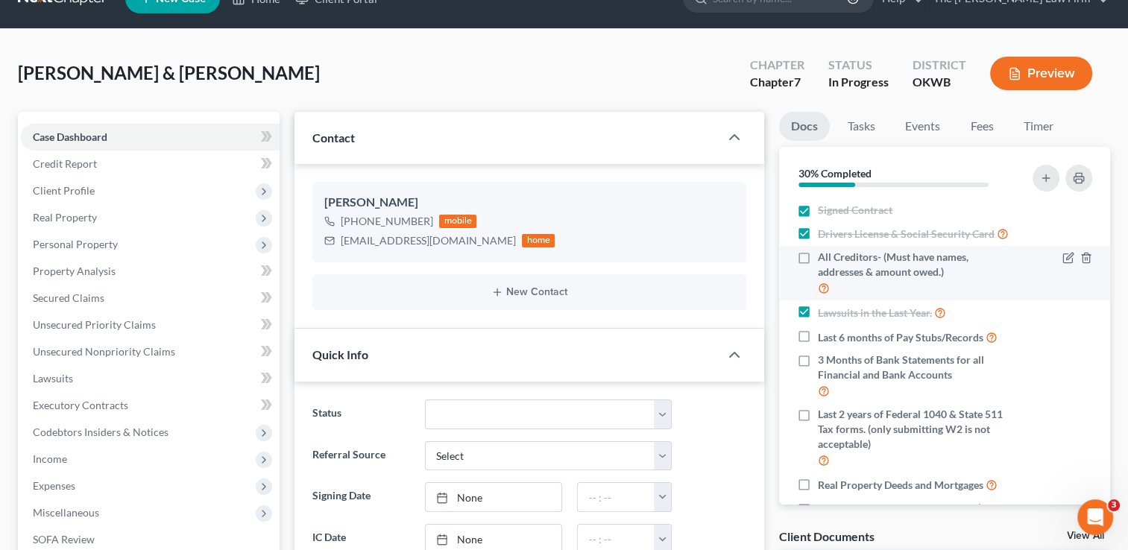
scroll to position [0, 0]
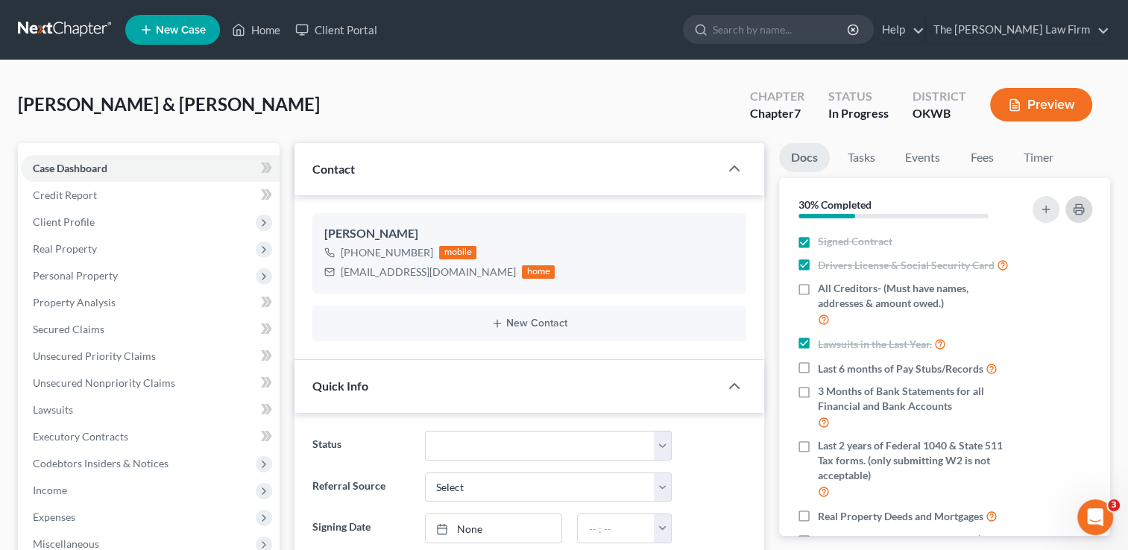
click at [1073, 206] on icon "button" at bounding box center [1079, 210] width 12 height 12
click at [380, 274] on div "Jwatty79@yahoo.com" at bounding box center [428, 272] width 175 height 15
copy div "Jwatty79@yahoo.com"
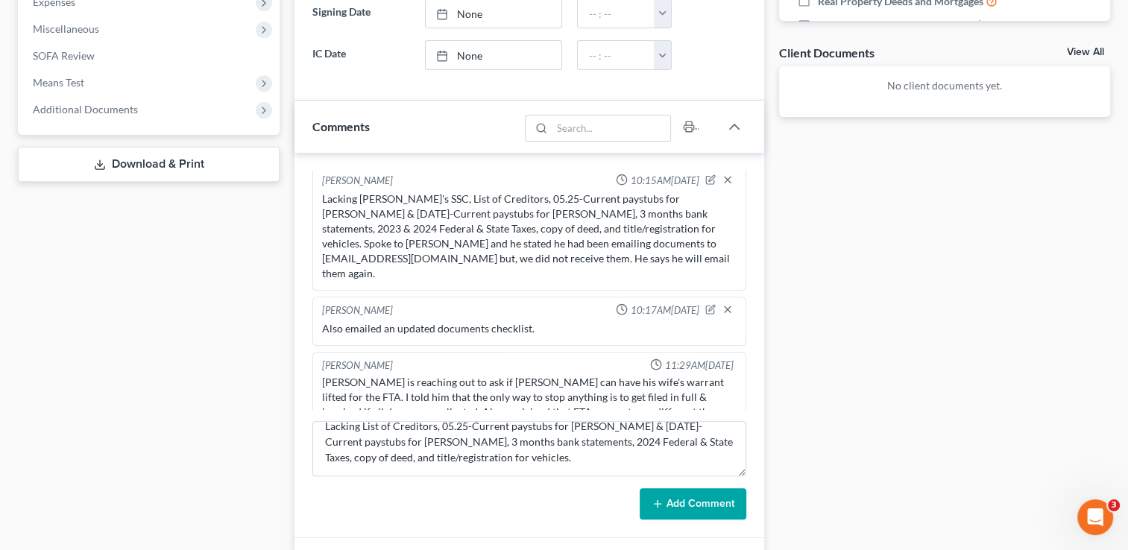
scroll to position [671, 0]
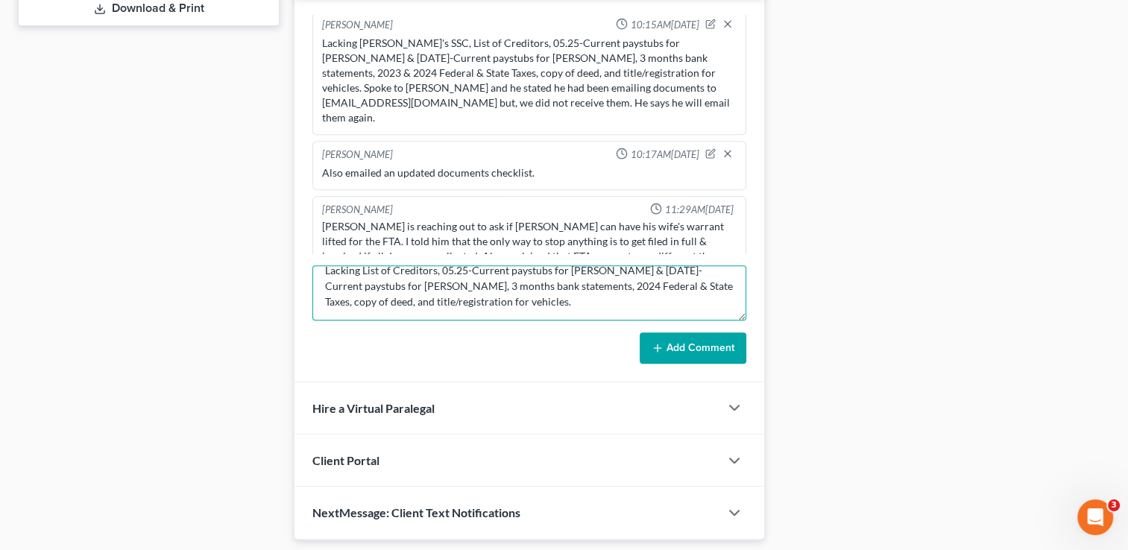
click at [516, 303] on textarea "Lacking List of Creditors, 05.25-Current paystubs for Jason & 04.09.25-Current …" at bounding box center [529, 292] width 434 height 55
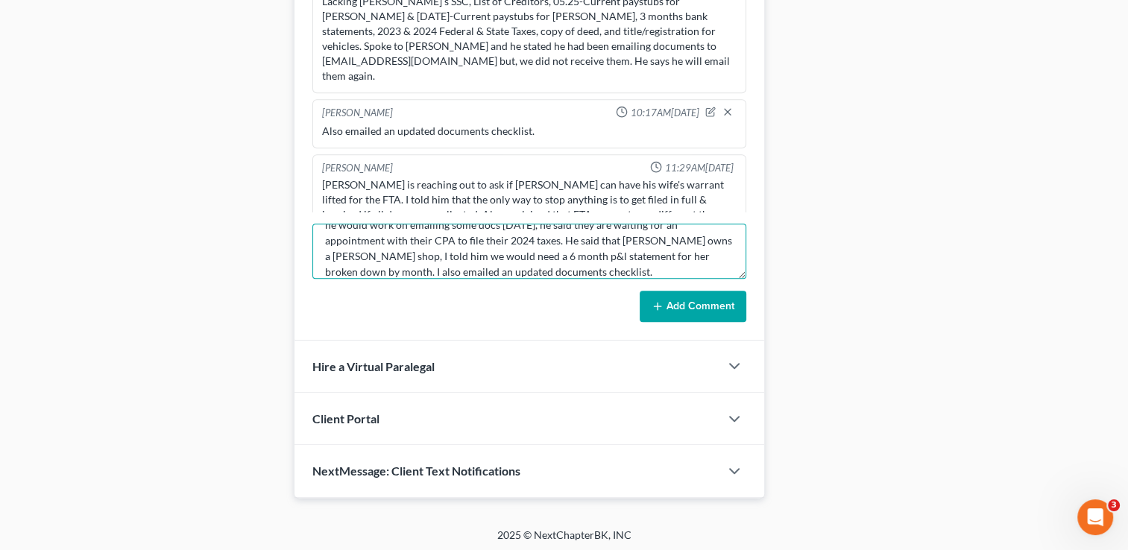
scroll to position [0, 0]
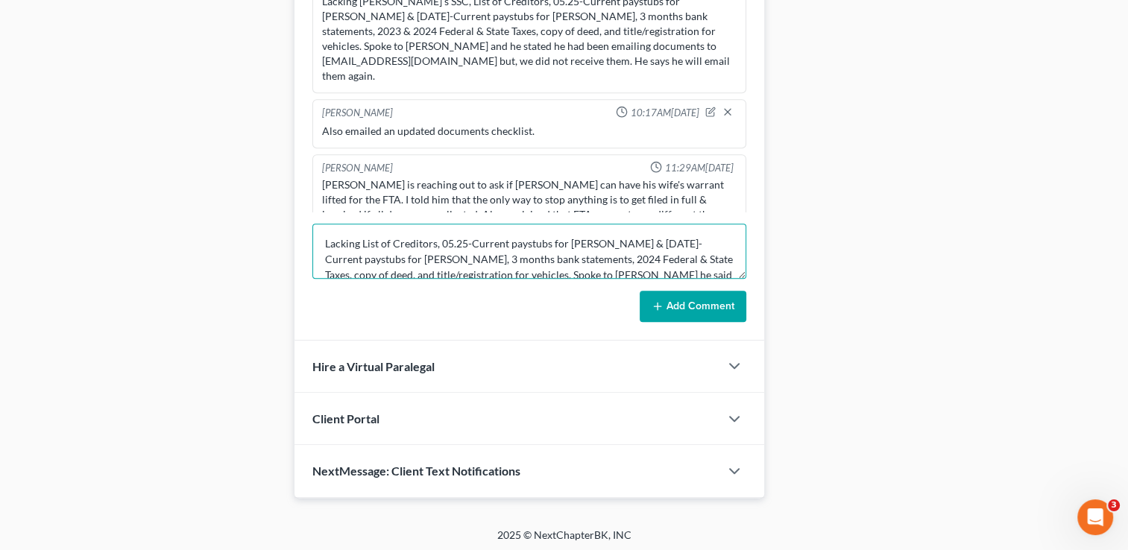
drag, startPoint x: 468, startPoint y: 271, endPoint x: 324, endPoint y: 226, distance: 151.4
click at [324, 226] on textarea "Lacking List of Creditors, 05.25-Current paystubs for Jason & 04.09.25-Current …" at bounding box center [529, 251] width 434 height 55
type textarea "Lacking List of Creditors, 05.25-Current paystubs for Jason & 04.09.25-Current …"
click at [668, 303] on button "Add Comment" at bounding box center [693, 306] width 107 height 31
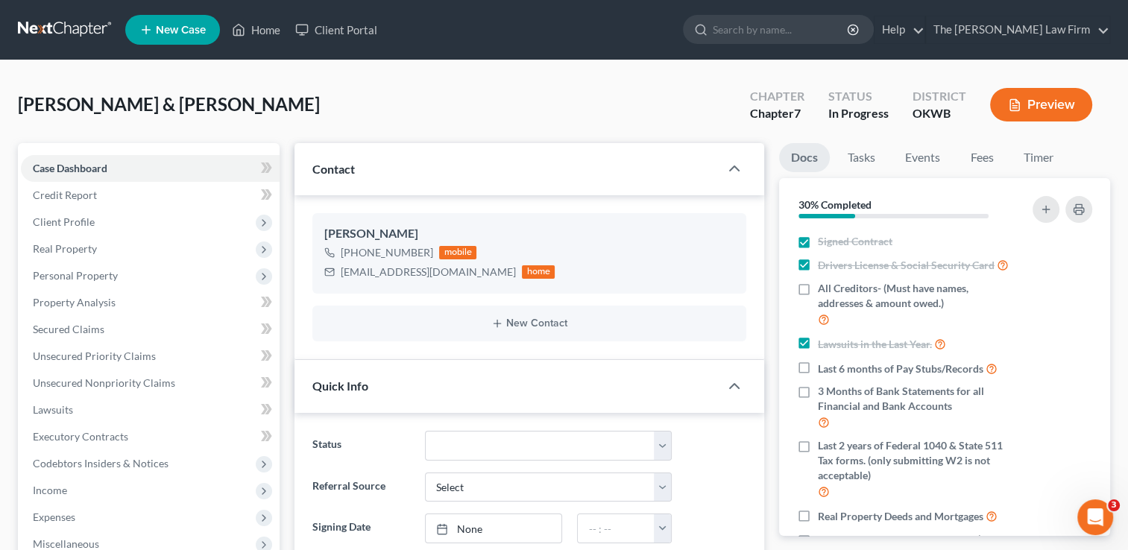
click at [75, 28] on link at bounding box center [65, 29] width 95 height 27
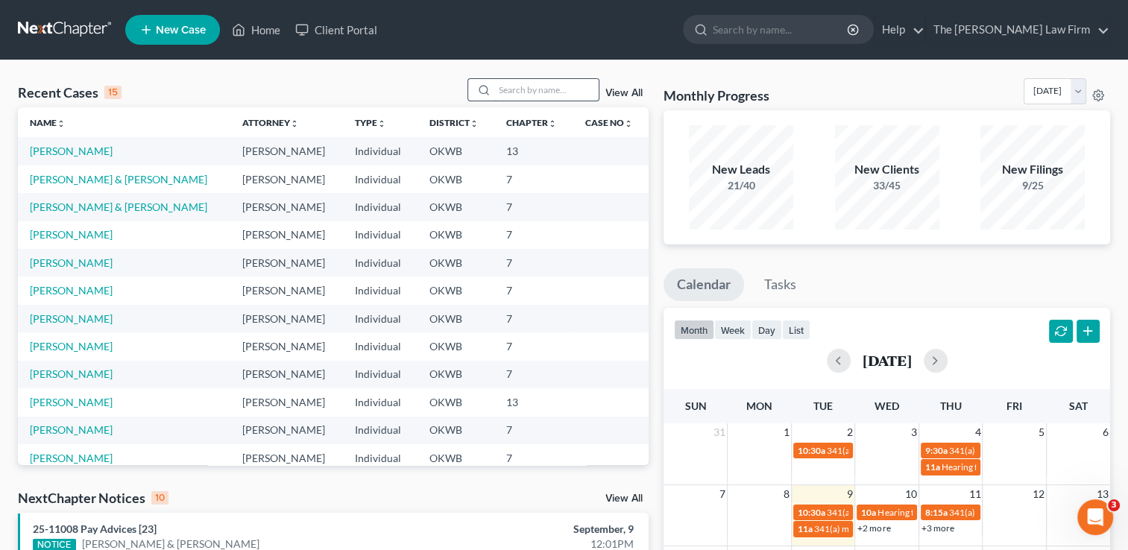
click at [542, 89] on input "search" at bounding box center [546, 90] width 104 height 22
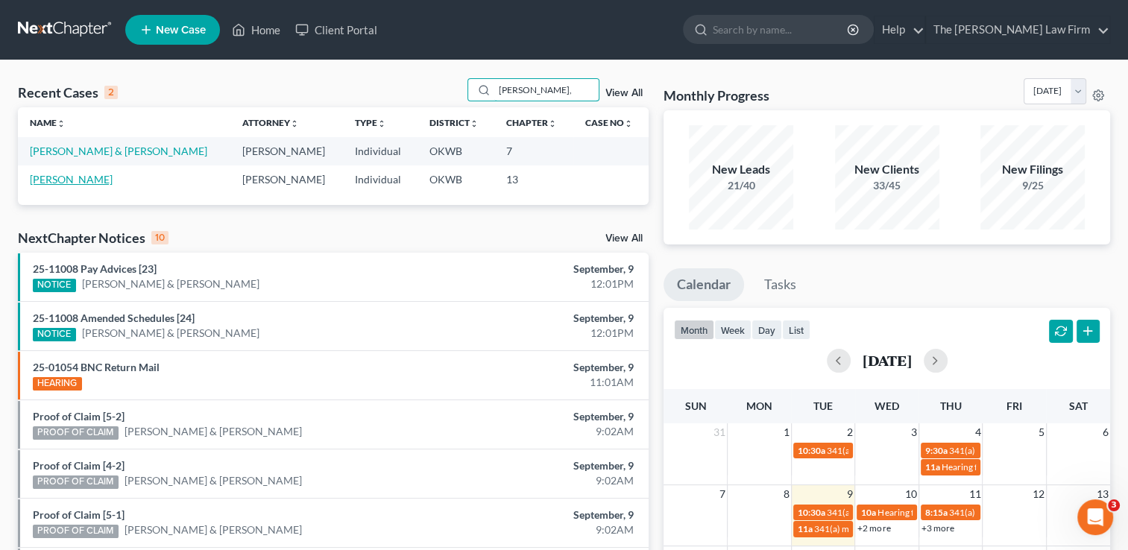
type input "[PERSON_NAME],"
click at [40, 182] on link "[PERSON_NAME]" at bounding box center [71, 179] width 83 height 13
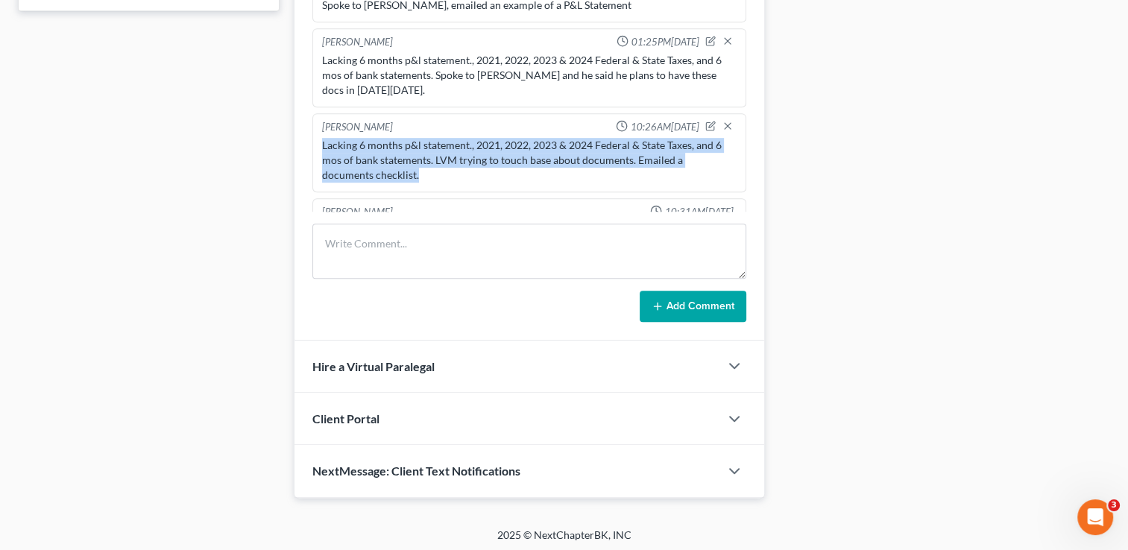
drag, startPoint x: 424, startPoint y: 171, endPoint x: 321, endPoint y: 142, distance: 107.8
click at [321, 142] on div "Lacking 6 months p&l statement., 2021, 2022, 2023 & 2024 Federal & State Taxes,…" at bounding box center [529, 160] width 420 height 51
drag, startPoint x: 321, startPoint y: 142, endPoint x: 330, endPoint y: 145, distance: 10.1
copy div "Lacking 6 months p&l statement., 2021, 2022, 2023 & 2024 Federal & State Taxes,…"
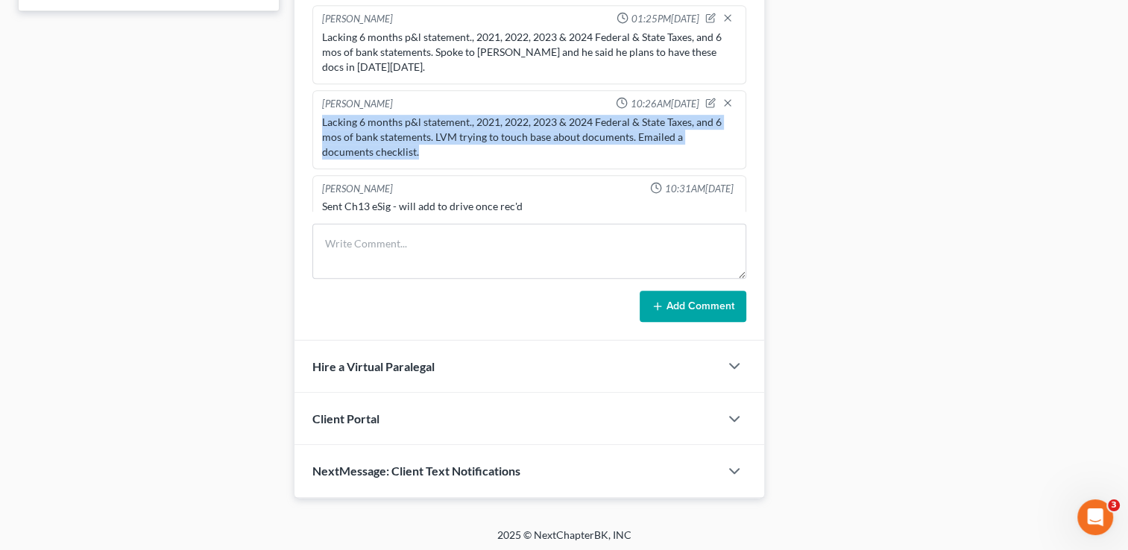
scroll to position [33, 0]
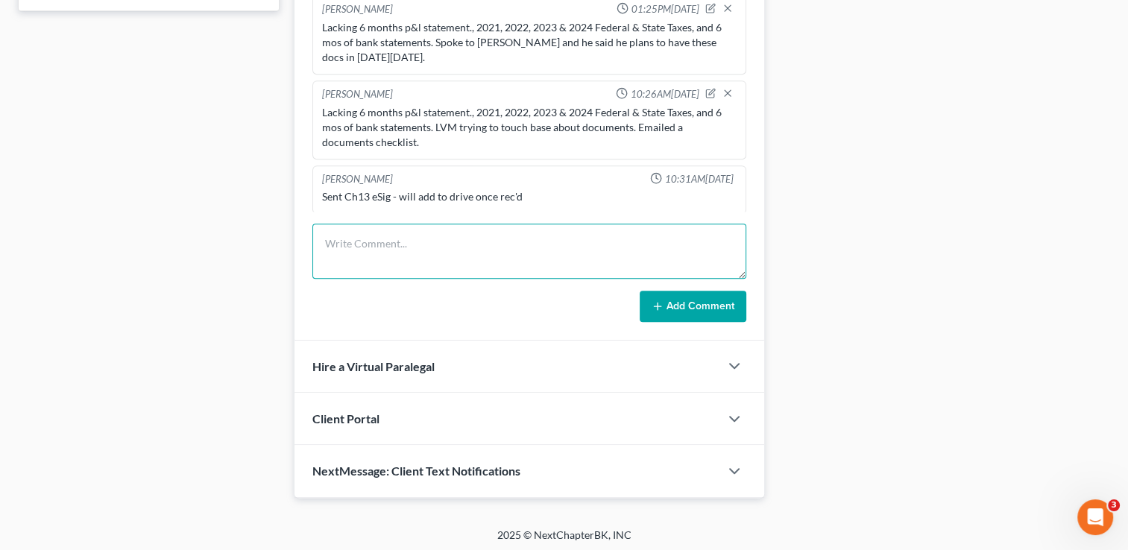
click at [411, 239] on textarea at bounding box center [529, 251] width 434 height 55
paste textarea "Lacking 6 months p&l statement., 2021, 2022, 2023 & 2024 Federal & State Taxes,…"
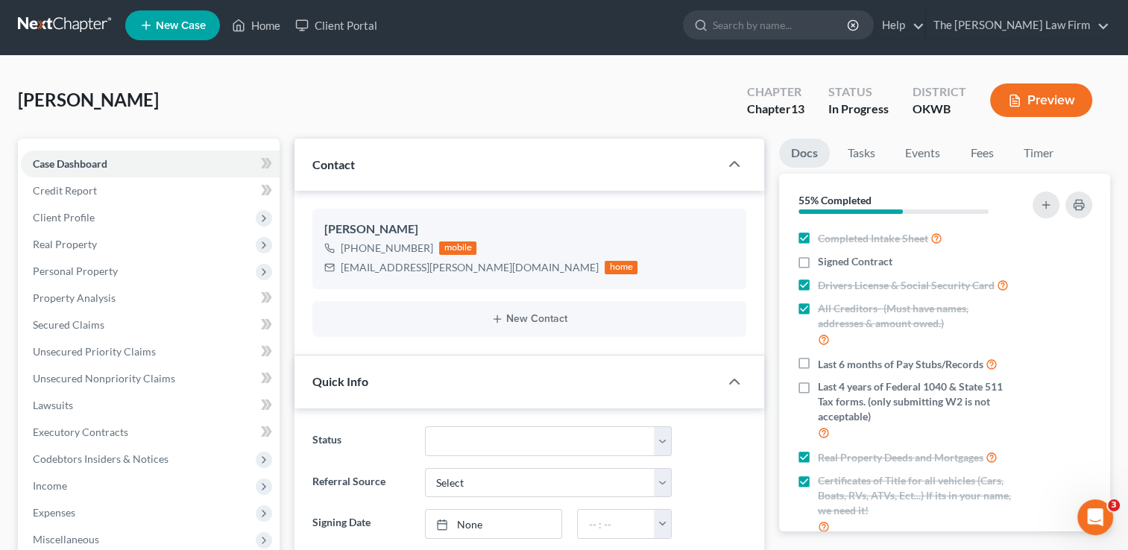
scroll to position [0, 0]
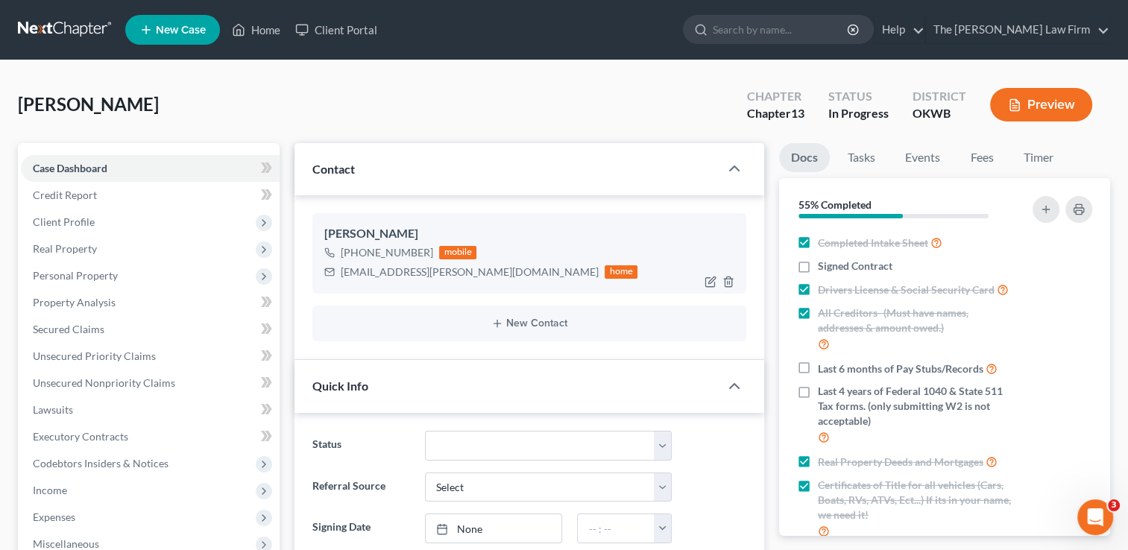
click at [396, 273] on div "elexa.vanfossen@yahoo.com" at bounding box center [470, 272] width 258 height 15
copy div "elexa.vanfossen@yahoo.com"
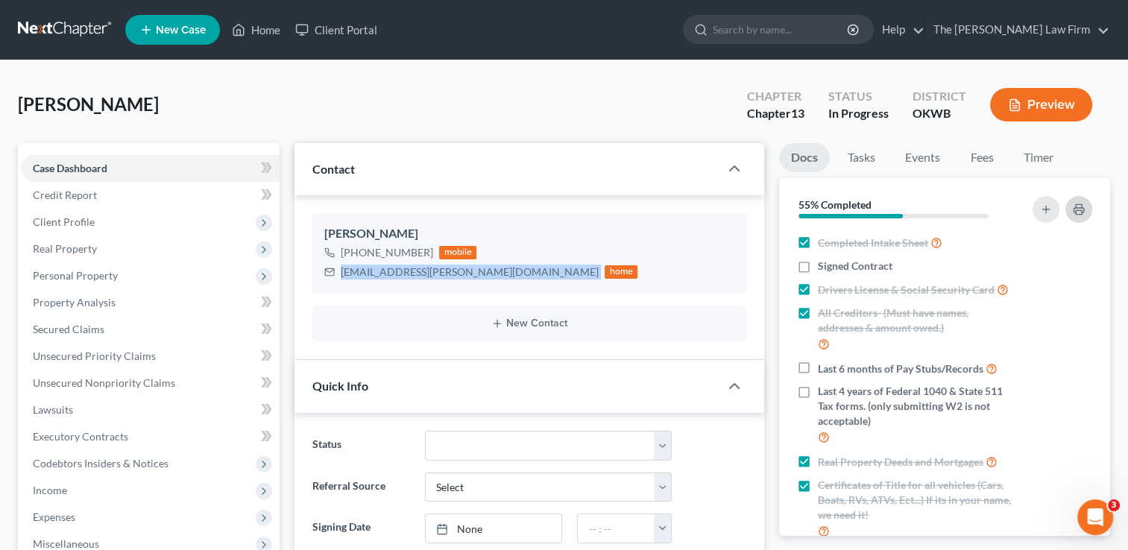
click at [1074, 205] on icon "button" at bounding box center [1079, 210] width 12 height 12
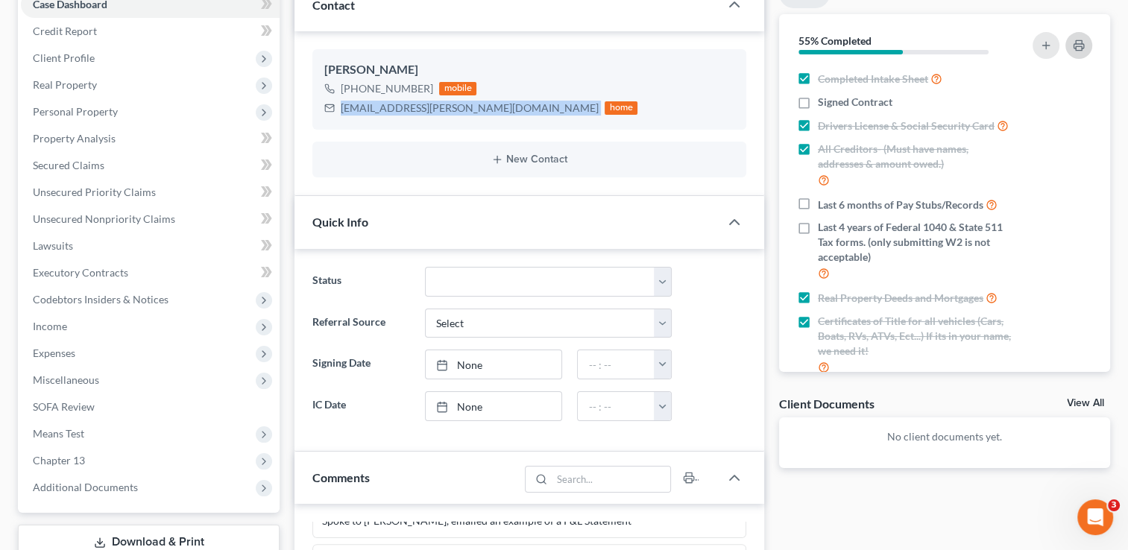
scroll to position [149, 0]
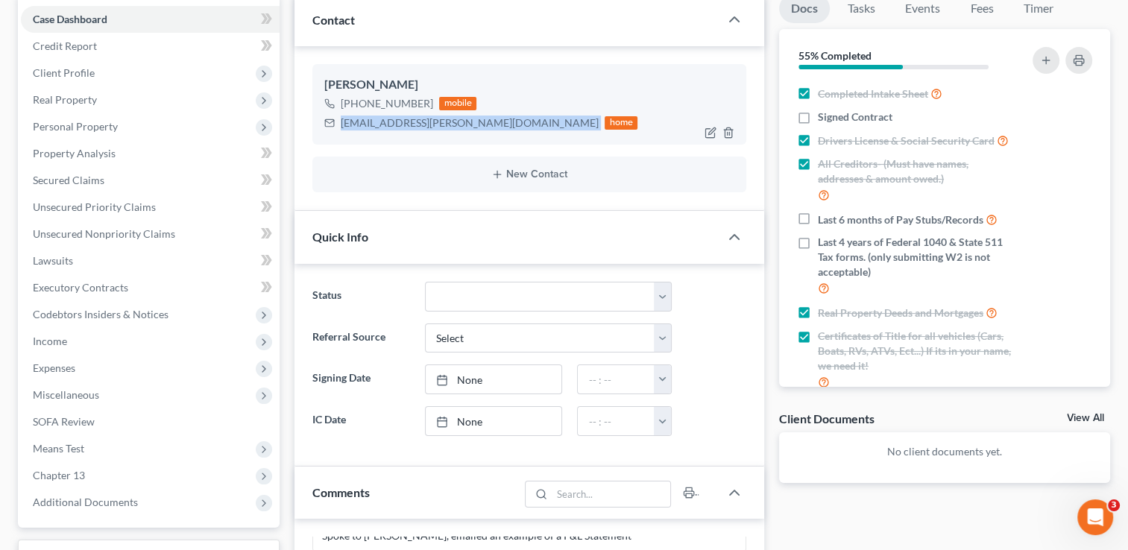
copy div "elexa.vanfossen@yahoo.com"
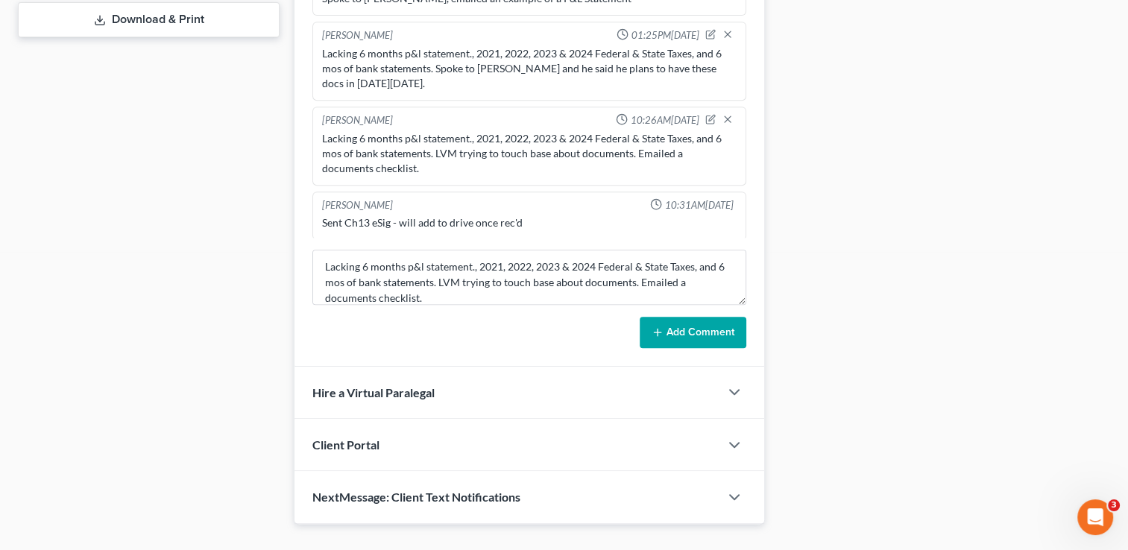
scroll to position [713, 0]
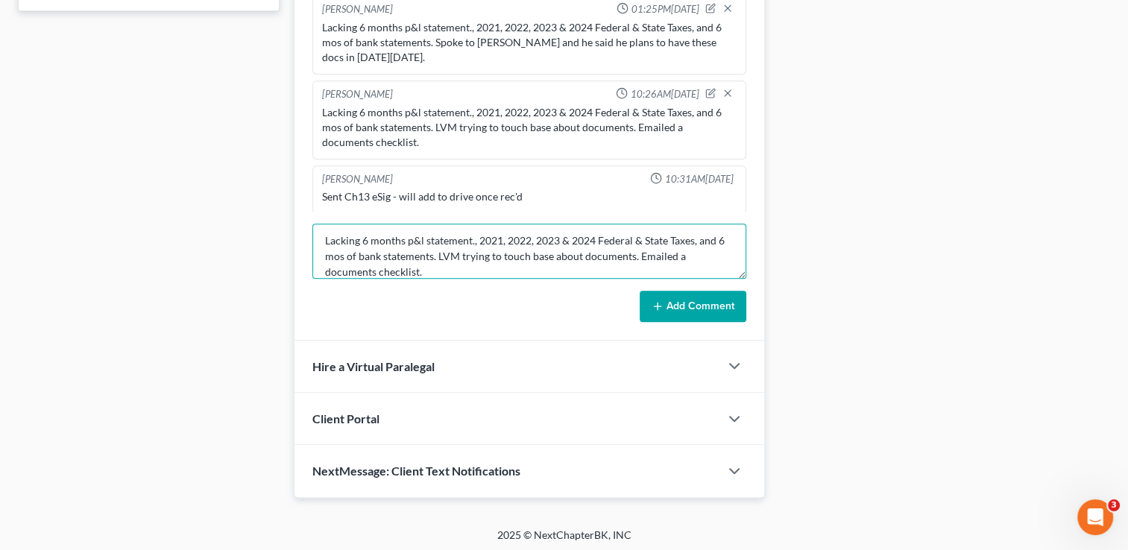
click at [362, 239] on textarea "Lacking 6 months p&l statement., 2021, 2022, 2023 & 2024 Federal & State Taxes,…" at bounding box center [529, 251] width 434 height 55
drag, startPoint x: 486, startPoint y: 268, endPoint x: 319, endPoint y: 230, distance: 171.3
click at [319, 230] on textarea "Lacking contract, 6 months p&l statement., 2021, 2022, 2023 & 2024 Federal & St…" at bounding box center [529, 251] width 434 height 55
type textarea "Lacking contract, 6 months p&l statement., 2021, 2022, 2023 & 2024 Federal & St…"
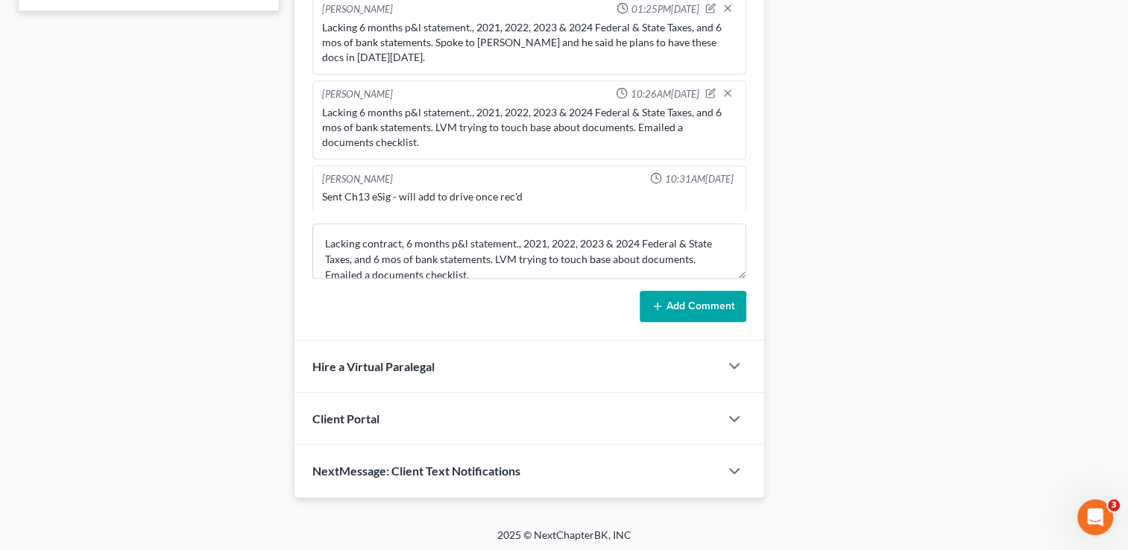
click at [675, 300] on button "Add Comment" at bounding box center [693, 306] width 107 height 31
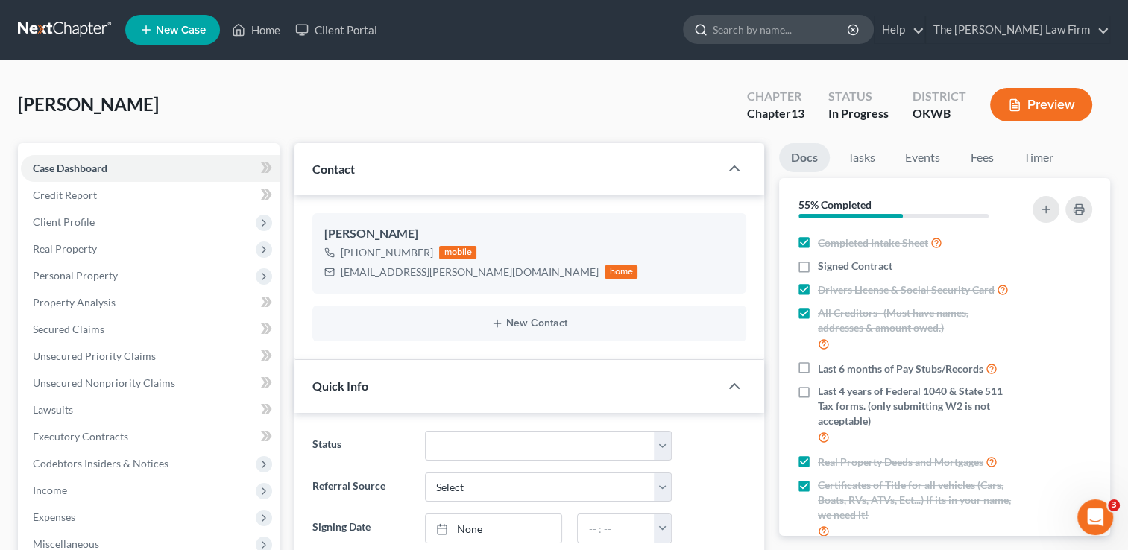
click at [826, 36] on input "search" at bounding box center [781, 30] width 136 height 28
click at [92, 22] on link at bounding box center [65, 29] width 95 height 27
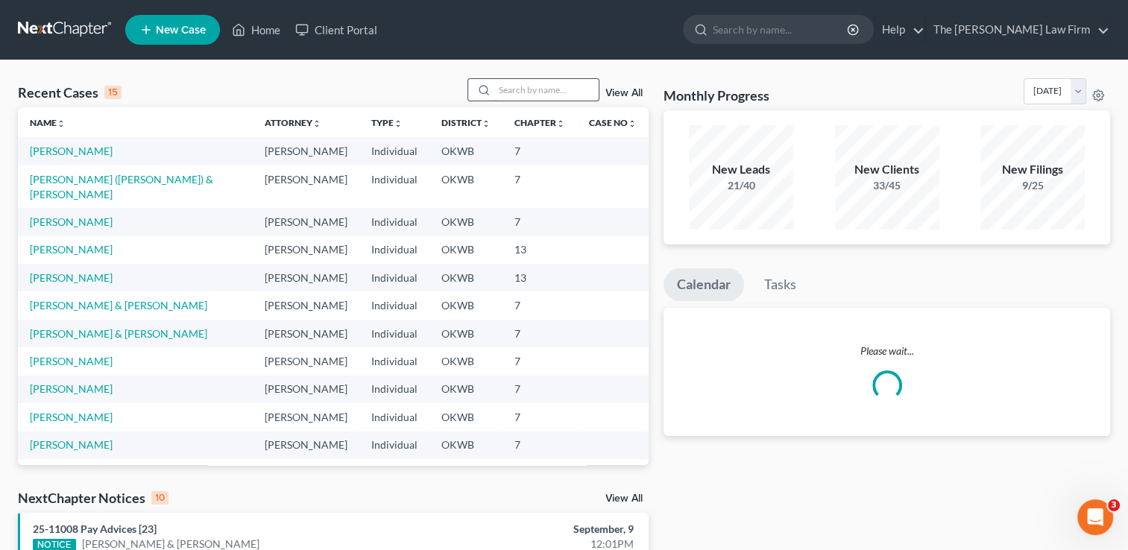
click at [517, 95] on input "search" at bounding box center [546, 90] width 104 height 22
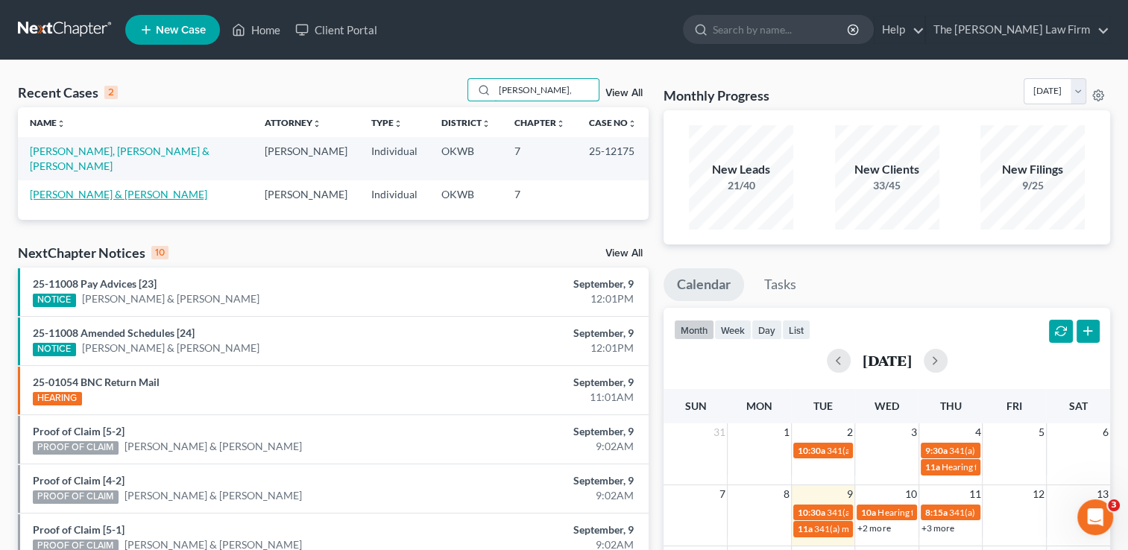
type input "[PERSON_NAME],"
click at [119, 188] on link "[PERSON_NAME] & [PERSON_NAME]" at bounding box center [118, 194] width 177 height 13
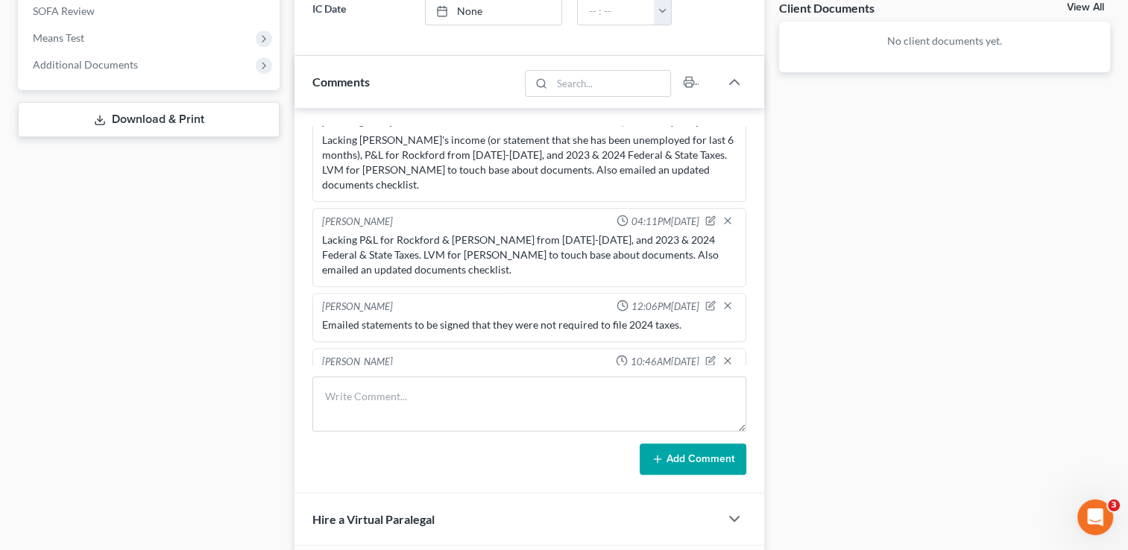
scroll to position [596, 0]
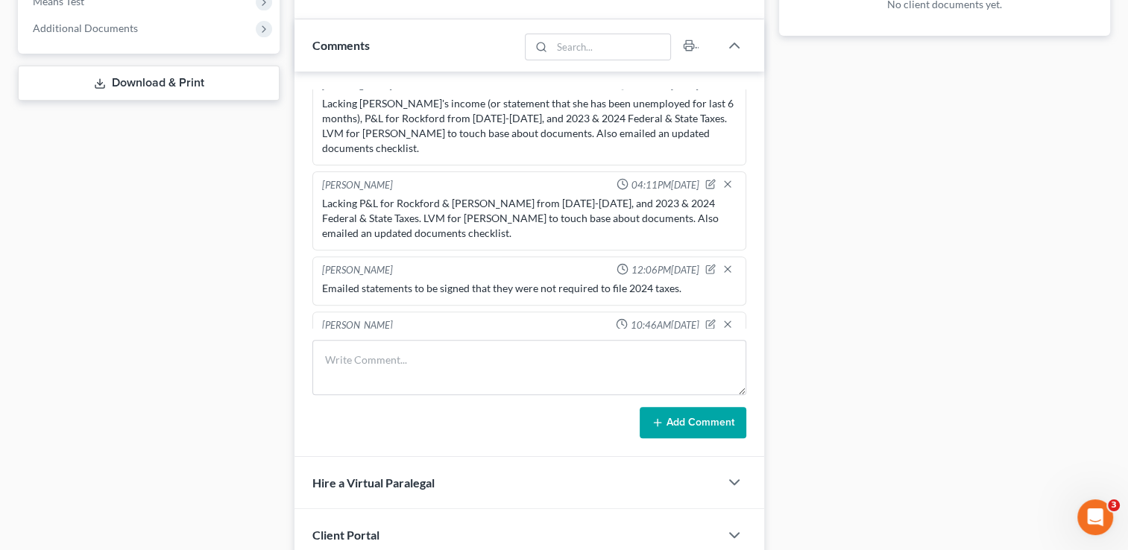
drag, startPoint x: 573, startPoint y: 309, endPoint x: 313, endPoint y: 293, distance: 259.9
click at [313, 312] on div "[PERSON_NAME] 10:46AM[DATE] Lacking 2023 Federal & State Taxes. [PERSON_NAME] a…" at bounding box center [529, 344] width 434 height 64
drag, startPoint x: 313, startPoint y: 293, endPoint x: 328, endPoint y: 291, distance: 15.0
copy div "Lacking 2023 Federal & State Taxes. [PERSON_NAME] attends school on Tuesdays an…"
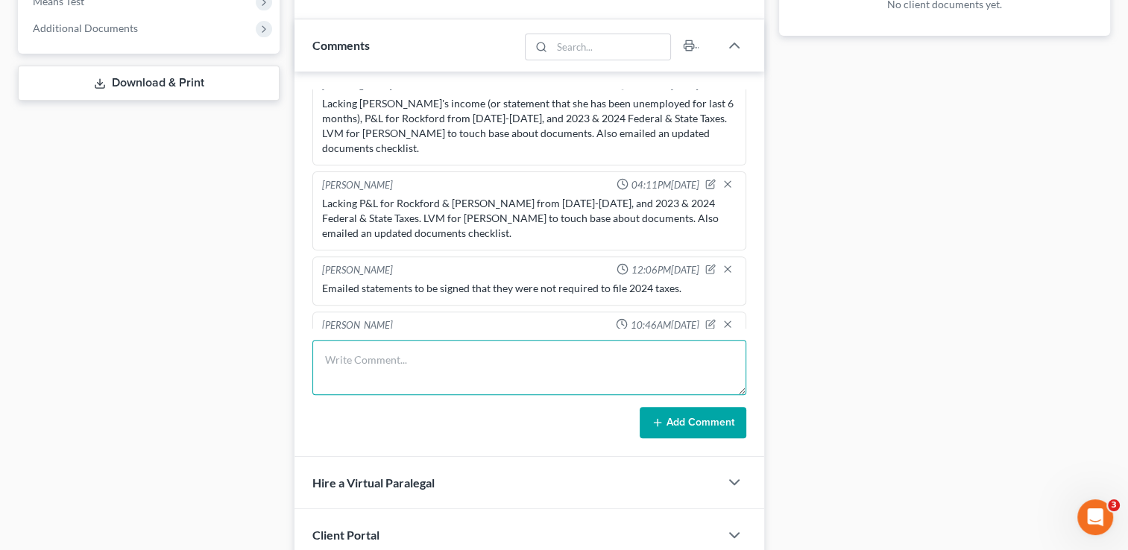
click at [350, 354] on textarea at bounding box center [529, 367] width 434 height 55
paste textarea "Lacking 2023 Federal & State Taxes. [PERSON_NAME] attends school on Tuesdays an…"
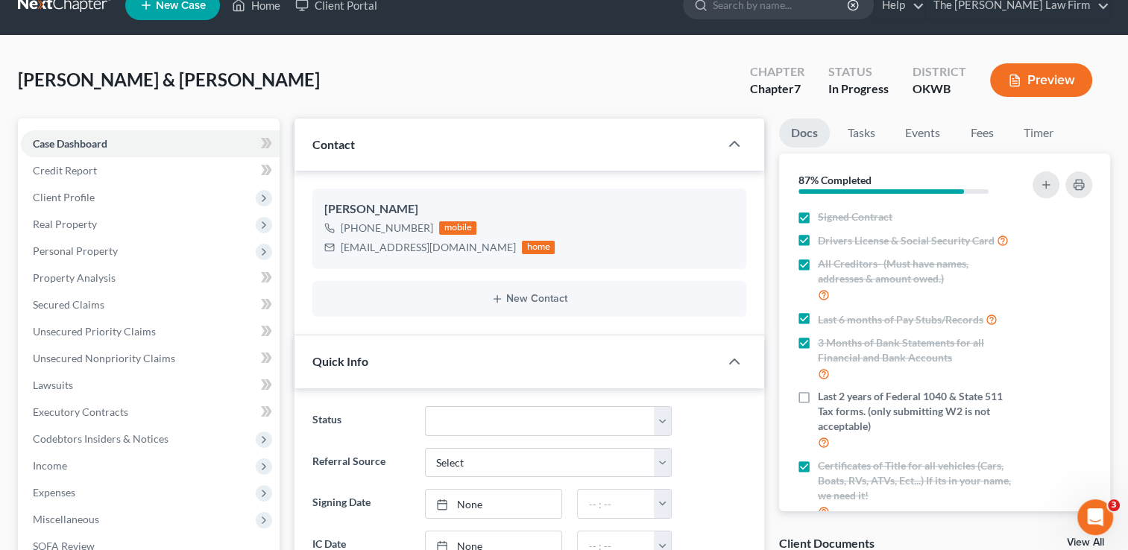
scroll to position [0, 0]
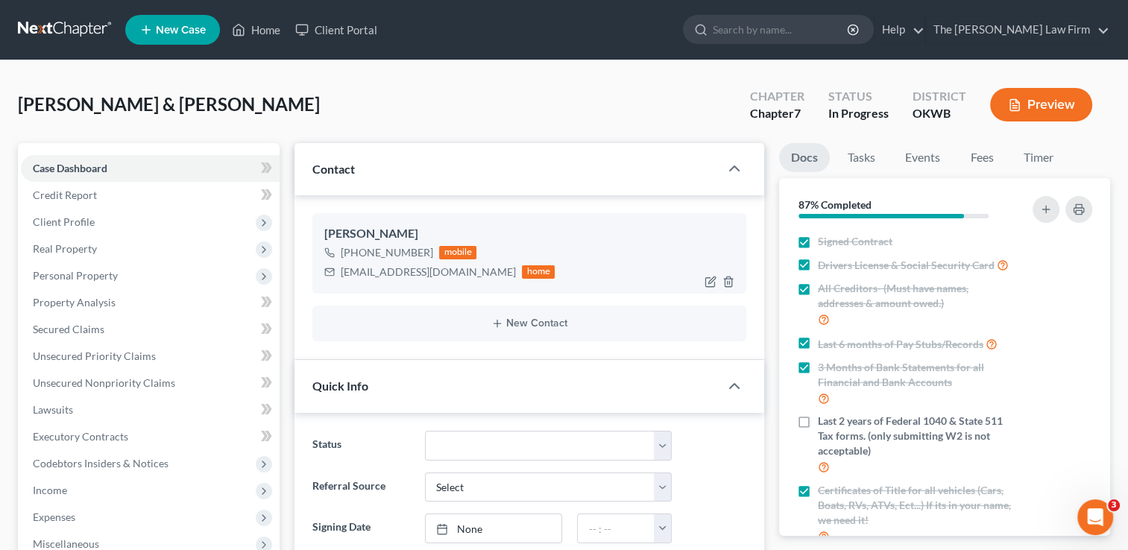
type textarea "Lacking 2023 Federal & State Taxes. [PERSON_NAME] attends school on Tuesdays an…"
click at [400, 274] on div "[EMAIL_ADDRESS][DOMAIN_NAME]" at bounding box center [428, 272] width 175 height 15
copy div "[EMAIL_ADDRESS][DOMAIN_NAME]"
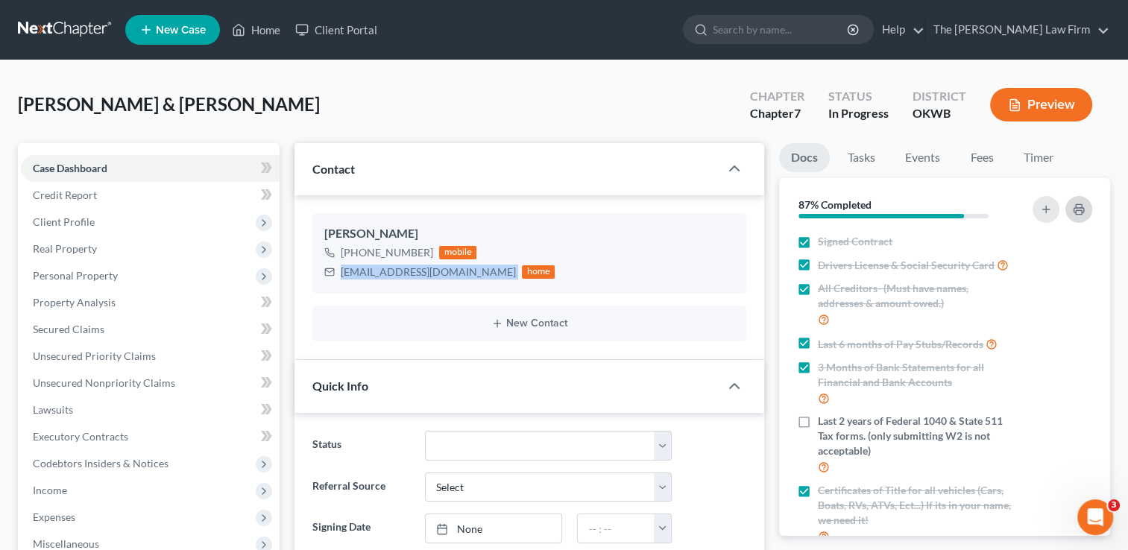
click at [1071, 208] on button "button" at bounding box center [1078, 209] width 27 height 27
copy div "[EMAIL_ADDRESS][DOMAIN_NAME]"
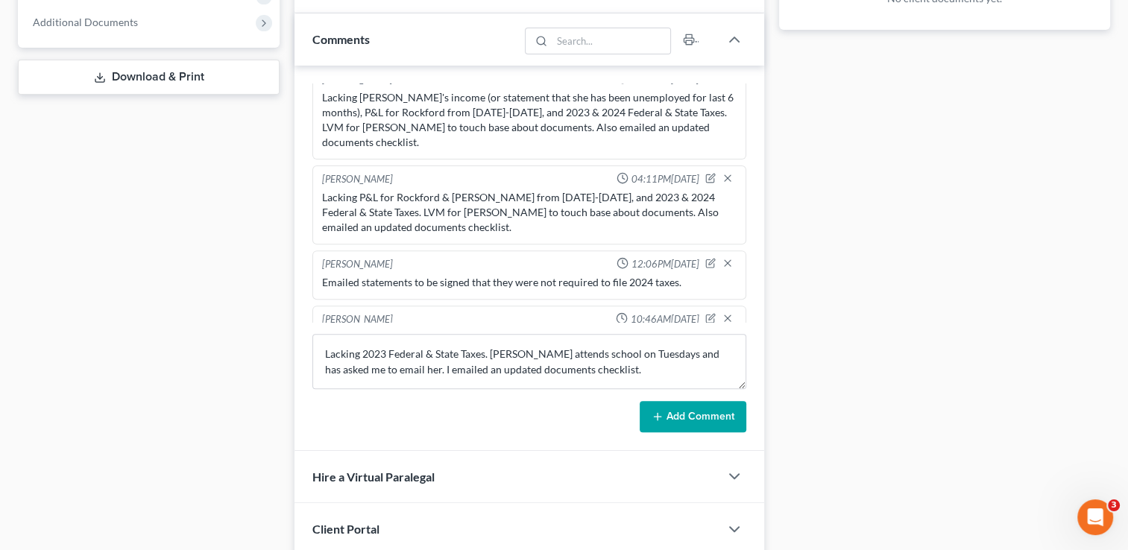
scroll to position [671, 0]
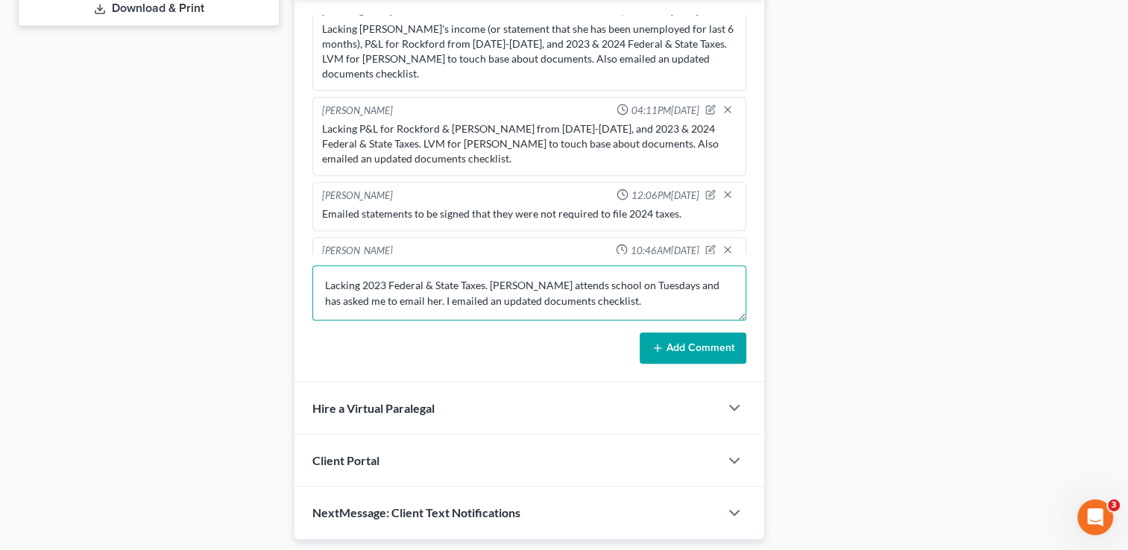
click at [577, 296] on textarea "Lacking 2023 Federal & State Taxes. [PERSON_NAME] attends school on Tuesdays an…" at bounding box center [529, 292] width 434 height 55
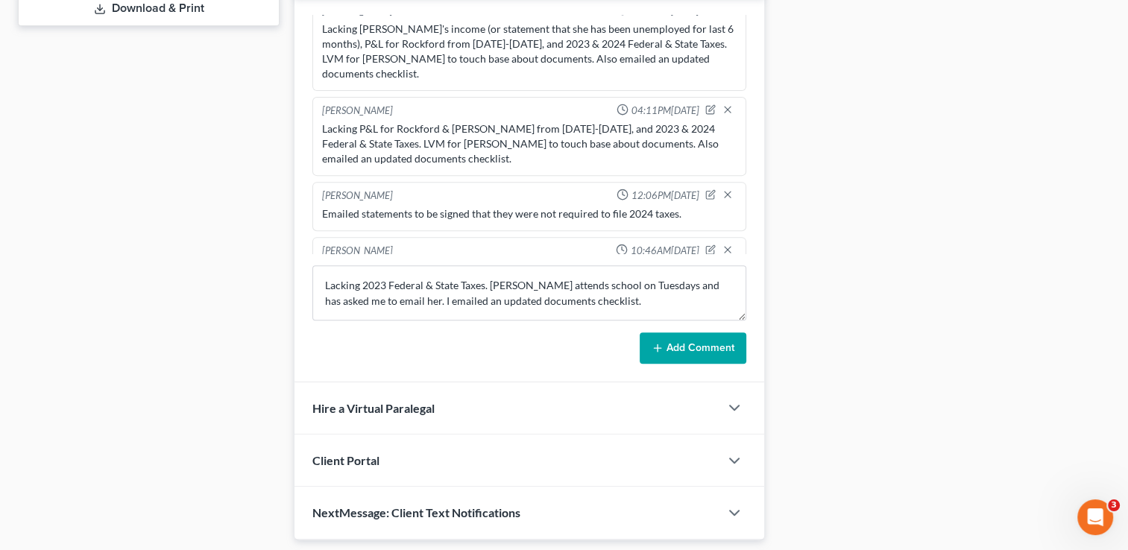
click at [650, 338] on button "Add Comment" at bounding box center [693, 347] width 107 height 31
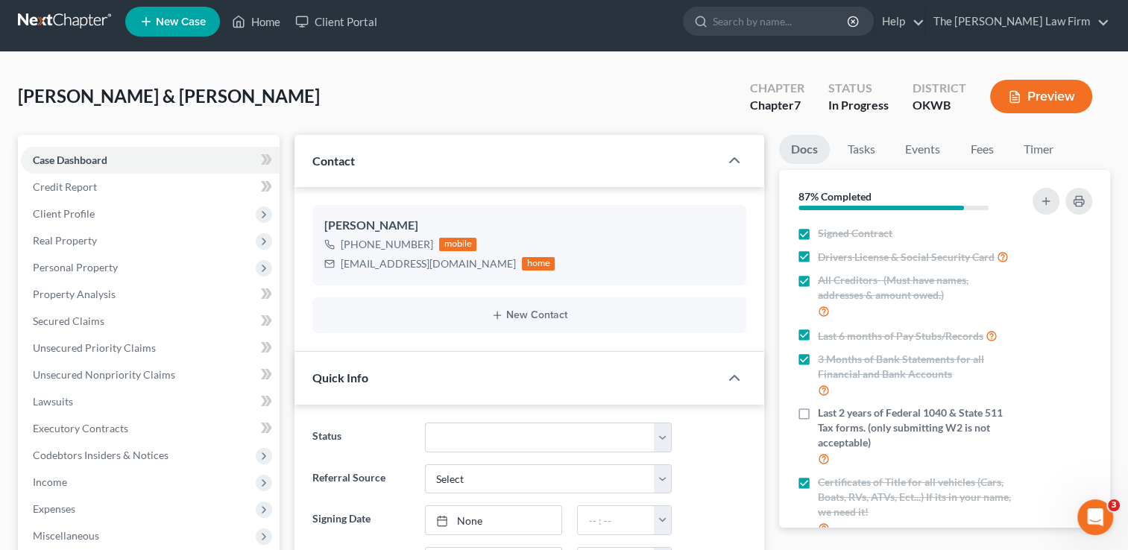
scroll to position [0, 0]
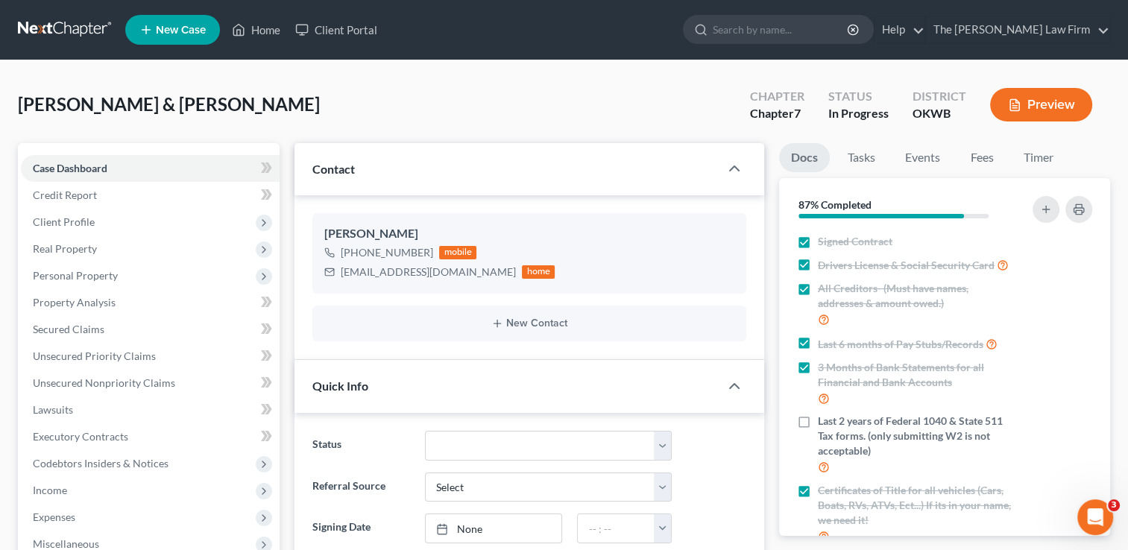
click at [79, 26] on link at bounding box center [65, 29] width 95 height 27
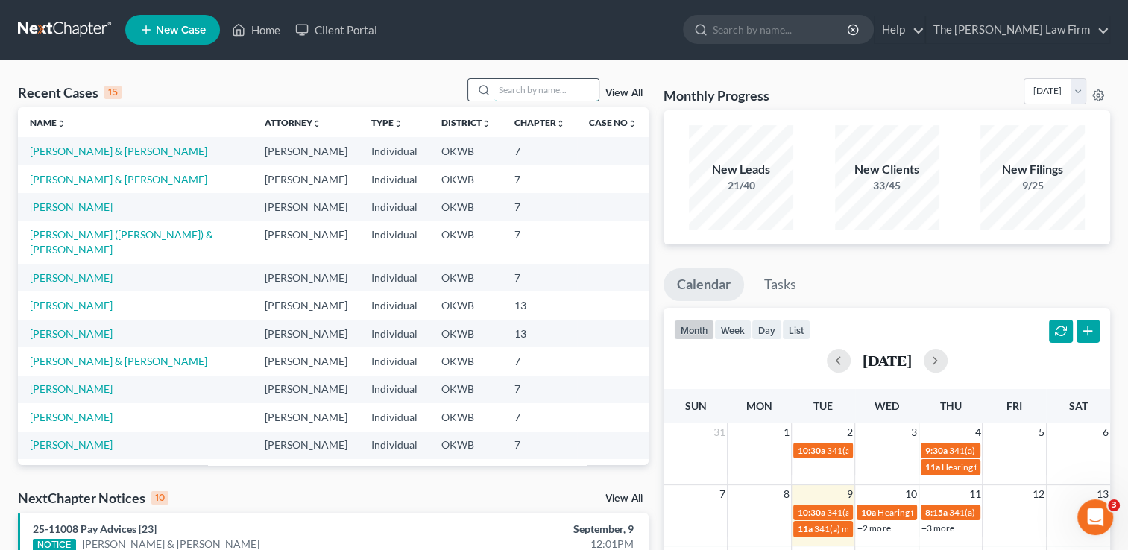
click at [513, 91] on input "search" at bounding box center [546, 90] width 104 height 22
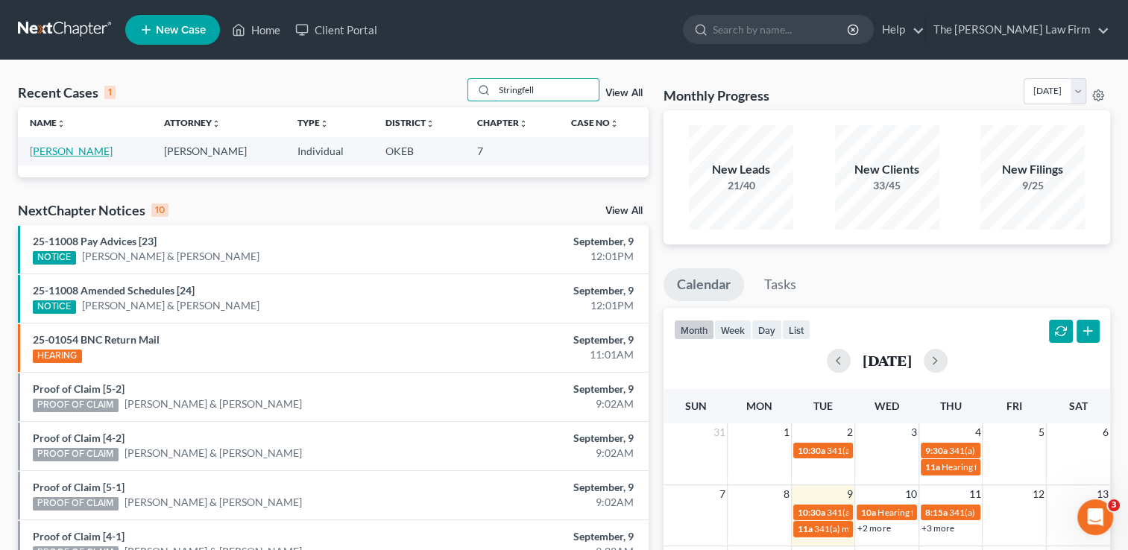
type input "Stringfell"
click at [104, 153] on link "[PERSON_NAME]" at bounding box center [71, 151] width 83 height 13
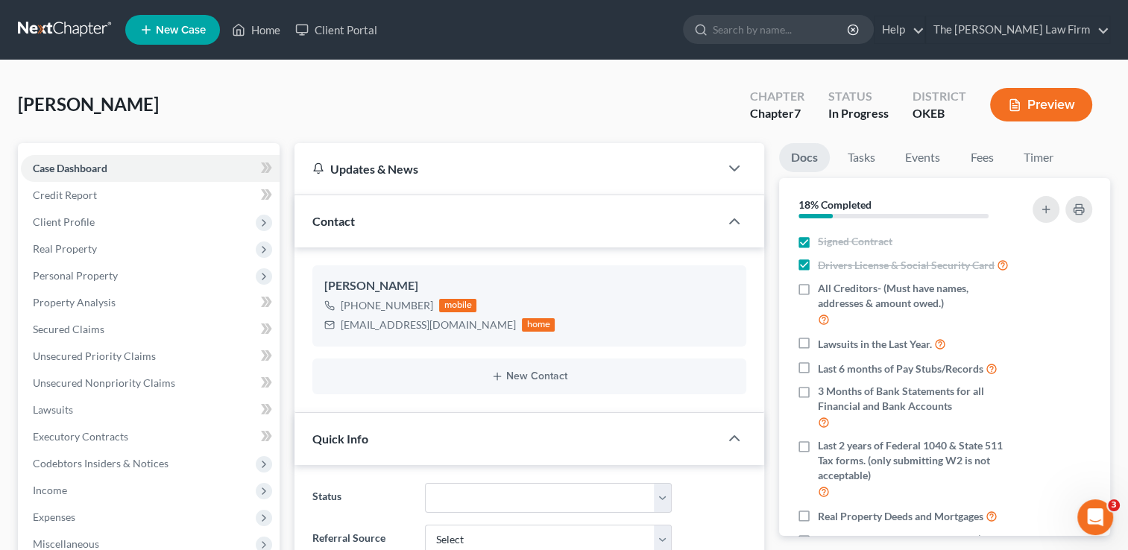
scroll to position [364, 0]
click at [384, 319] on div "[EMAIL_ADDRESS][DOMAIN_NAME]" at bounding box center [428, 325] width 175 height 15
copy div "[EMAIL_ADDRESS][DOMAIN_NAME]"
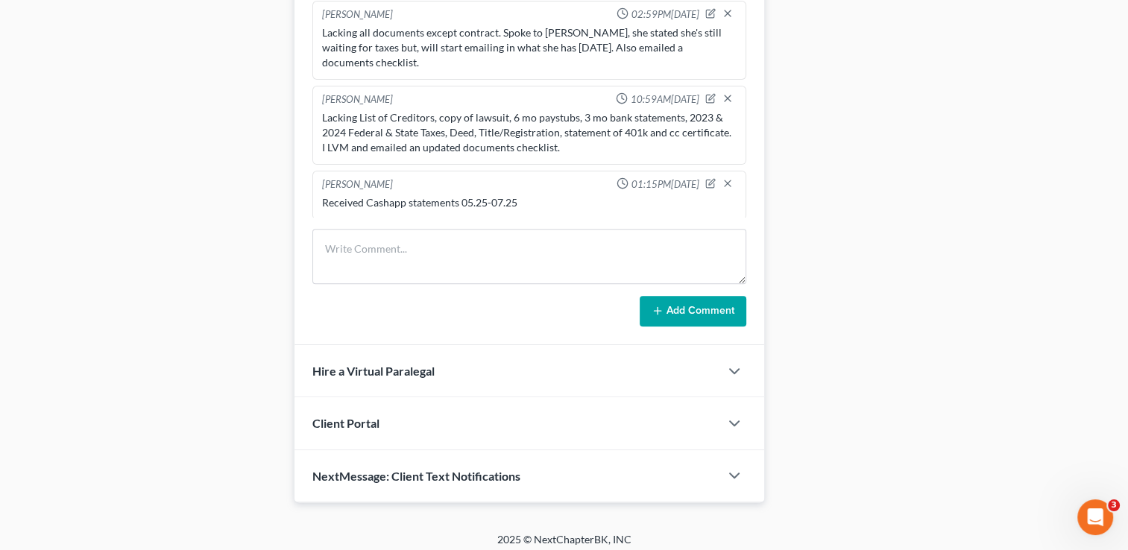
scroll to position [766, 0]
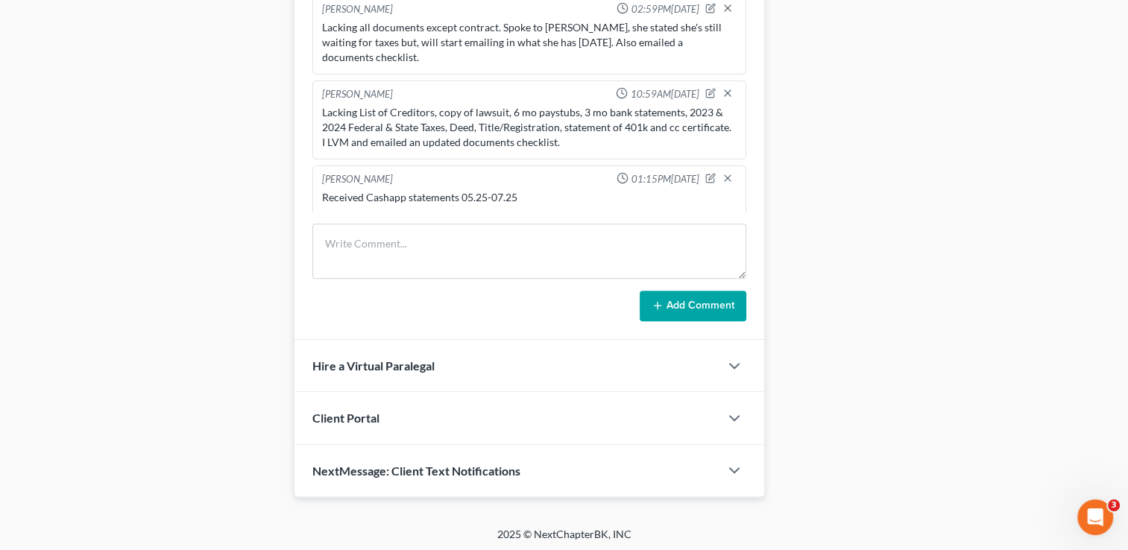
click at [388, 105] on div "Lacking List of Creditors, copy of lawsuit, 6 mo paystubs, 3 mo bank statements…" at bounding box center [529, 127] width 415 height 45
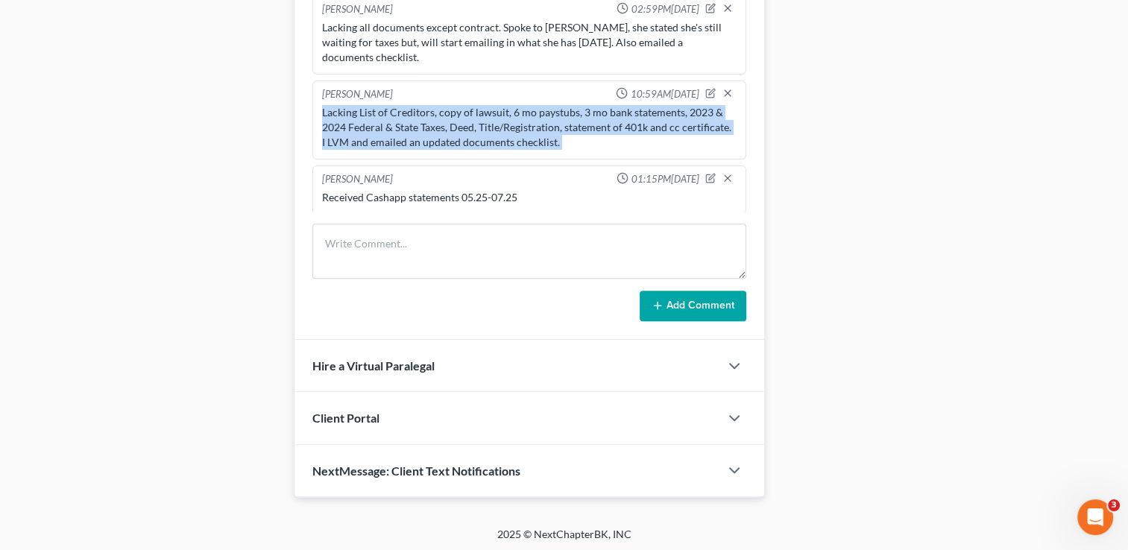
click at [388, 105] on div "Lacking List of Creditors, copy of lawsuit, 6 mo paystubs, 3 mo bank statements…" at bounding box center [529, 127] width 415 height 45
copy div "Lacking List of Creditors, copy of lawsuit, 6 mo paystubs, 3 mo bank statements…"
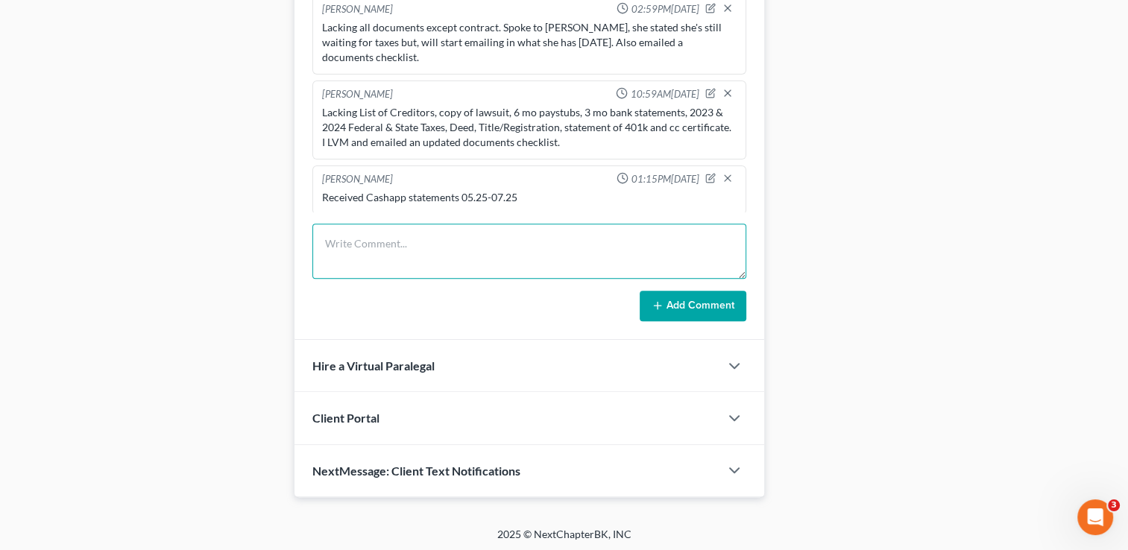
click at [416, 228] on textarea at bounding box center [529, 251] width 434 height 55
paste textarea "Lacking List of Creditors, copy of lawsuit, 6 mo paystubs, 3 mo bank statements…"
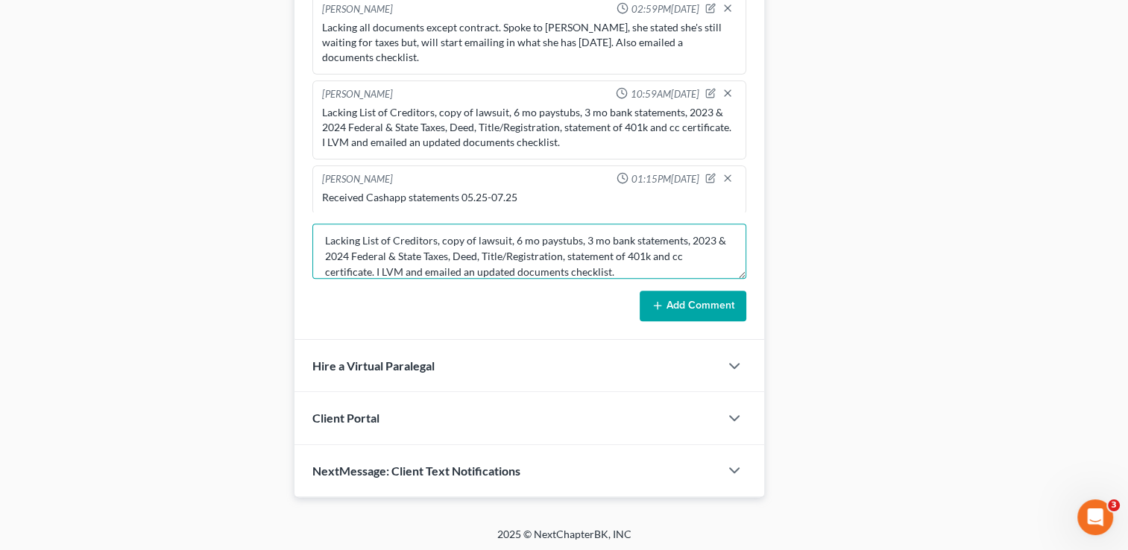
scroll to position [0, 0]
click at [689, 243] on textarea "Lacking List of Creditors, copy of lawsuit, 6 mo paystubs, August bank statemen…" at bounding box center [529, 251] width 434 height 55
click at [692, 240] on textarea "Lacking List of Creditors, copy of lawsuit, 6 mo paystubs, August bank statemen…" at bounding box center [529, 251] width 434 height 55
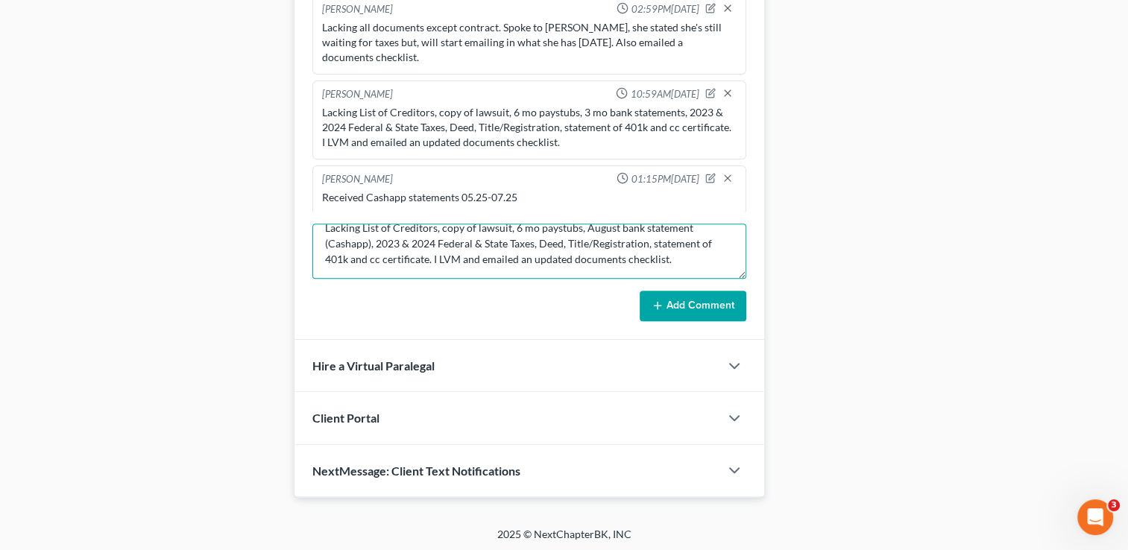
drag, startPoint x: 361, startPoint y: 239, endPoint x: 426, endPoint y: 242, distance: 65.7
click at [426, 242] on textarea "Lacking List of Creditors, copy of lawsuit, 6 mo paystubs, August bank statemen…" at bounding box center [529, 251] width 434 height 55
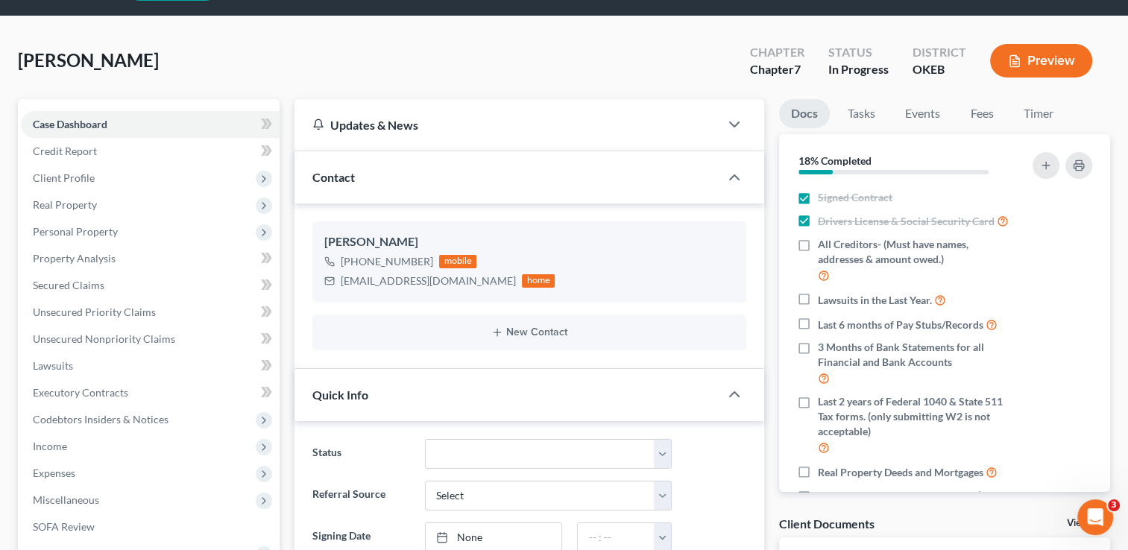
scroll to position [0, 0]
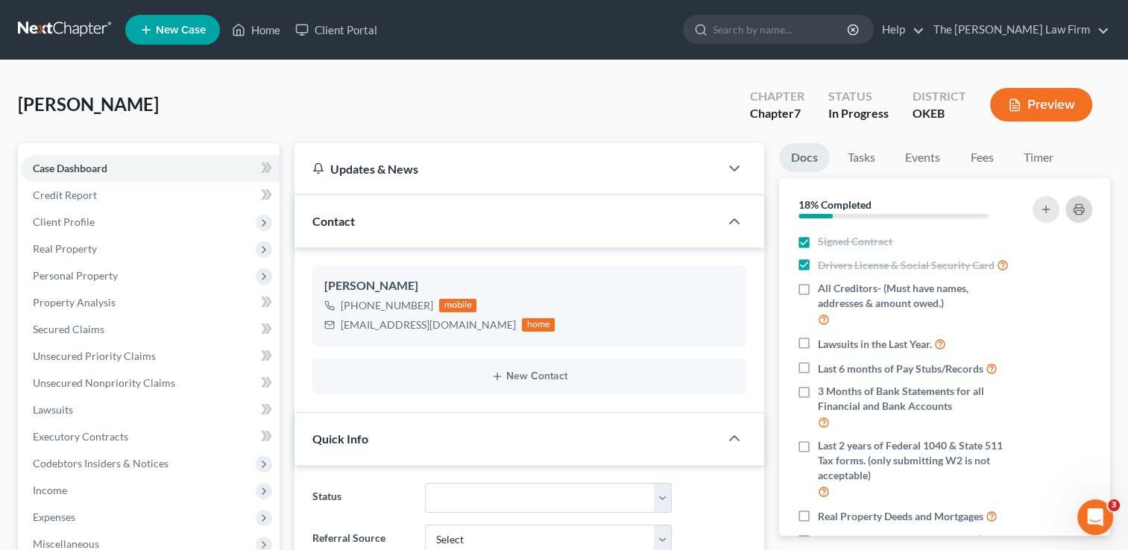
click at [1074, 214] on icon "button" at bounding box center [1079, 210] width 12 height 12
click at [403, 324] on div "[EMAIL_ADDRESS][DOMAIN_NAME]" at bounding box center [428, 325] width 175 height 15
copy div "[EMAIL_ADDRESS][DOMAIN_NAME]"
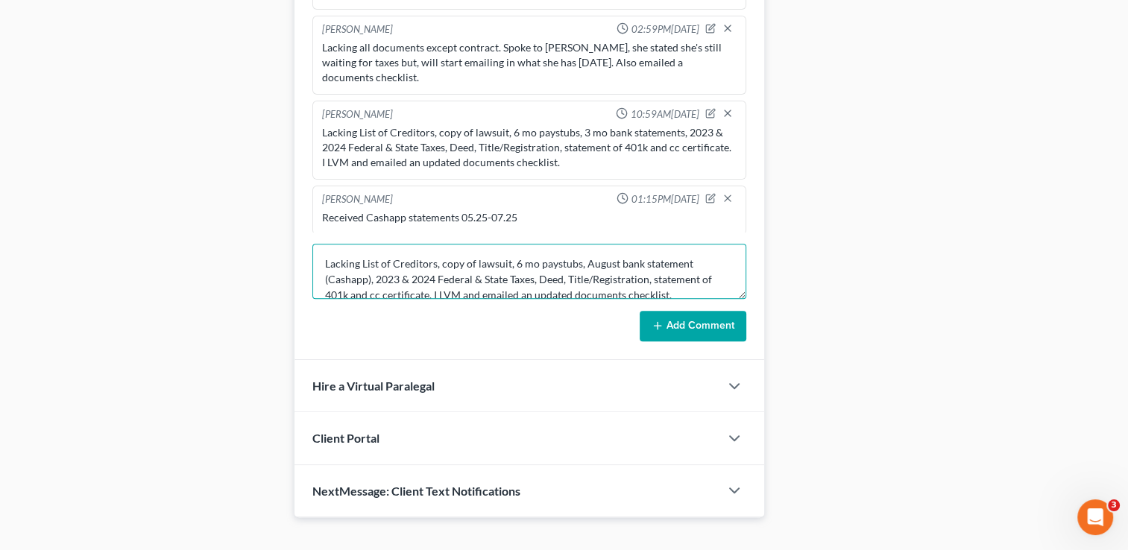
click at [689, 262] on textarea "Lacking List of Creditors, copy of lawsuit, 6 mo paystubs, August bank statemen…" at bounding box center [529, 271] width 434 height 55
click at [373, 278] on textarea "Lacking List of Creditors, copy of lawsuit, 6 mo paystubs, August bank statemen…" at bounding box center [529, 271] width 434 height 55
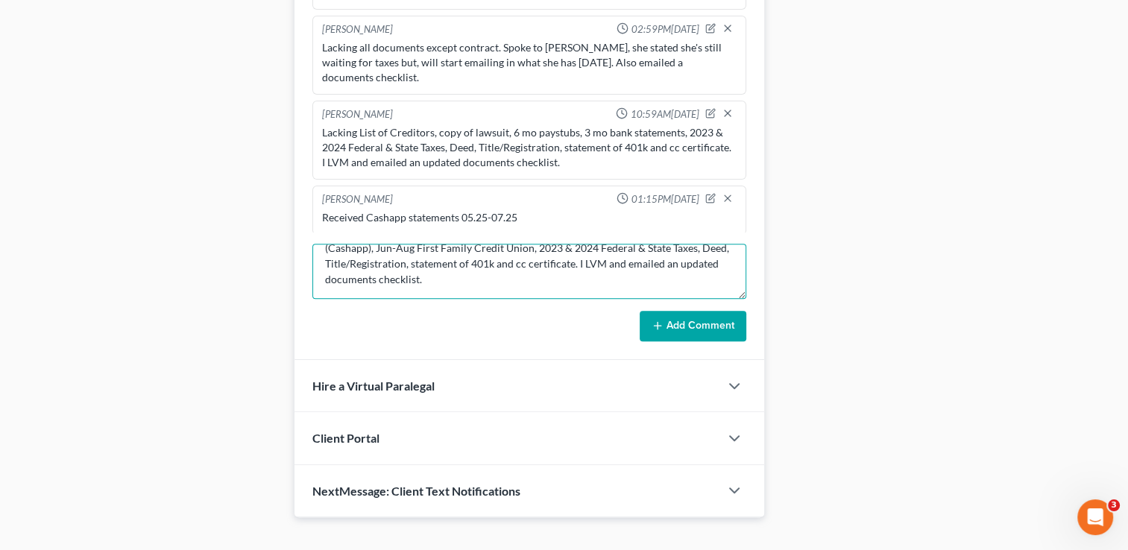
click at [652, 248] on textarea "Lacking List of Creditors, copy of lawsuit, 6 mo paystubs, August bank statemen…" at bounding box center [529, 271] width 434 height 55
type textarea "Lacking List of Creditors, copy of lawsuit, 6 mo paystubs, August bank statemen…"
click at [546, 259] on textarea "Lacking List of Creditors, copy of lawsuit, 6 mo paystubs, August bank statemen…" at bounding box center [529, 271] width 434 height 55
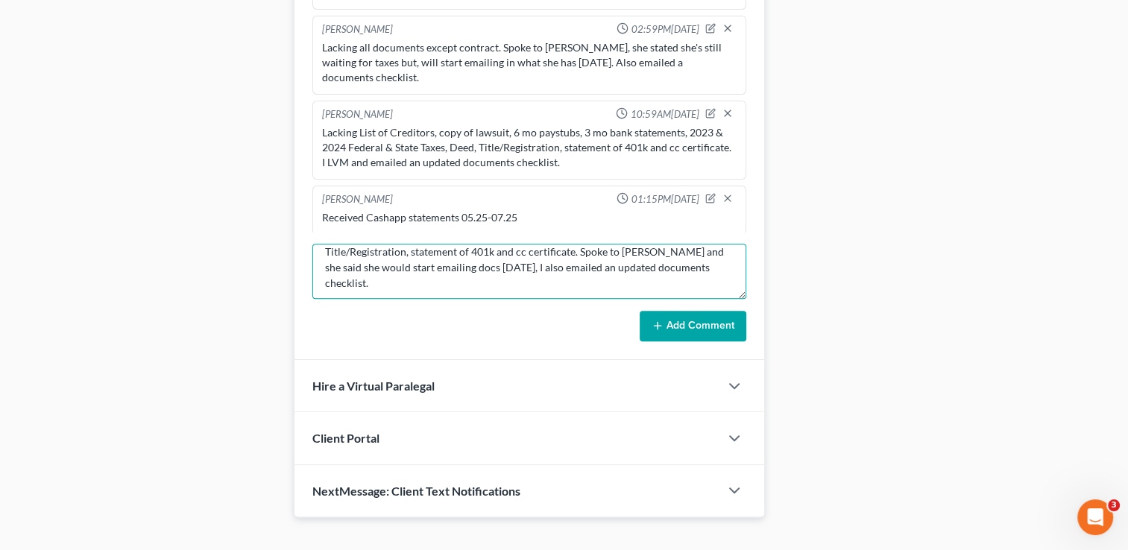
click at [546, 259] on textarea "Lacking List of Creditors, copy of lawsuit, 6 mo paystubs, August bank statemen…" at bounding box center [529, 271] width 434 height 55
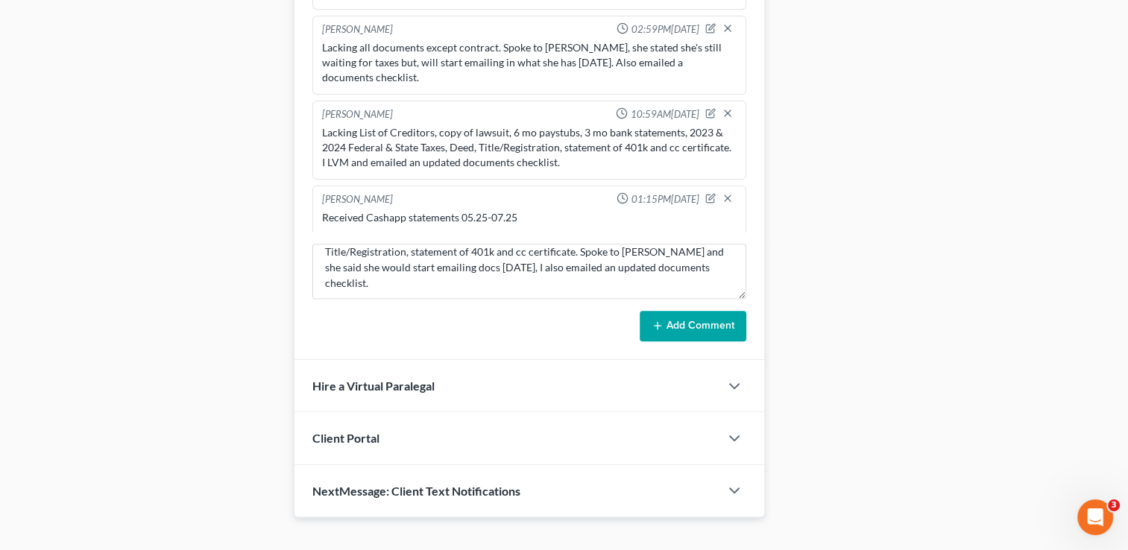
click at [685, 321] on button "Add Comment" at bounding box center [693, 326] width 107 height 31
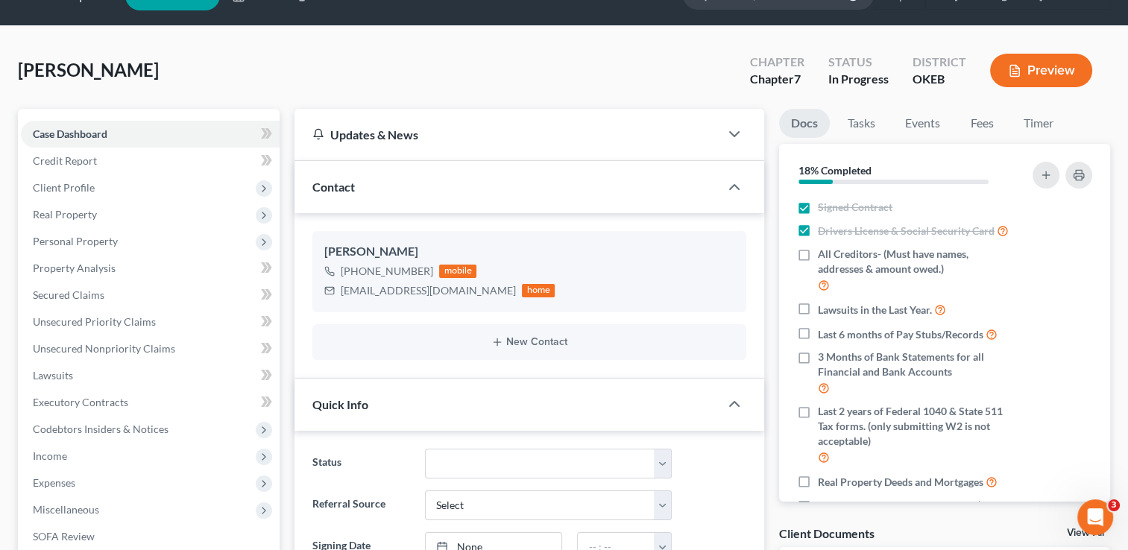
scroll to position [0, 0]
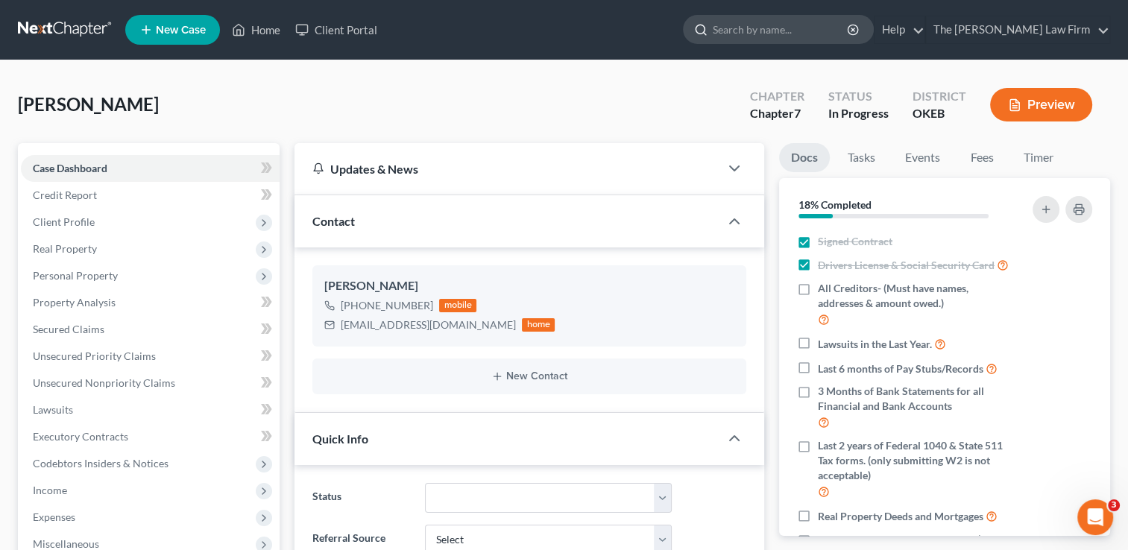
click at [782, 32] on input "search" at bounding box center [781, 30] width 136 height 28
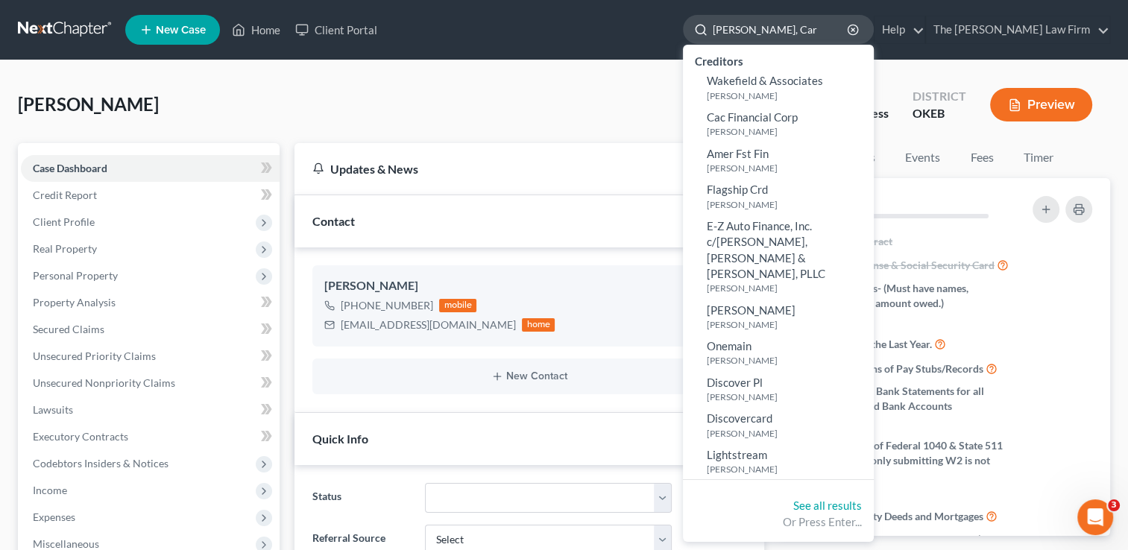
type input "[PERSON_NAME]"
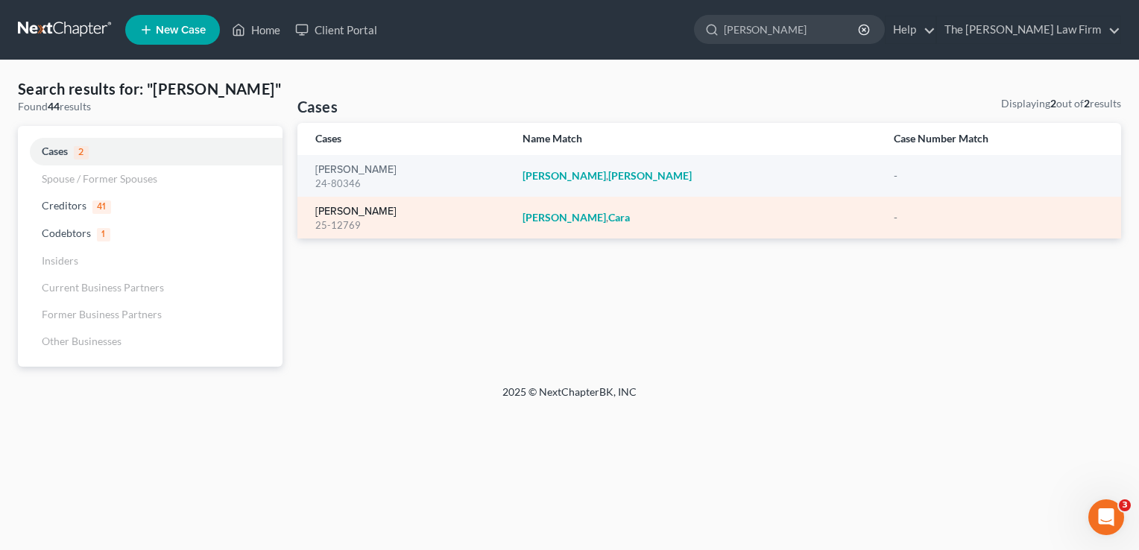
click at [344, 212] on link "[PERSON_NAME]" at bounding box center [355, 212] width 81 height 10
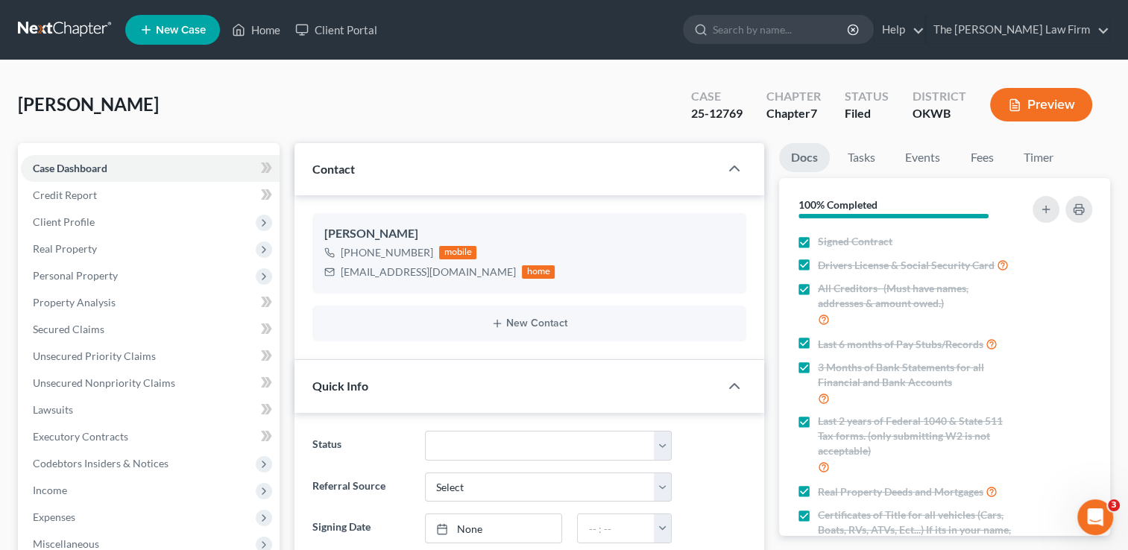
scroll to position [411, 0]
click at [391, 271] on div "[EMAIL_ADDRESS][DOMAIN_NAME]" at bounding box center [428, 272] width 175 height 15
copy div "[EMAIL_ADDRESS][DOMAIN_NAME]"
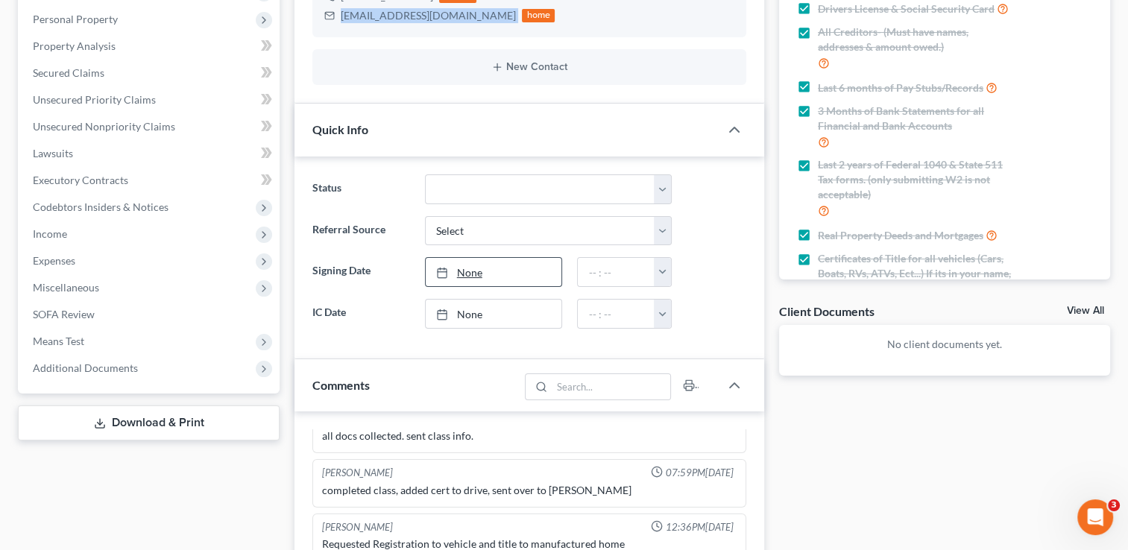
scroll to position [75, 0]
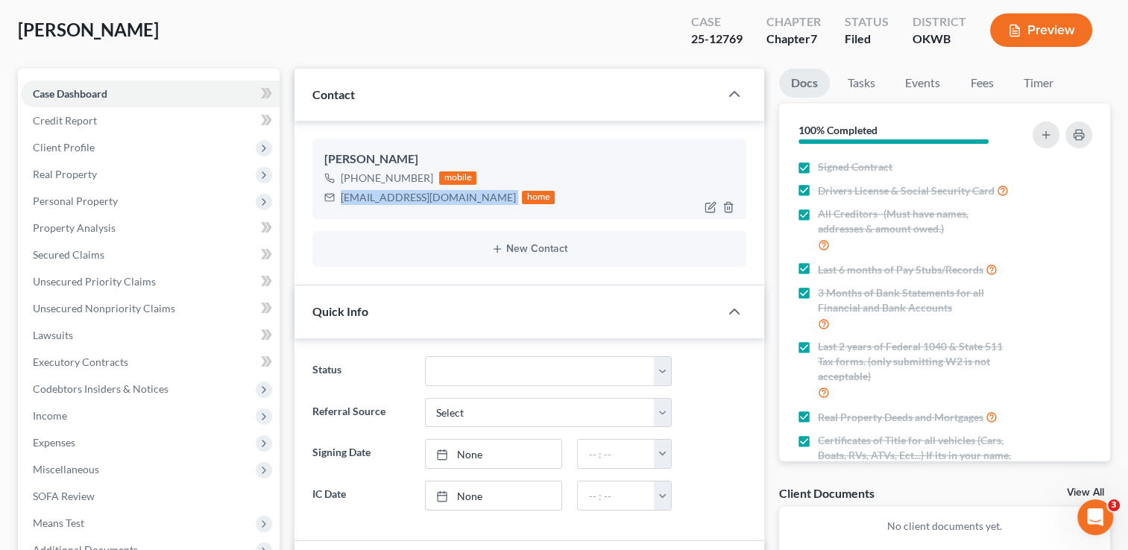
copy div "[EMAIL_ADDRESS][DOMAIN_NAME]"
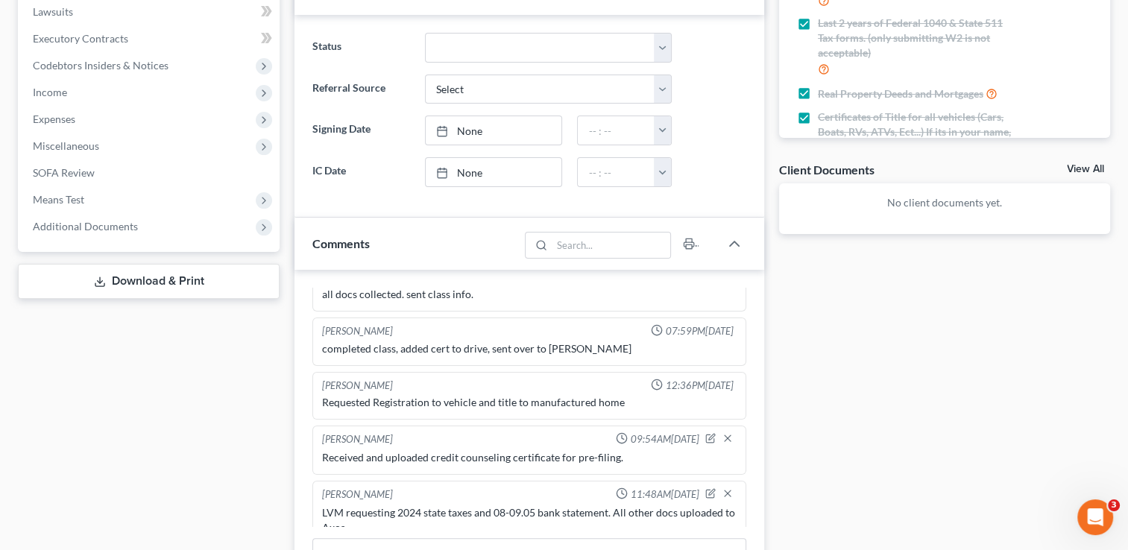
scroll to position [596, 0]
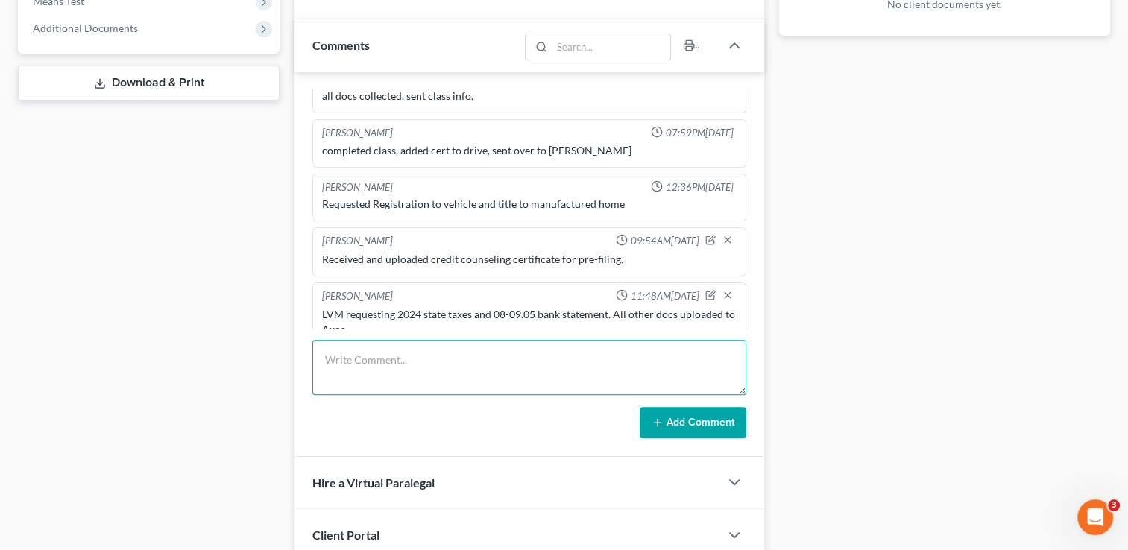
click at [420, 356] on textarea at bounding box center [529, 367] width 434 height 55
type textarea "Emailed reaffirmation agreement for 2025 [PERSON_NAME] Manufactured Home to Cli…"
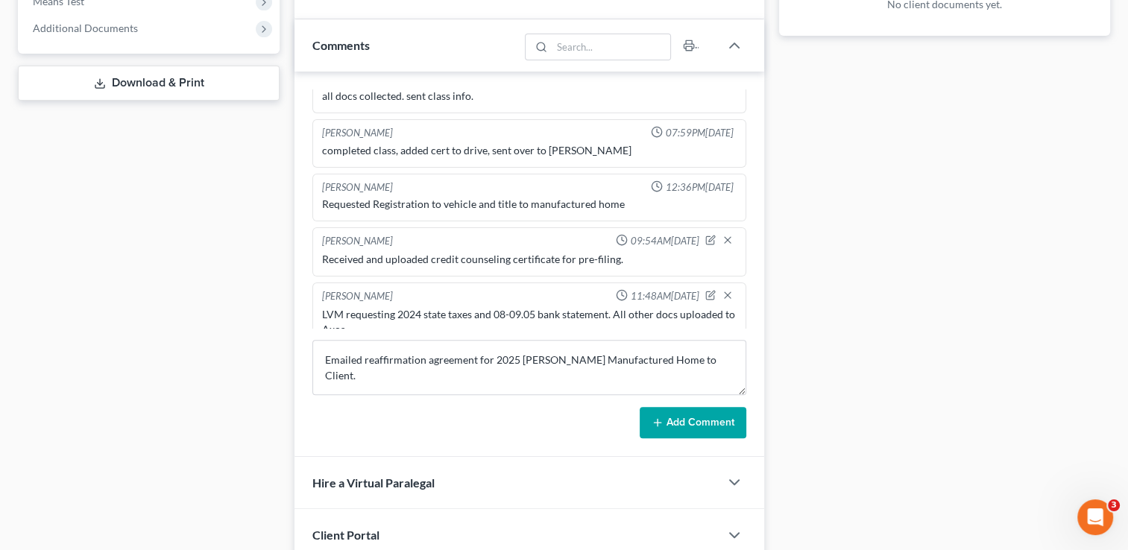
click at [648, 422] on button "Add Comment" at bounding box center [693, 422] width 107 height 31
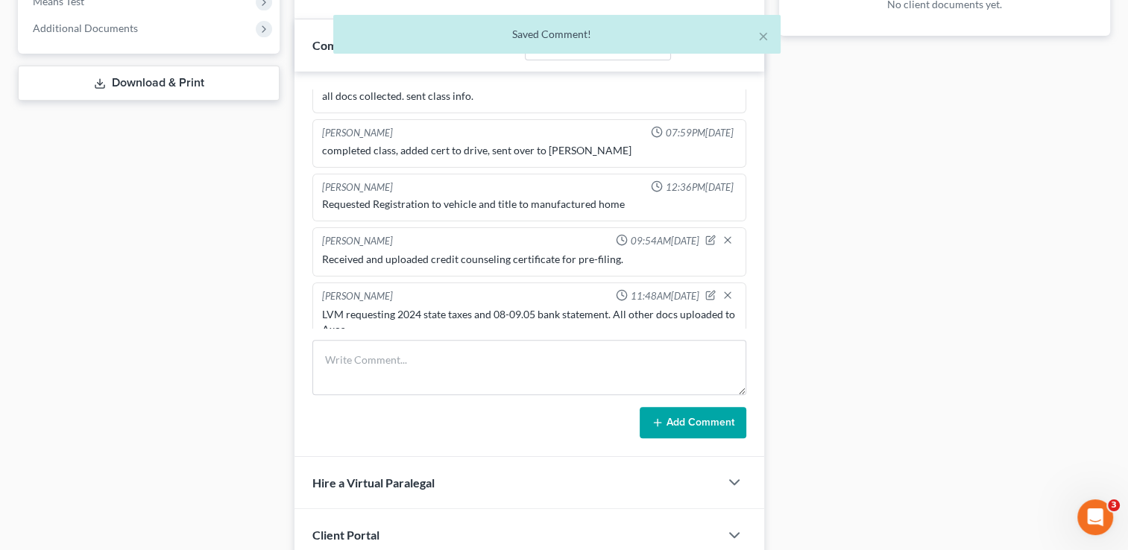
scroll to position [465, 0]
